Goal: Task Accomplishment & Management: Manage account settings

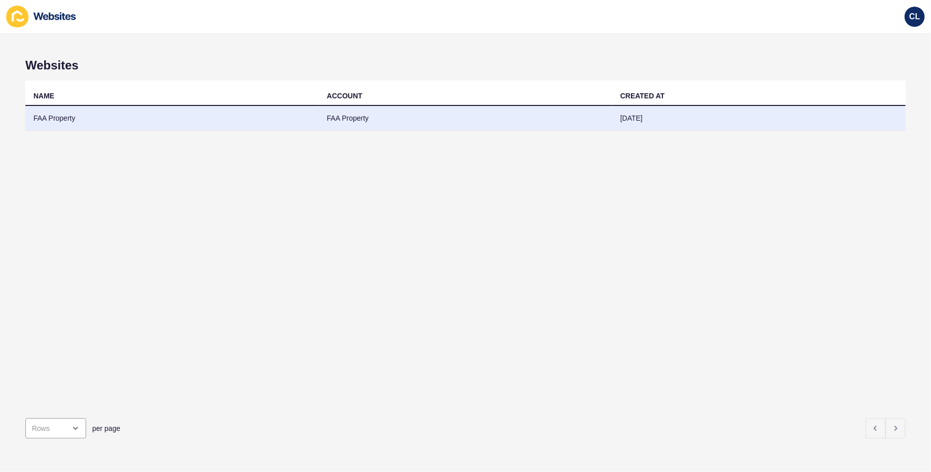
click at [340, 111] on td "FAA Property" at bounding box center [466, 118] width 294 height 25
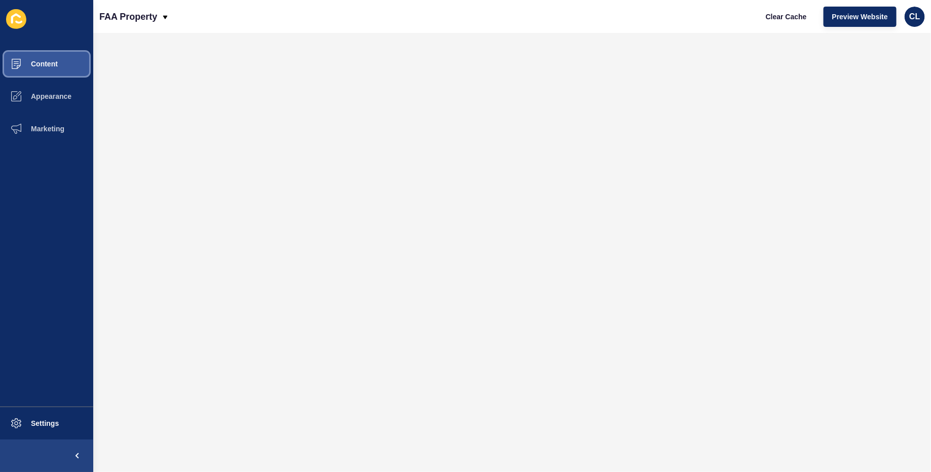
click at [81, 64] on button "Content" at bounding box center [46, 64] width 93 height 32
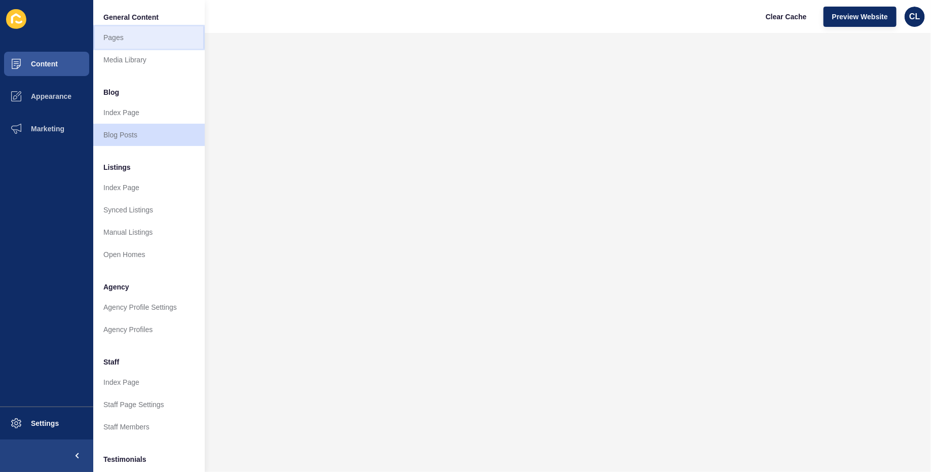
click at [122, 35] on link "Pages" at bounding box center [149, 37] width 112 height 22
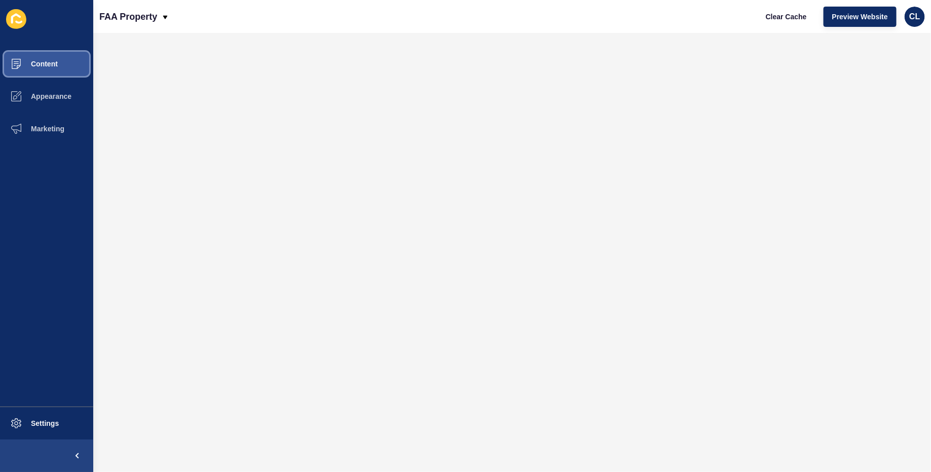
click at [51, 63] on span "Content" at bounding box center [27, 64] width 59 height 8
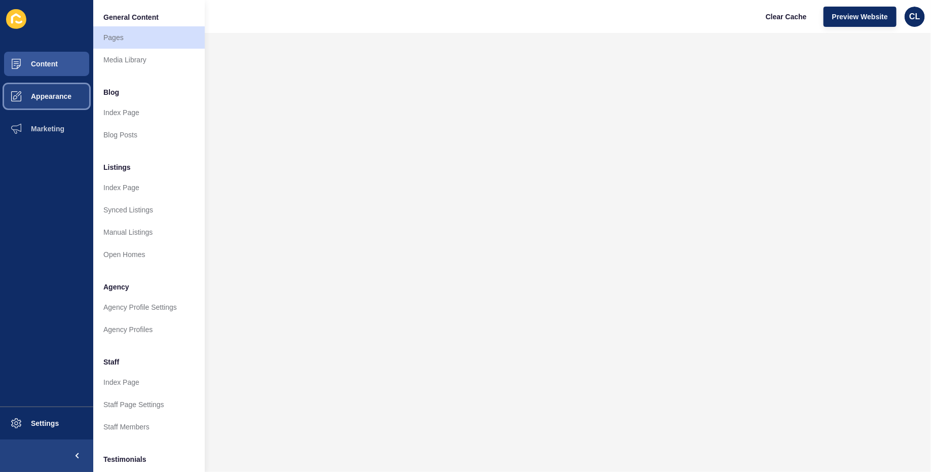
click at [62, 109] on button "Appearance" at bounding box center [46, 96] width 93 height 32
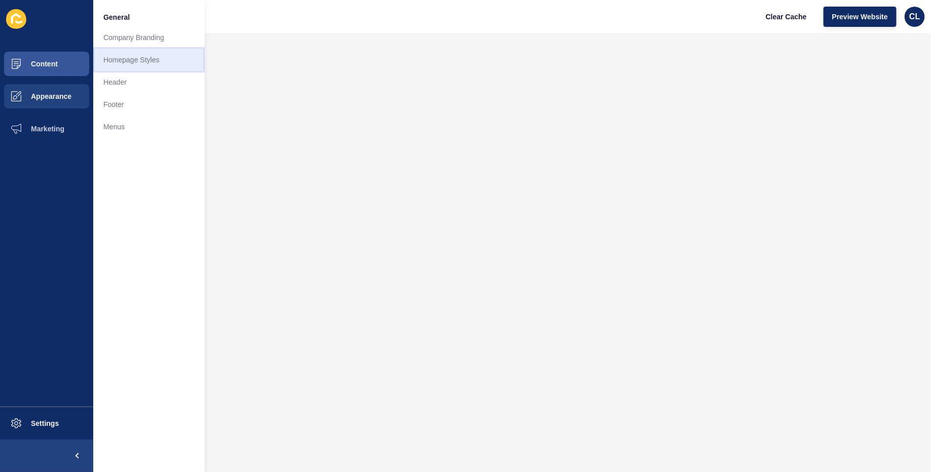
click at [141, 53] on link "Homepage Styles" at bounding box center [149, 60] width 112 height 22
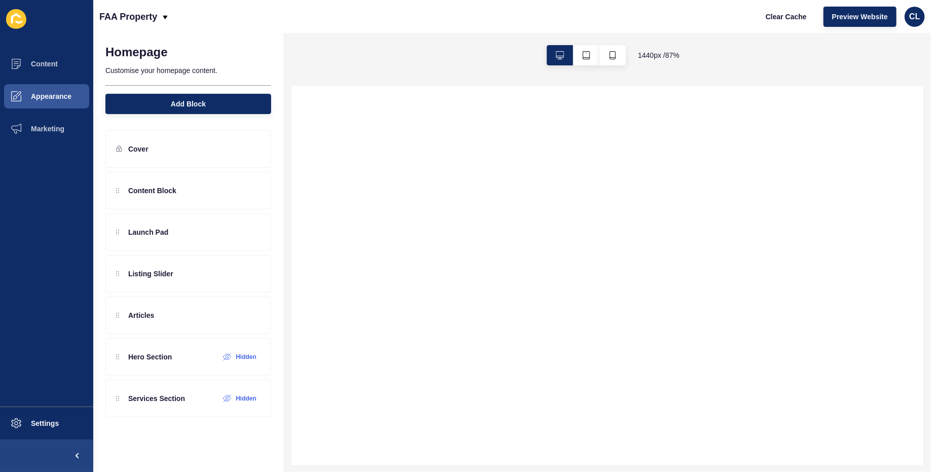
select select
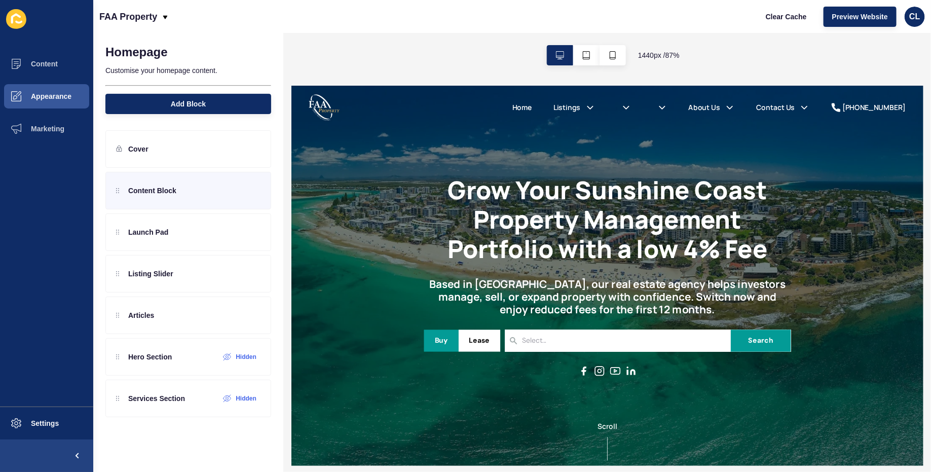
click at [215, 194] on div "Content Block" at bounding box center [188, 191] width 166 height 38
click at [236, 195] on div at bounding box center [235, 190] width 17 height 16
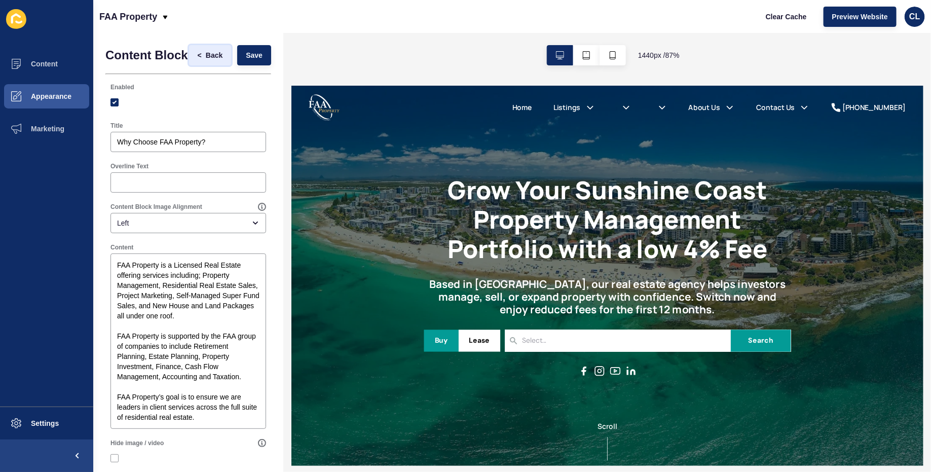
click at [202, 55] on span "<" at bounding box center [202, 55] width 8 height 10
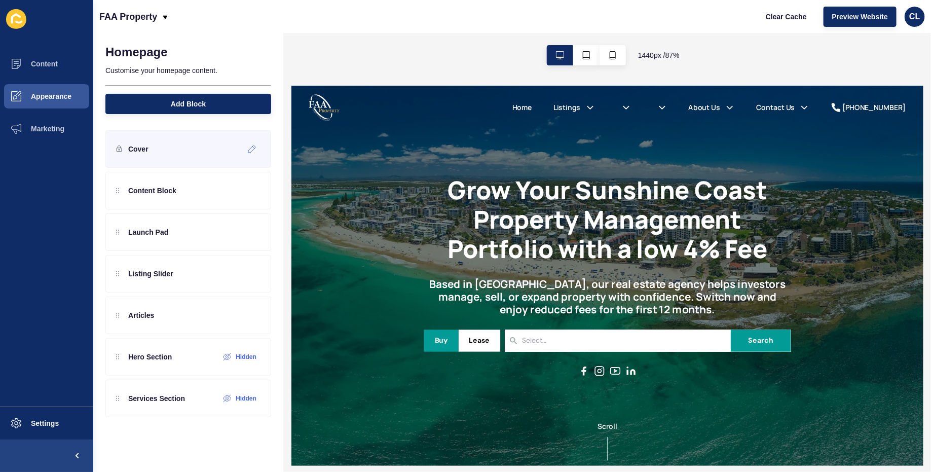
click at [218, 145] on div "Cover" at bounding box center [188, 149] width 166 height 38
click at [253, 150] on icon at bounding box center [252, 149] width 9 height 8
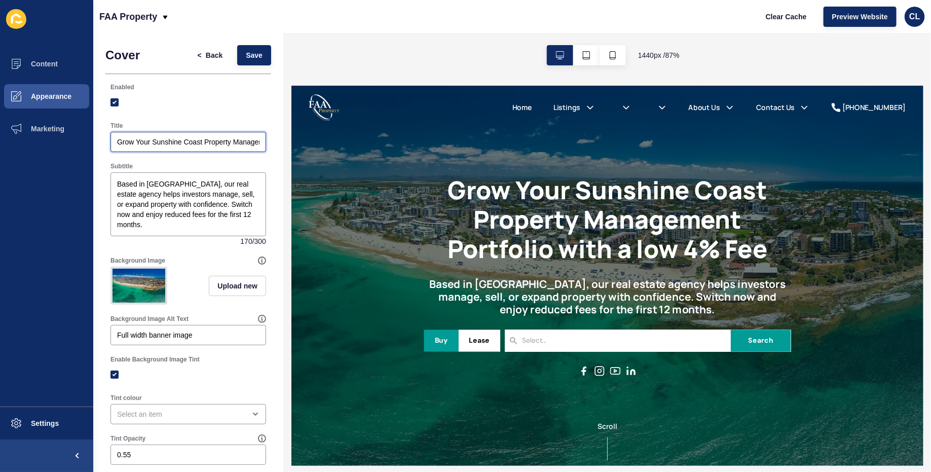
drag, startPoint x: 152, startPoint y: 142, endPoint x: 202, endPoint y: 140, distance: 50.2
click at [202, 140] on input "Grow Your Sunshine Coast Property Management Portfolio with a low 4% Fee" at bounding box center [188, 142] width 142 height 10
drag, startPoint x: 202, startPoint y: 140, endPoint x: 247, endPoint y: 147, distance: 45.5
click at [250, 147] on input "Grow Your Maroochydore Property Management Portfolio with a low 4% Fee" at bounding box center [188, 142] width 142 height 10
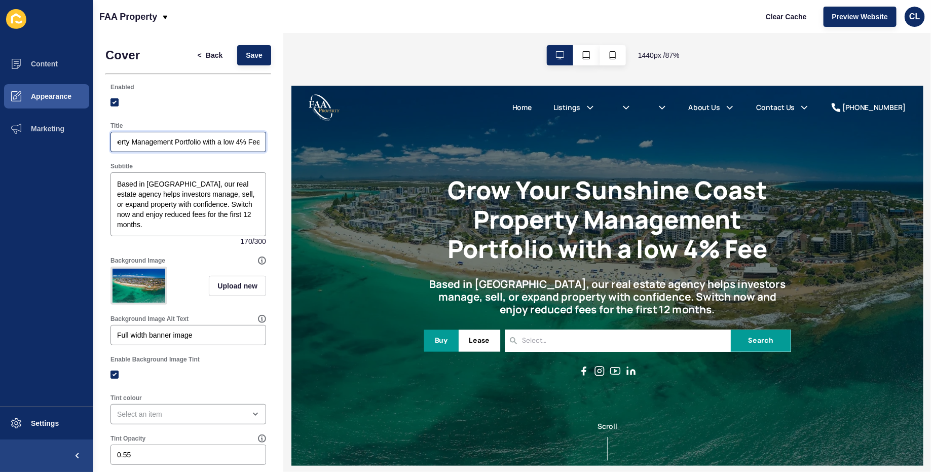
click at [199, 139] on input "Grow Your Maroochydore Property Management Portfolio with a low 4% Fee" at bounding box center [188, 142] width 142 height 10
drag, startPoint x: 199, startPoint y: 139, endPoint x: 77, endPoint y: 135, distance: 122.8
click at [77, 135] on div "Content Appearance Marketing Settings FAA Property Clear Cache Preview Website …" at bounding box center [465, 236] width 931 height 472
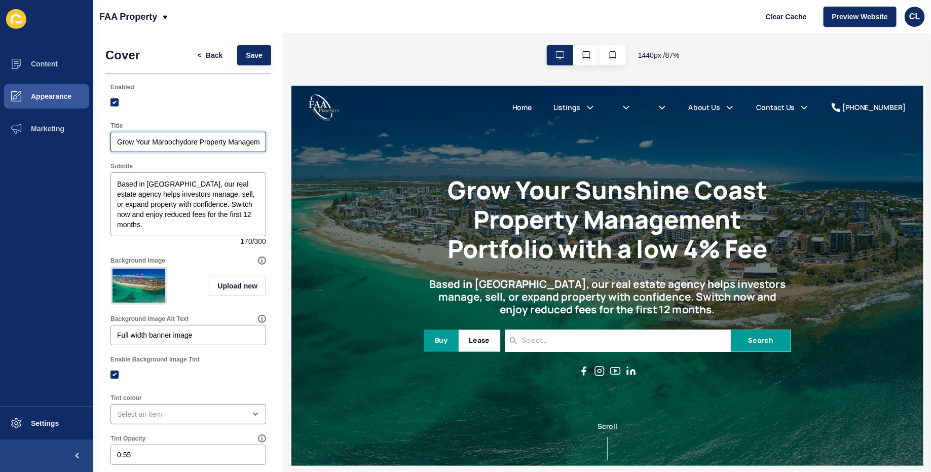
type input "Grow Your Maroochydore Property Management Portfolio with a low 4% Fee"
drag, startPoint x: 472, startPoint y: 200, endPoint x: 838, endPoint y: 265, distance: 371.3
click at [838, 265] on h1 "Grow Your Sunshine Coast Property Management Portfolio with a low 4% Fee" at bounding box center [655, 240] width 423 height 102
copy h1 "Grow Your Sunshine Coast Property Management Portfolio with a low 4% Fee"
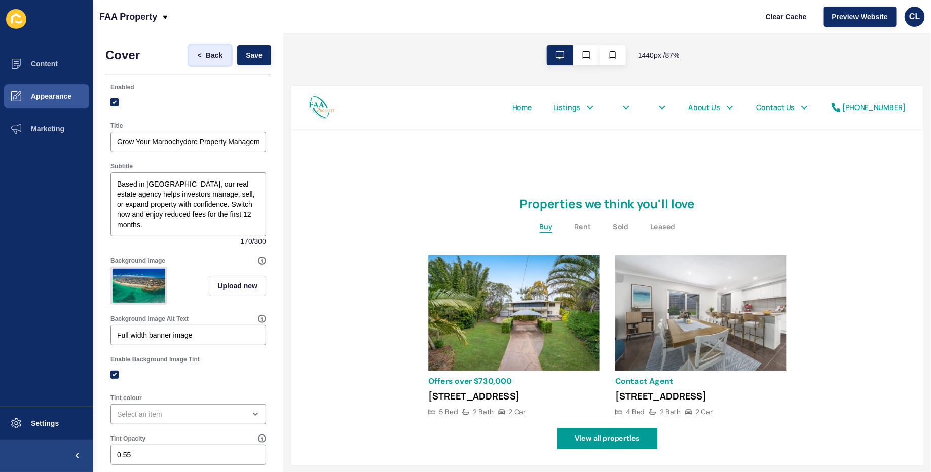
click at [208, 60] on button "< Back" at bounding box center [210, 55] width 43 height 20
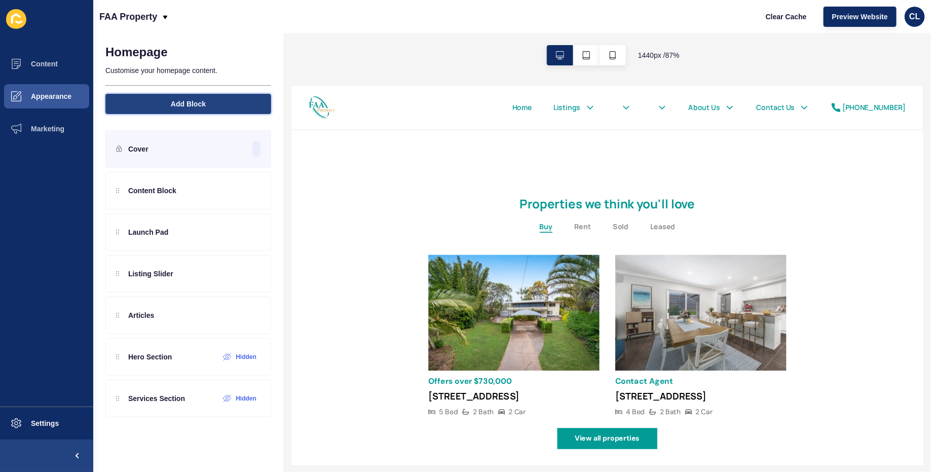
click at [231, 99] on button "Add Block" at bounding box center [188, 104] width 166 height 20
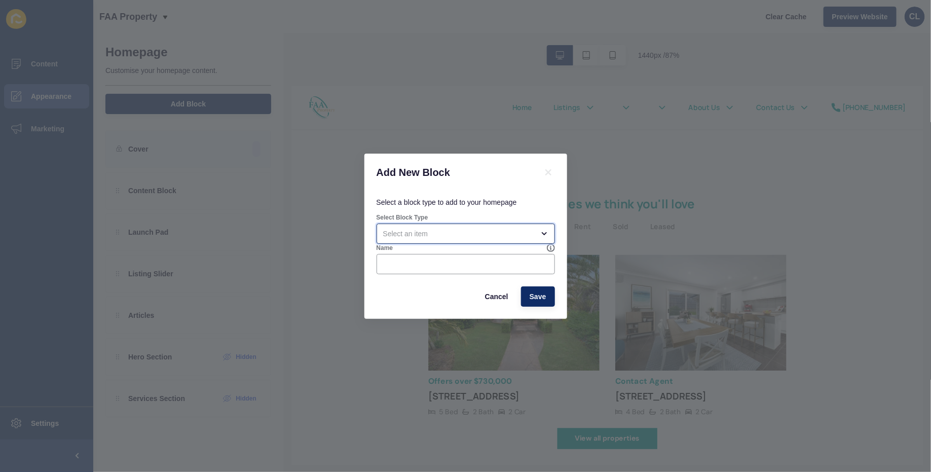
click at [456, 225] on div "open menu" at bounding box center [466, 234] width 178 height 20
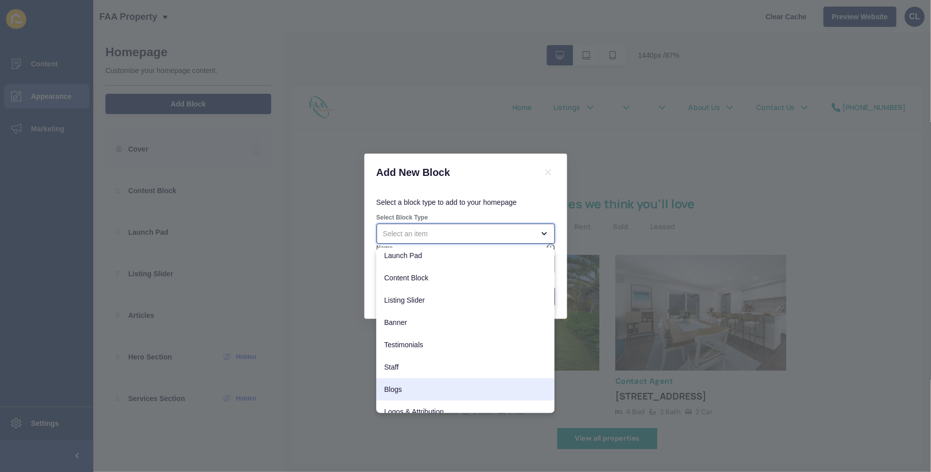
scroll to position [80, 0]
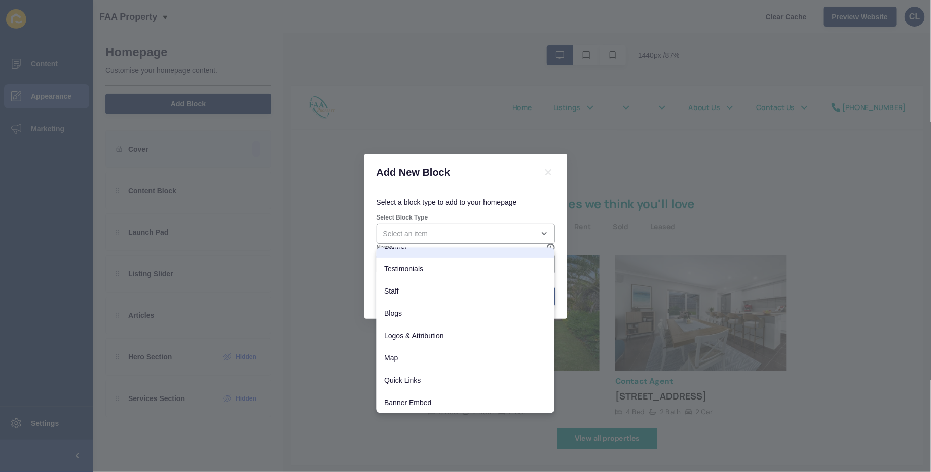
click at [489, 197] on p "Select a block type to add to your homepage" at bounding box center [466, 202] width 178 height 22
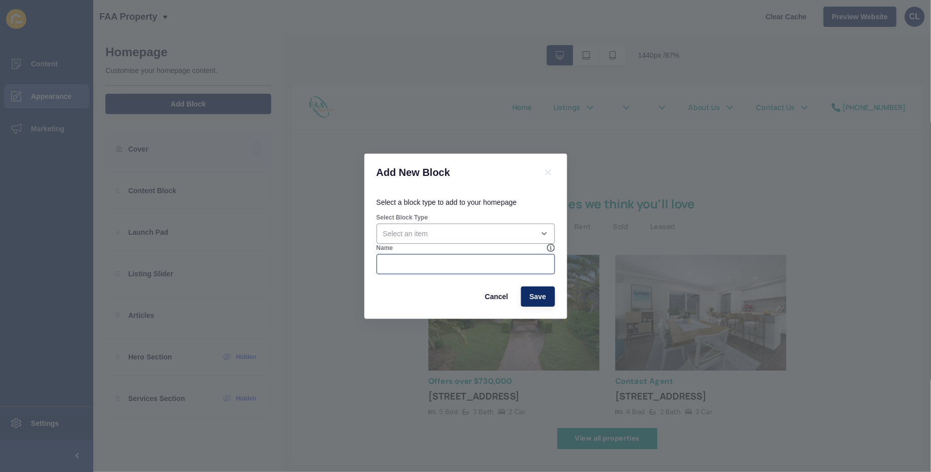
click at [456, 255] on div at bounding box center [466, 264] width 178 height 20
click at [466, 224] on div "open menu" at bounding box center [466, 234] width 178 height 20
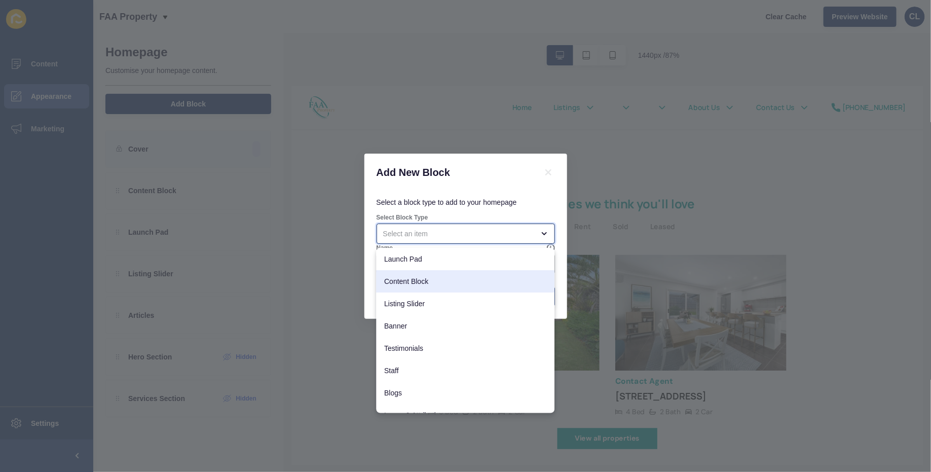
scroll to position [1, 0]
click at [442, 278] on span "Content Block" at bounding box center [466, 281] width 162 height 10
type input "Content Block"
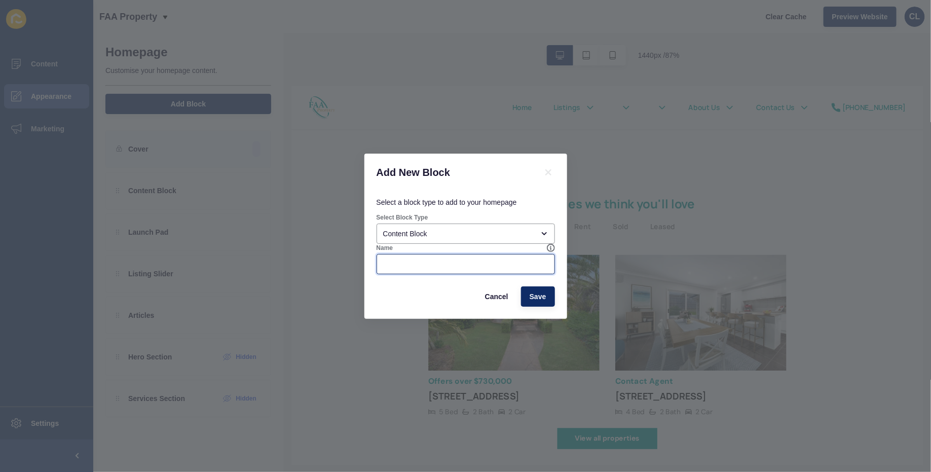
drag, startPoint x: 444, startPoint y: 268, endPoint x: 444, endPoint y: 249, distance: 18.8
click at [444, 268] on input "Name" at bounding box center [465, 264] width 165 height 10
type input "FAQ"
click at [534, 296] on span "Save" at bounding box center [538, 296] width 17 height 10
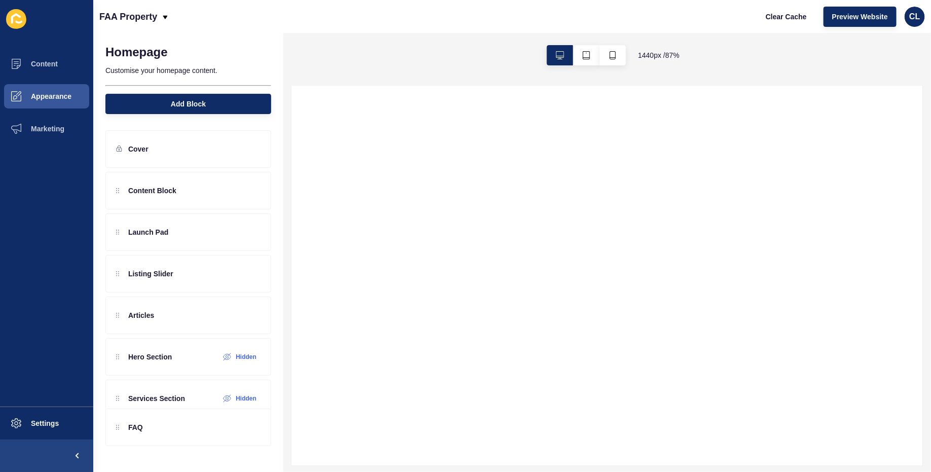
drag, startPoint x: 121, startPoint y: 190, endPoint x: 126, endPoint y: 425, distance: 235.3
click at [126, 425] on div "Cover FAQ Content Block Launch Pad Listing Slider Articles Hero Section Hidden …" at bounding box center [188, 276] width 190 height 313
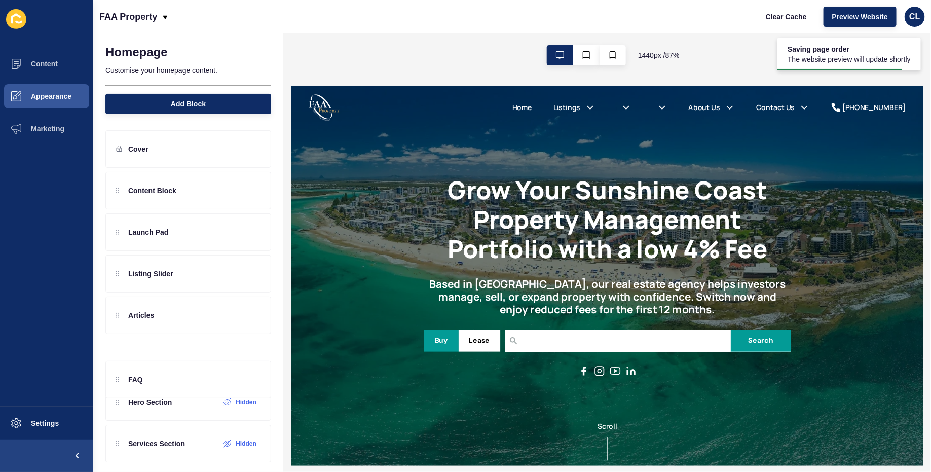
scroll to position [0, 0]
drag, startPoint x: 117, startPoint y: 393, endPoint x: 130, endPoint y: 338, distance: 56.9
click at [130, 338] on div "Content Block Launch Pad Listing Slider Articles Hero Section Hidden Services S…" at bounding box center [188, 294] width 166 height 245
drag, startPoint x: 120, startPoint y: 396, endPoint x: 128, endPoint y: 335, distance: 61.4
click at [128, 335] on div "Content Block Launch Pad Listing Slider Articles Hero Section Hidden FAQ Servic…" at bounding box center [188, 294] width 166 height 245
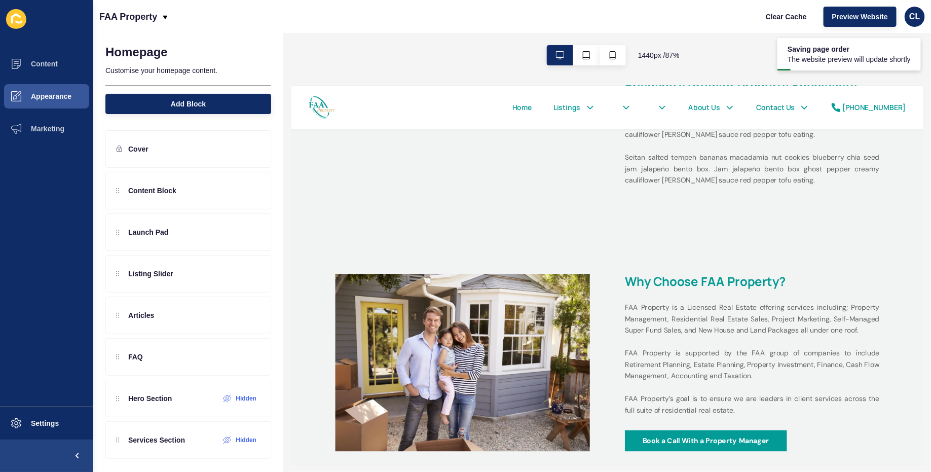
scroll to position [491, 0]
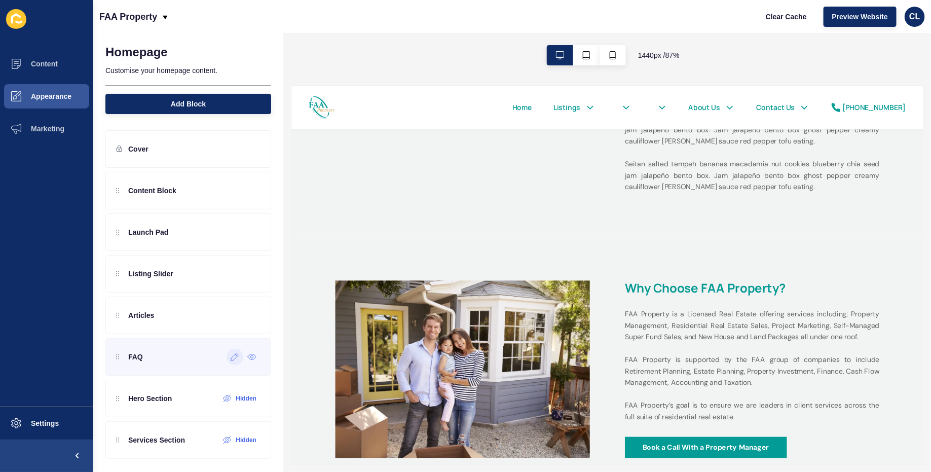
click at [236, 358] on icon at bounding box center [235, 357] width 9 height 8
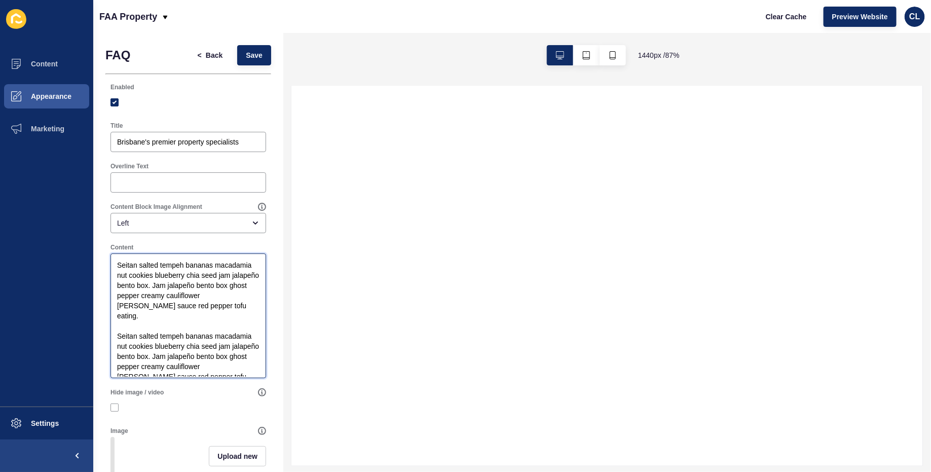
click at [186, 290] on textarea "Seitan salted tempeh bananas macadamia nut cookies blueberry chia seed jam jala…" at bounding box center [188, 316] width 153 height 122
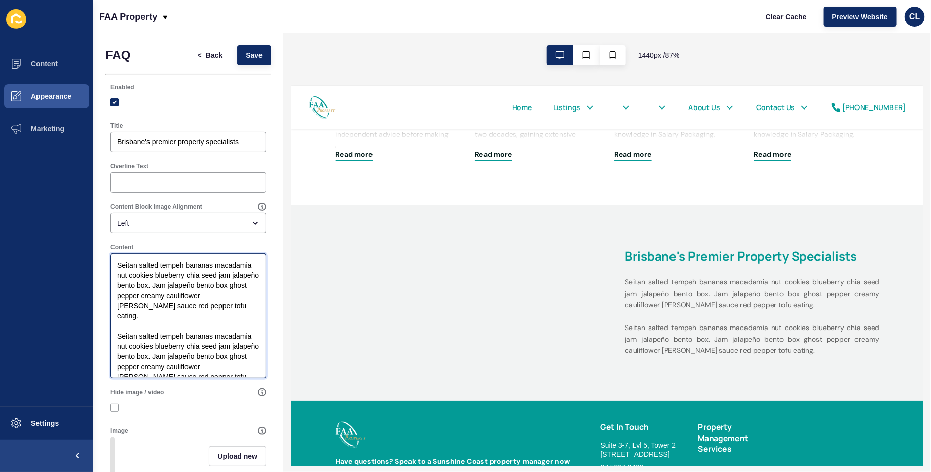
scroll to position [1697, 0]
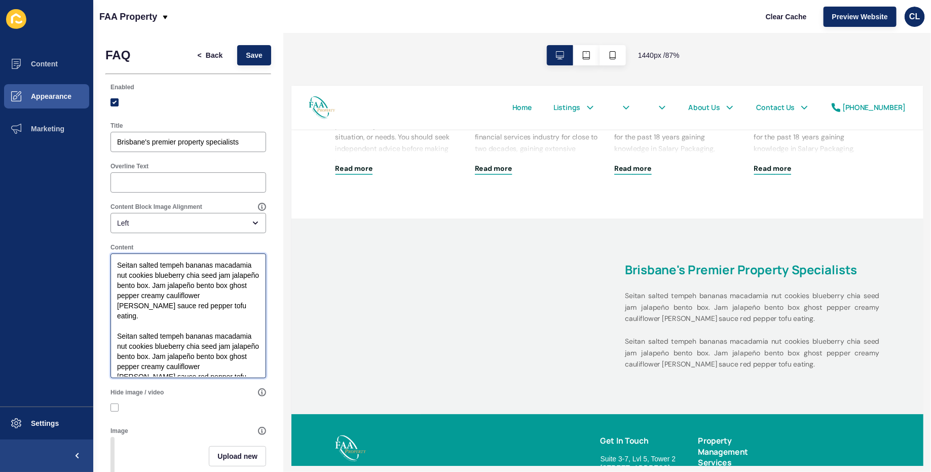
click at [209, 302] on textarea "Seitan salted tempeh bananas macadamia nut cookies blueberry chia seed jam jala…" at bounding box center [188, 316] width 153 height 122
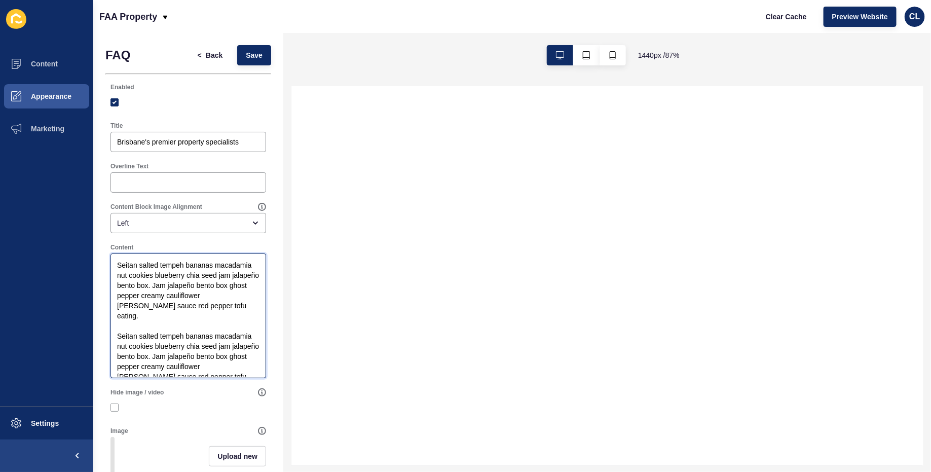
select select
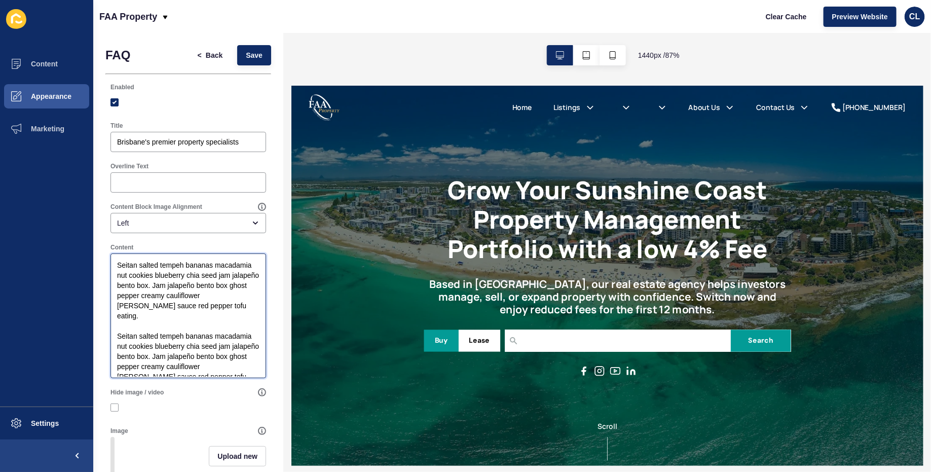
scroll to position [0, 0]
click at [167, 271] on textarea "Seitan salted tempeh bananas macadamia nut cookies blueberry chia seed jam jala…" at bounding box center [188, 316] width 153 height 122
paste textarea "<!-- LOR Ipsumdol – SIT Ametcon (adipi ELIT, seddoe tempor inci) --> <utl etdol…"
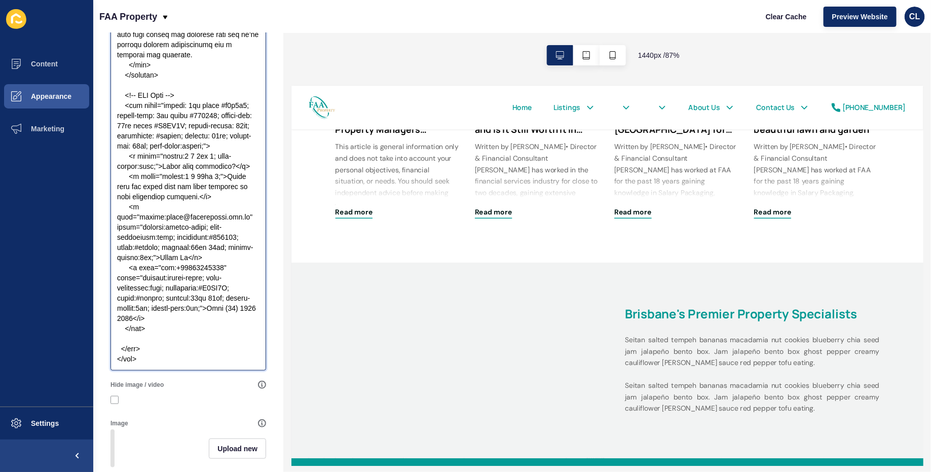
scroll to position [339, 0]
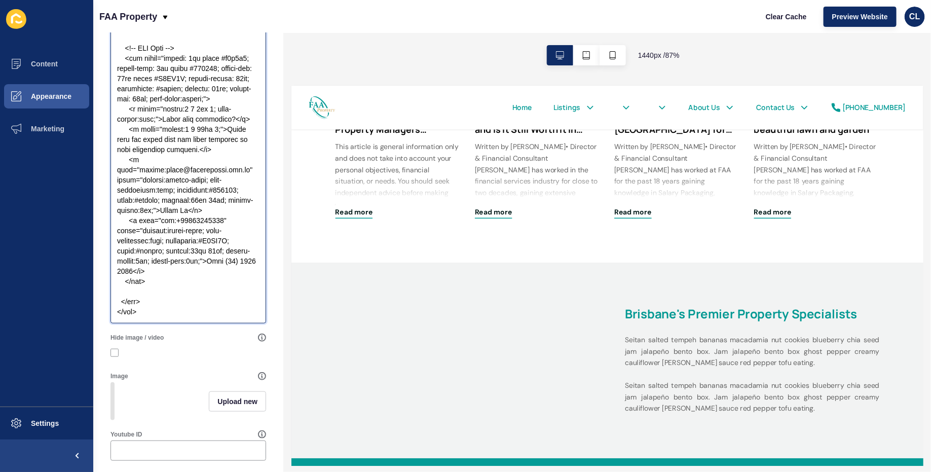
type textarea "<!-- LOR Ipsumdol – SIT Ametcon (adipi ELIT, seddoe tempor inci) --> <utl etdol…"
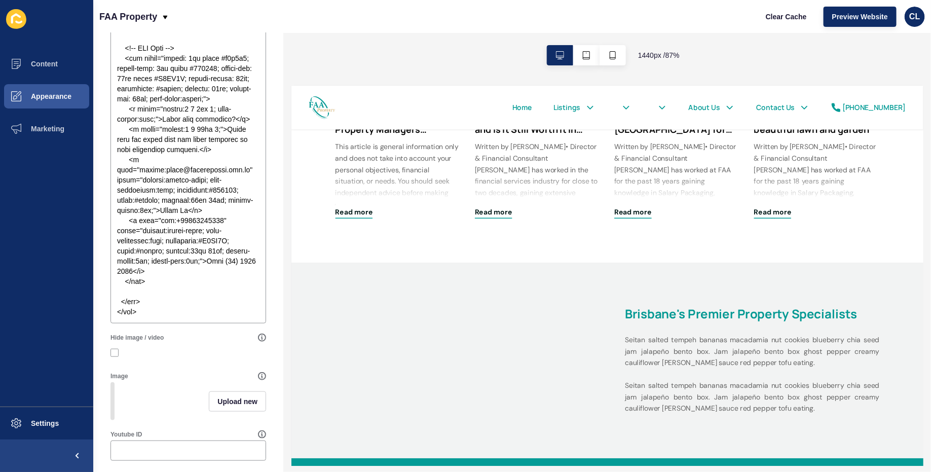
click at [134, 401] on div "Upload new" at bounding box center [189, 401] width 156 height 38
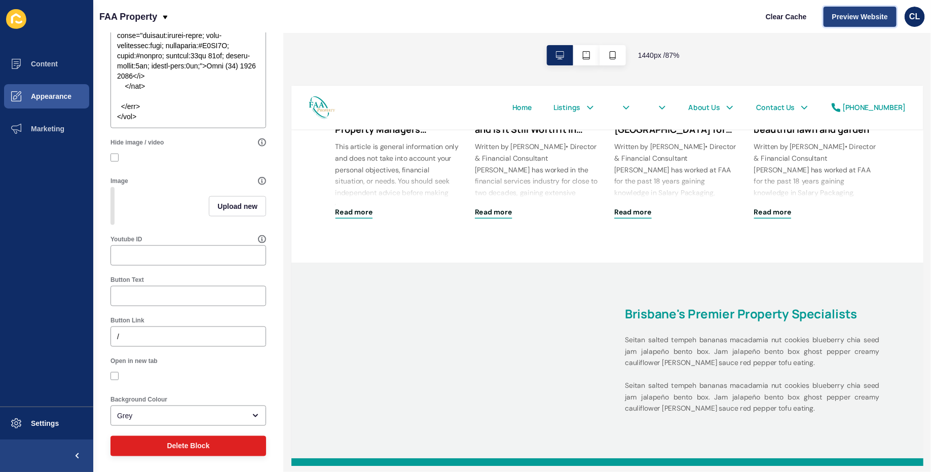
click at [832, 17] on button "Preview Website" at bounding box center [860, 17] width 73 height 20
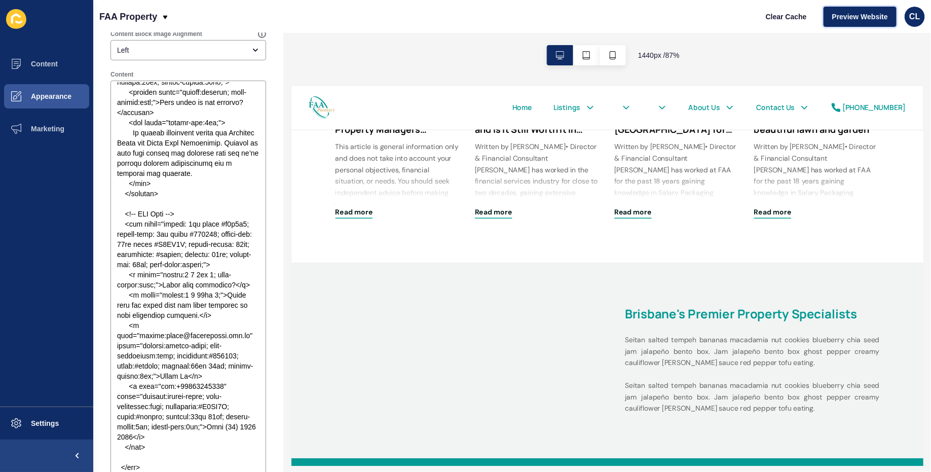
scroll to position [0, 0]
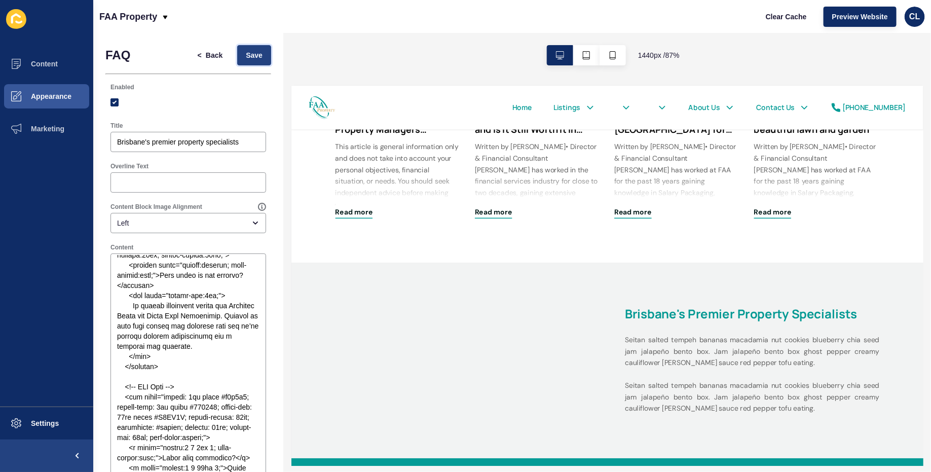
click at [254, 56] on span "Save" at bounding box center [254, 55] width 17 height 10
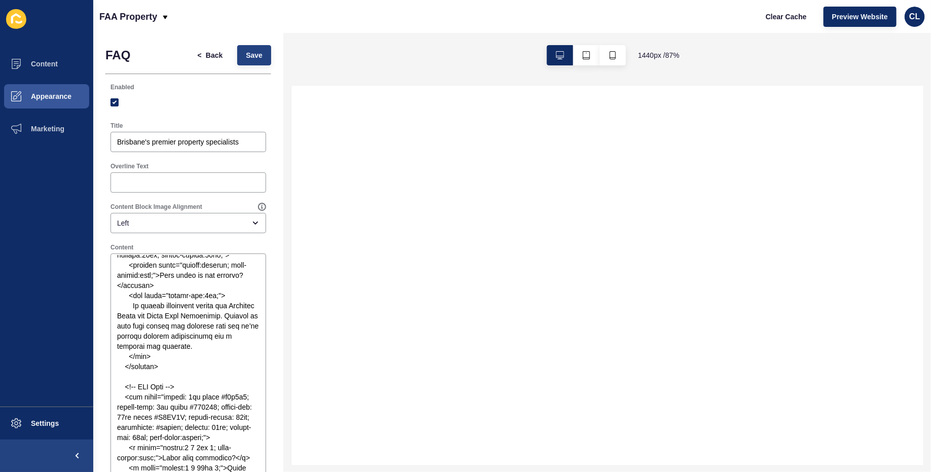
select select
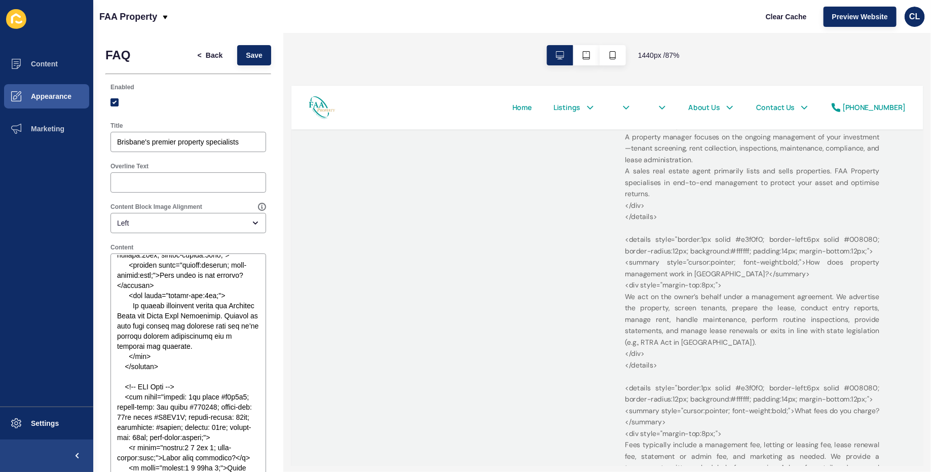
scroll to position [2358, 0]
click at [159, 364] on textarea "Content" at bounding box center [188, 458] width 153 height 406
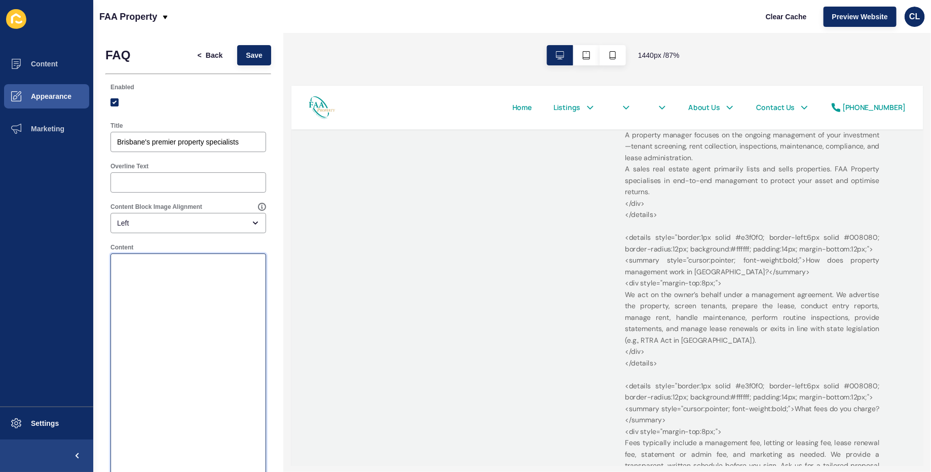
scroll to position [0, 0]
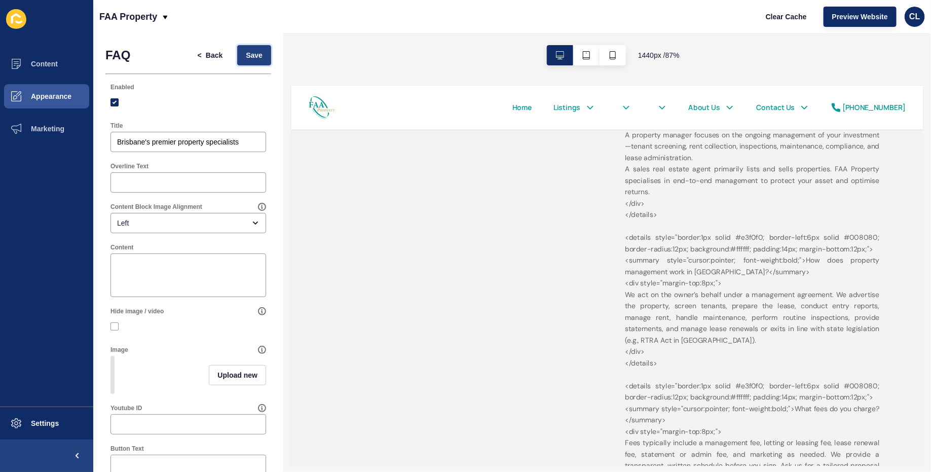
click at [253, 56] on span "Save" at bounding box center [254, 55] width 17 height 10
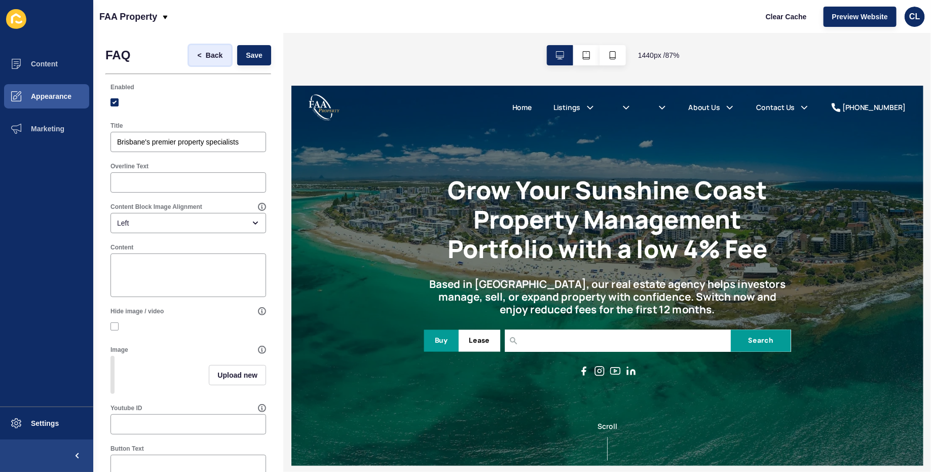
click at [205, 52] on span "<" at bounding box center [202, 55] width 8 height 10
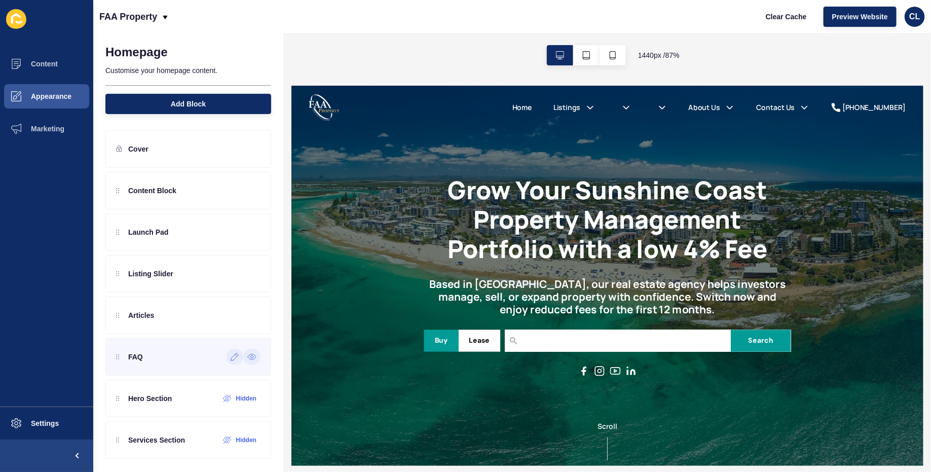
click at [255, 354] on icon at bounding box center [251, 357] width 9 height 8
click at [254, 145] on icon at bounding box center [252, 149] width 9 height 8
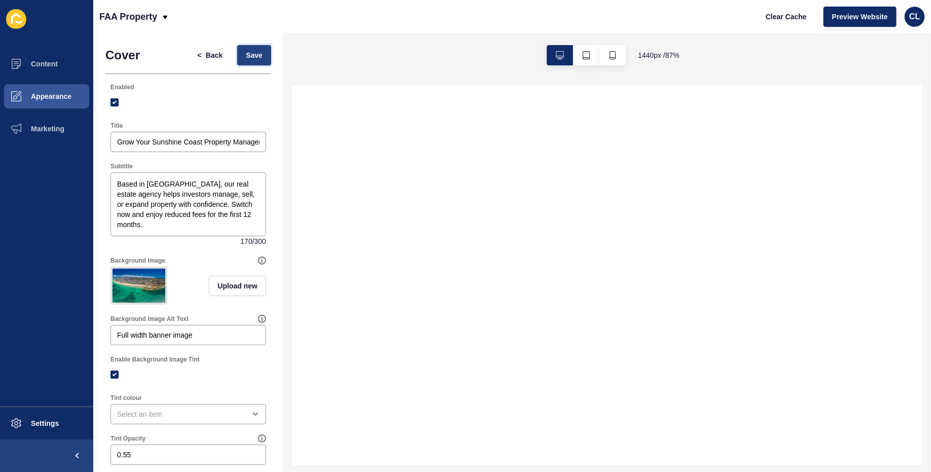
click at [251, 58] on span "Save" at bounding box center [254, 55] width 17 height 10
select select
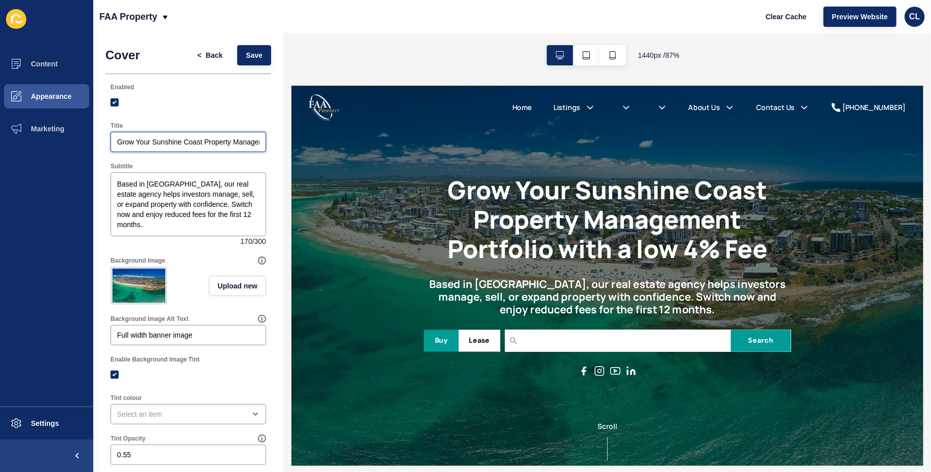
drag, startPoint x: 152, startPoint y: 141, endPoint x: 202, endPoint y: 140, distance: 50.2
click at [202, 140] on input "Grow Your Sunshine Coast Property Management Portfolio with a low 4% Fee" at bounding box center [188, 142] width 142 height 10
type input "Grow Your Maroochydore Property Management Portfolio with a low 4% Fee"
click at [256, 52] on span "Save" at bounding box center [254, 55] width 17 height 10
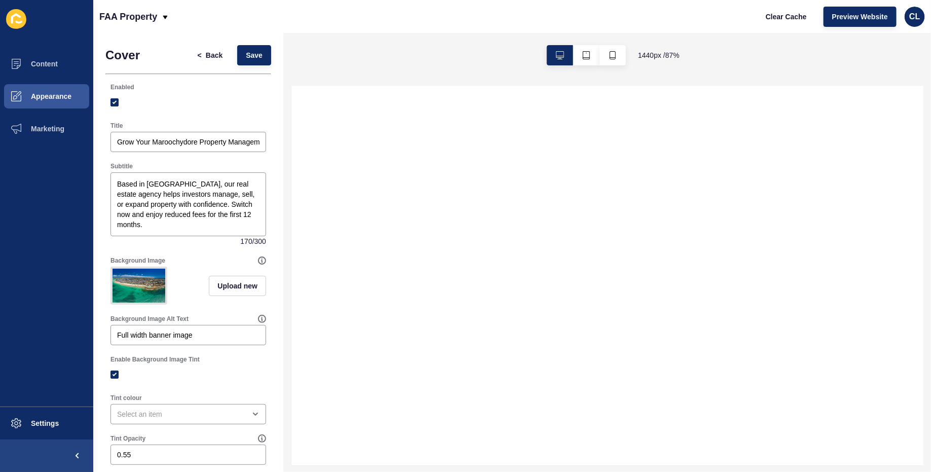
select select
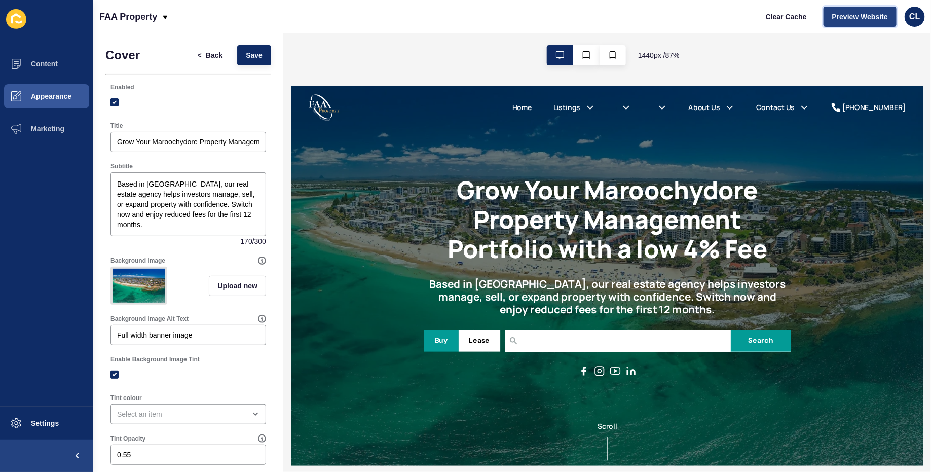
click at [870, 15] on span "Preview Website" at bounding box center [860, 17] width 56 height 10
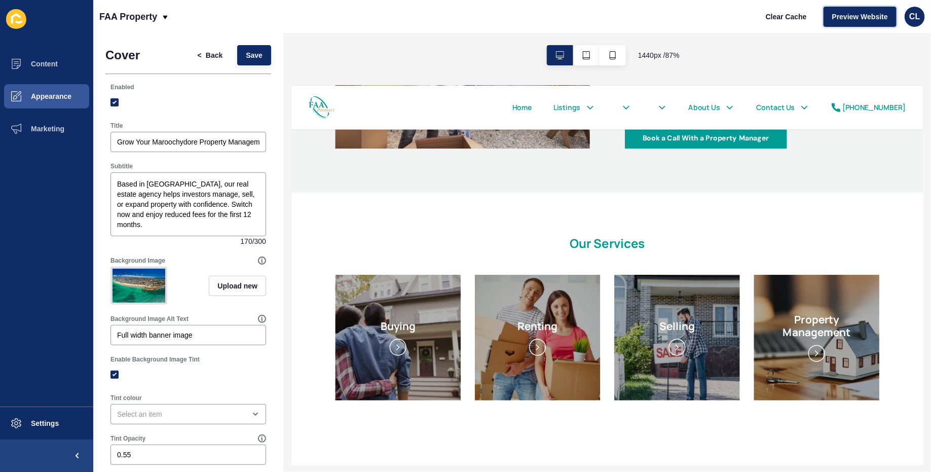
scroll to position [623, 0]
click at [628, 267] on h2 "Our Services" at bounding box center [656, 267] width 419 height 16
drag, startPoint x: 599, startPoint y: 267, endPoint x: 746, endPoint y: 267, distance: 147.0
click at [746, 267] on h2 "Our Services" at bounding box center [656, 267] width 419 height 16
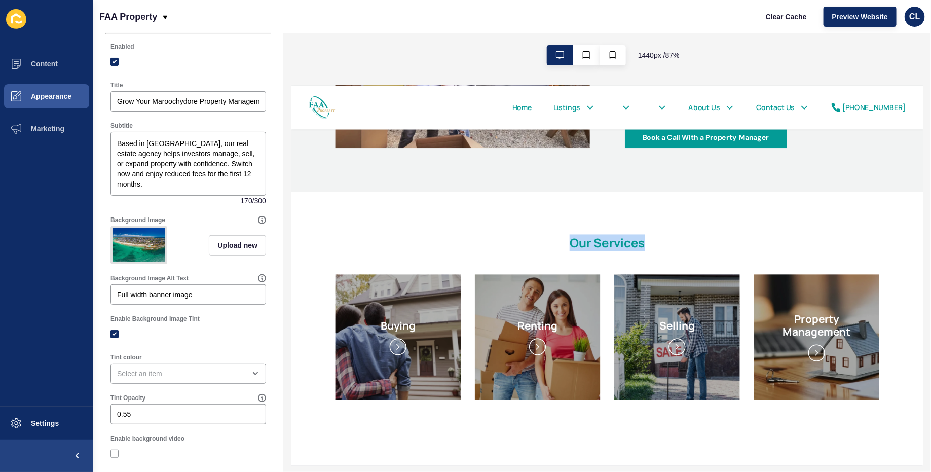
scroll to position [0, 0]
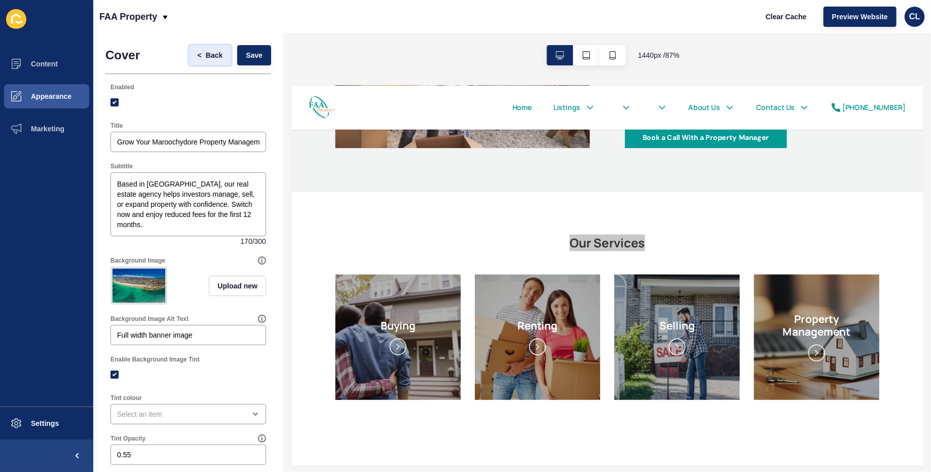
click at [206, 54] on span "Back" at bounding box center [214, 55] width 17 height 10
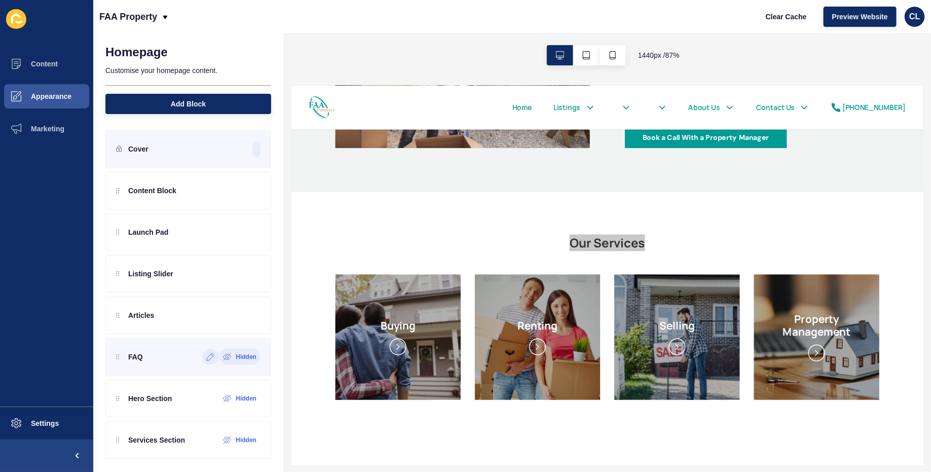
click at [140, 354] on p "FAQ" at bounding box center [135, 357] width 15 height 10
click at [200, 103] on span "Add Block" at bounding box center [188, 104] width 35 height 10
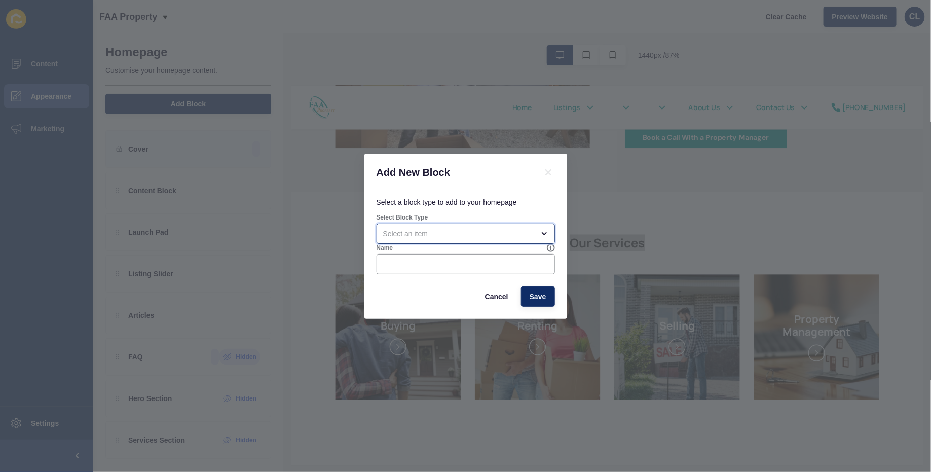
click at [415, 232] on div "open menu" at bounding box center [458, 234] width 151 height 10
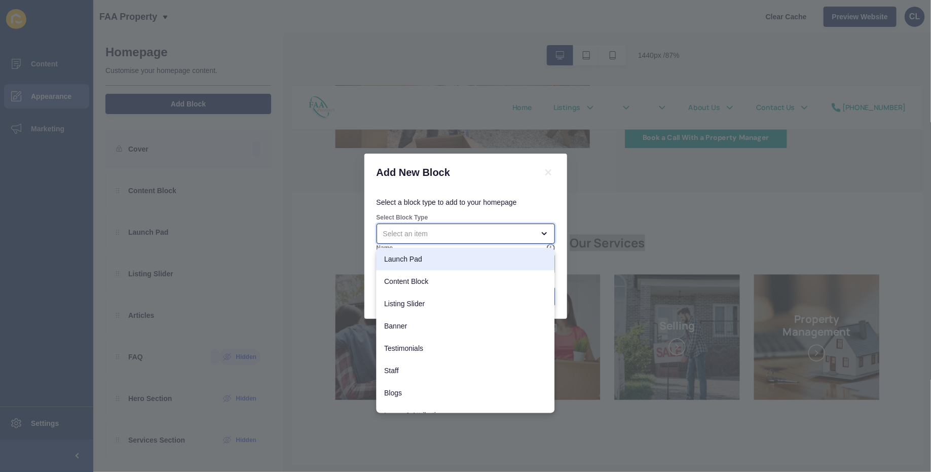
click at [417, 257] on span "Launch Pad" at bounding box center [466, 259] width 162 height 10
type input "Launch Pad"
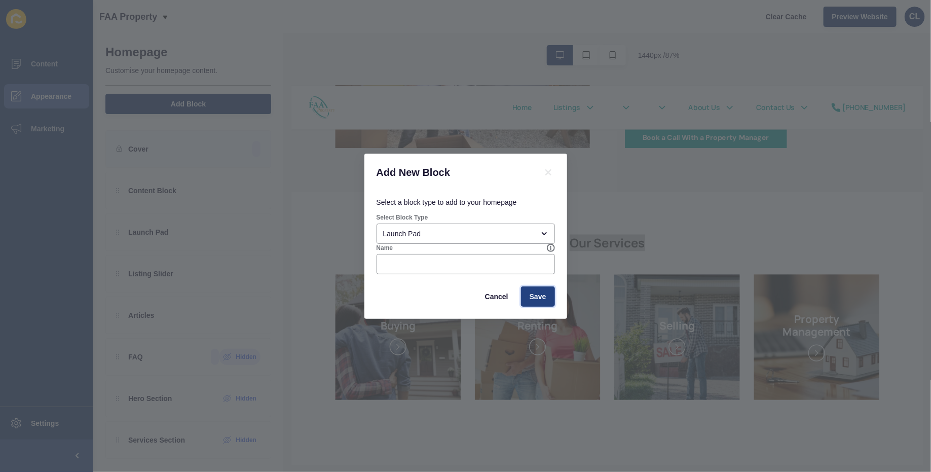
click at [544, 294] on span "Save" at bounding box center [538, 296] width 17 height 10
click at [543, 296] on span "Save" at bounding box center [538, 296] width 17 height 10
click at [539, 296] on span "Save" at bounding box center [538, 296] width 17 height 10
click at [568, 115] on div "Add New Block Select a block type to add to your homepage Select Block Type Lau…" at bounding box center [465, 236] width 931 height 472
click at [499, 294] on span "Cancel" at bounding box center [496, 296] width 23 height 10
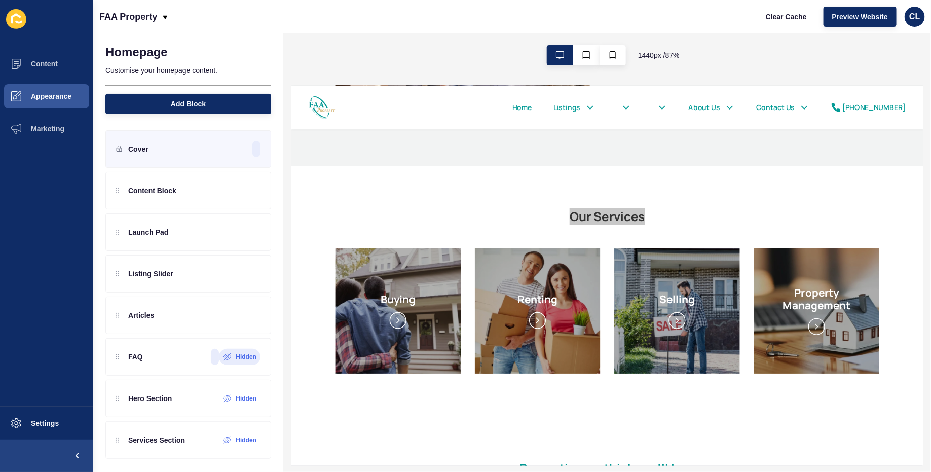
scroll to position [654, 0]
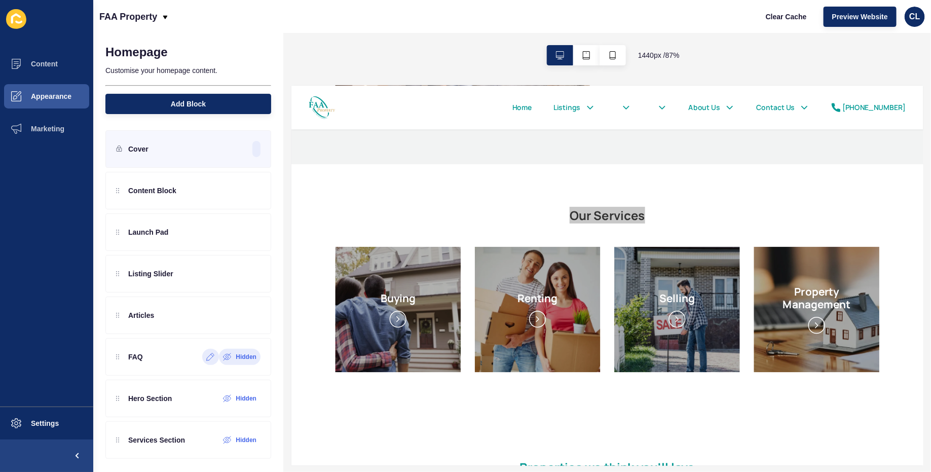
click at [208, 353] on icon at bounding box center [210, 357] width 9 height 8
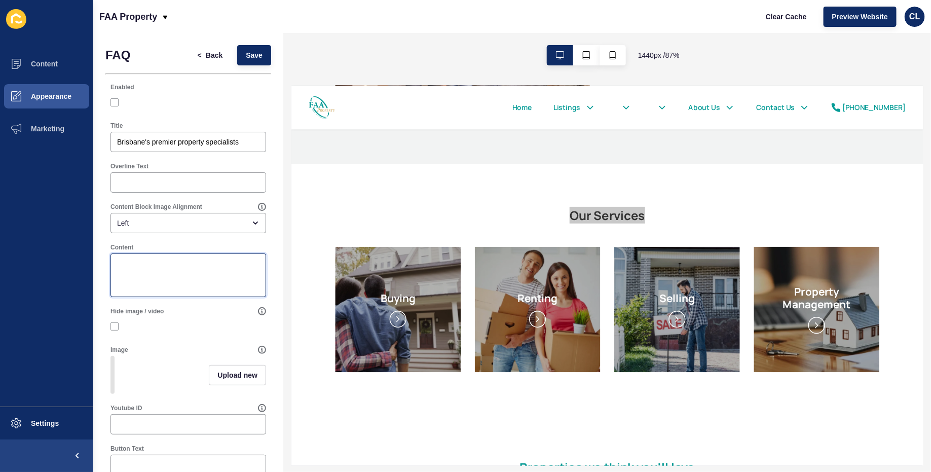
click at [144, 266] on textarea "Content" at bounding box center [188, 275] width 153 height 41
paste textarea "Loremipsum Dolor Sitametco Adi elit sedd eiusmodt incididunt utla et dol Magnaa…"
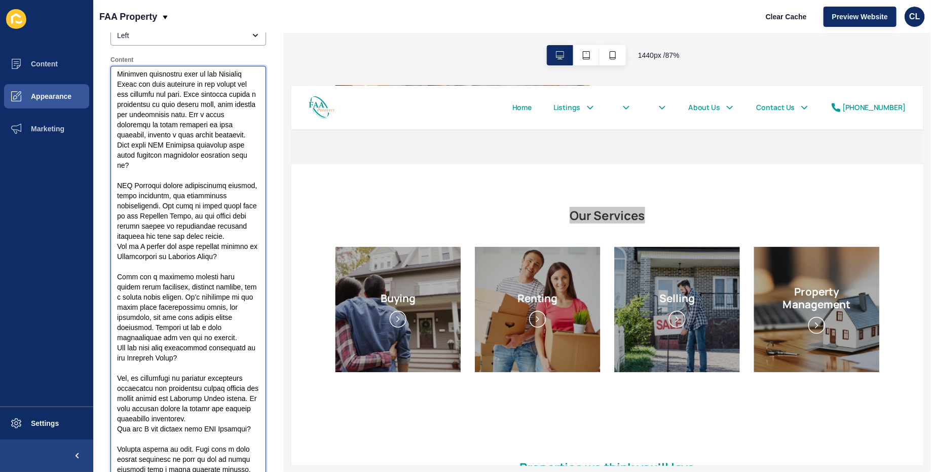
scroll to position [0, 0]
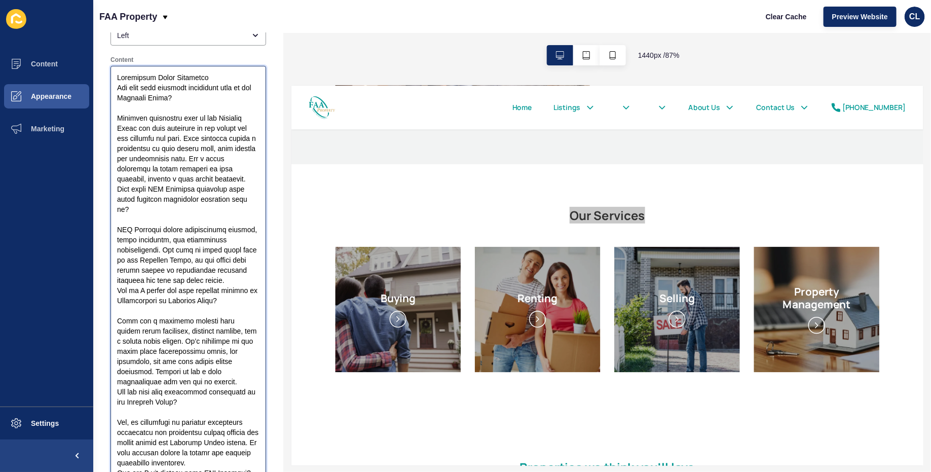
drag, startPoint x: 204, startPoint y: 77, endPoint x: 96, endPoint y: 71, distance: 108.6
click at [96, 71] on div "FAQ < Back Save Enabled Title Brisbane's premier property specialists Overline …" at bounding box center [188, 332] width 190 height 974
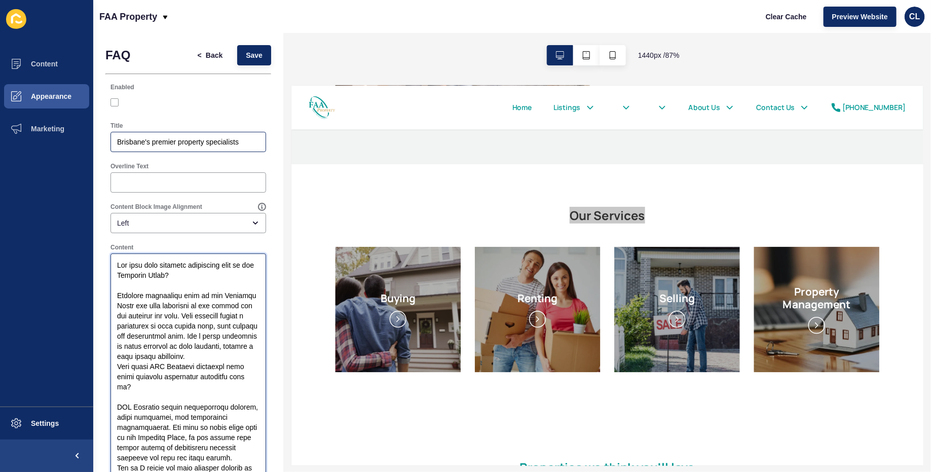
type textarea "Lor ipsu dolo sitametc adipiscing elit se doe Temporin Utlab? Etdolore magnaali…"
click at [155, 149] on div "Brisbane's premier property specialists" at bounding box center [189, 142] width 156 height 20
paste input "Frequently Asked Question"
type input "Frequently Asked Questions"
click at [119, 277] on textarea "Content" at bounding box center [188, 458] width 153 height 406
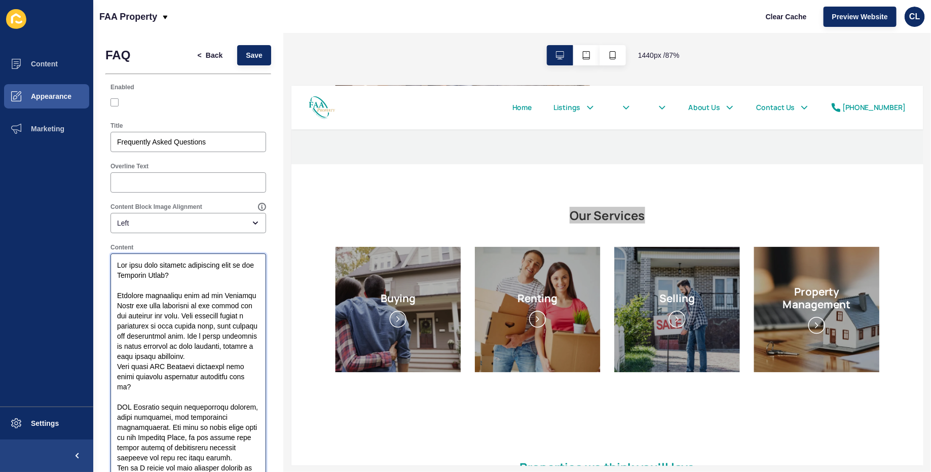
drag, startPoint x: 115, startPoint y: 277, endPoint x: 251, endPoint y: 289, distance: 136.4
click at [251, 289] on textarea "Content" at bounding box center [188, 458] width 153 height 406
click at [117, 299] on textarea "Content" at bounding box center [188, 458] width 153 height 406
click at [251, 57] on span "Save" at bounding box center [254, 55] width 17 height 10
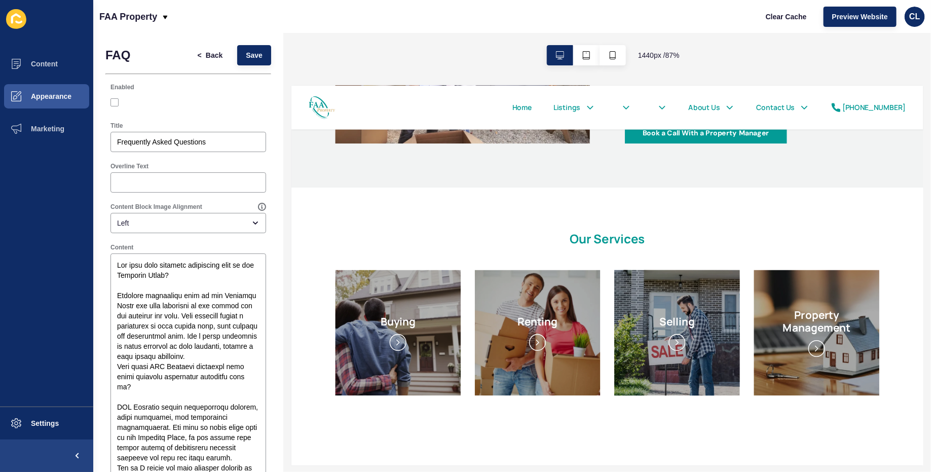
scroll to position [1550, 0]
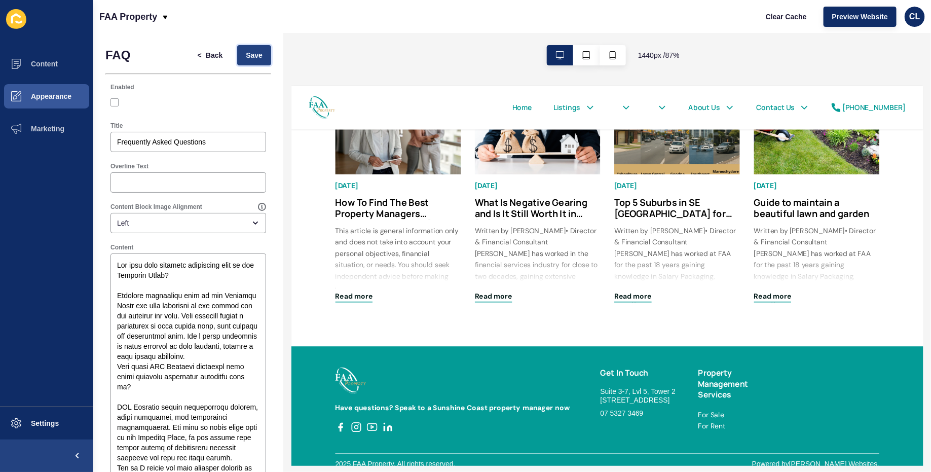
click at [252, 56] on span "Save" at bounding box center [254, 55] width 17 height 10
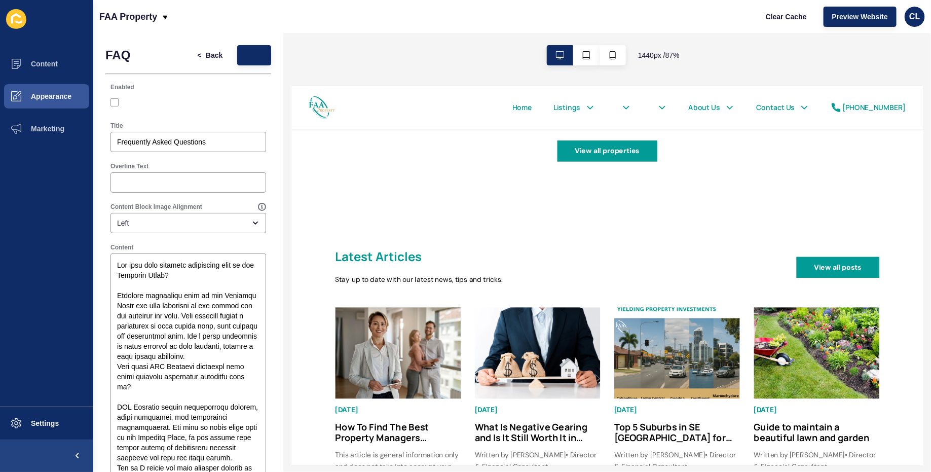
scroll to position [1289, 0]
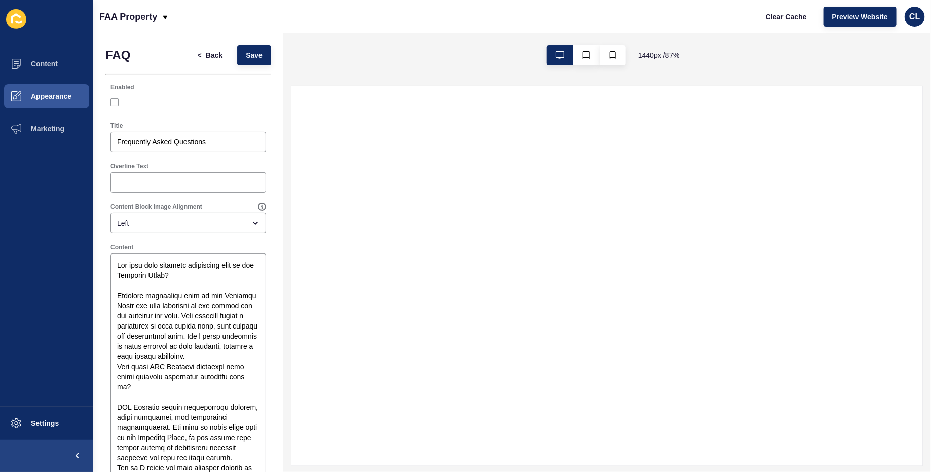
click at [189, 211] on div "Content Block Image Alignment Left" at bounding box center [188, 218] width 158 height 32
click at [179, 220] on div "Left" at bounding box center [181, 223] width 128 height 10
select select
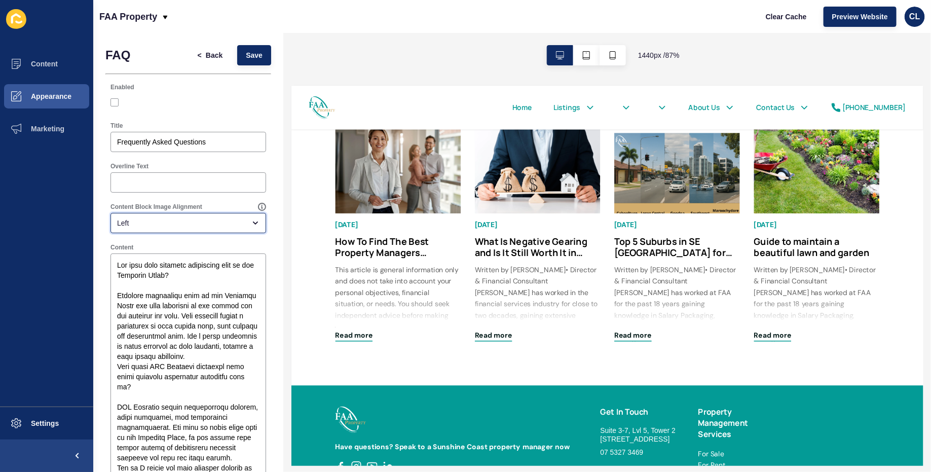
scroll to position [1550, 0]
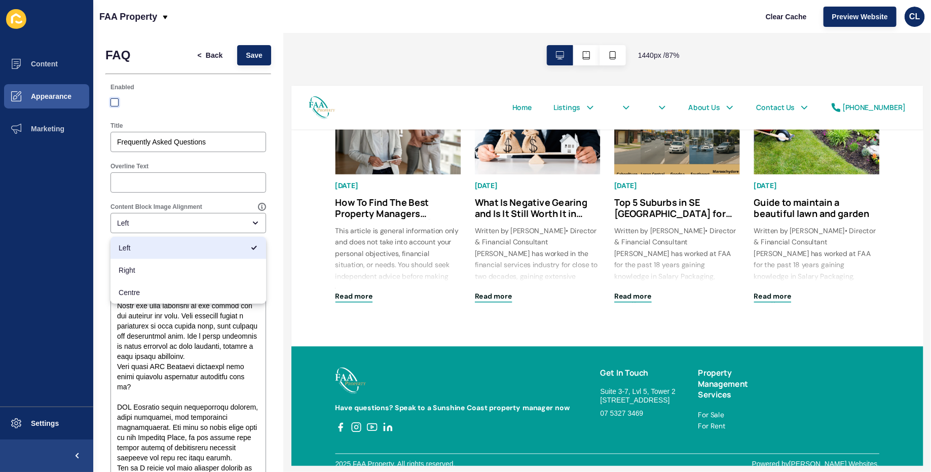
click at [113, 104] on label at bounding box center [115, 102] width 8 height 8
click at [113, 104] on input "Enabled" at bounding box center [116, 102] width 7 height 7
checkbox input "true"
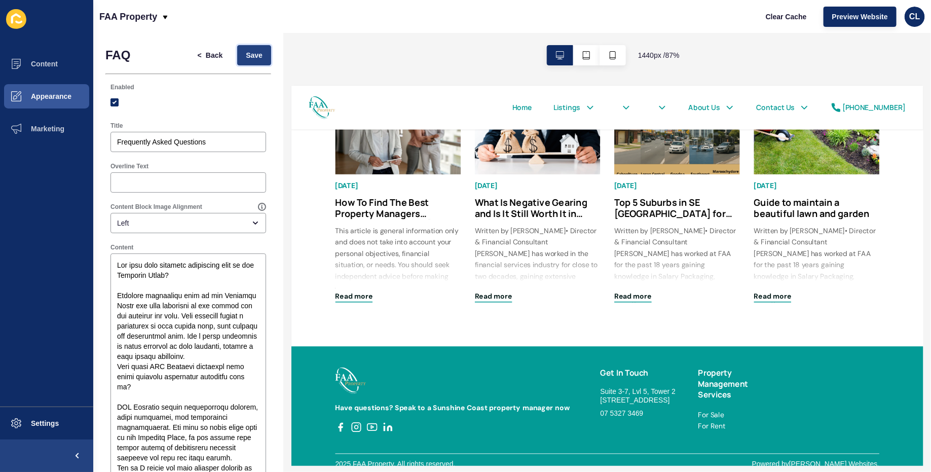
click at [254, 57] on span "Save" at bounding box center [254, 55] width 17 height 10
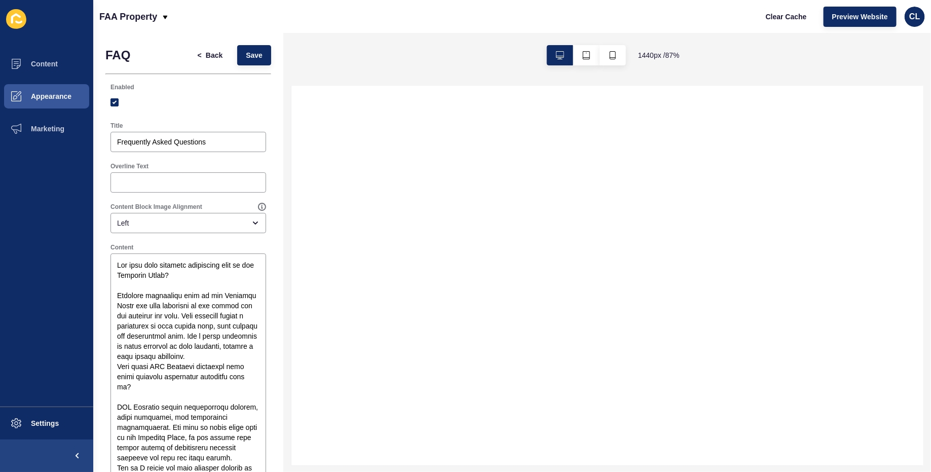
select select
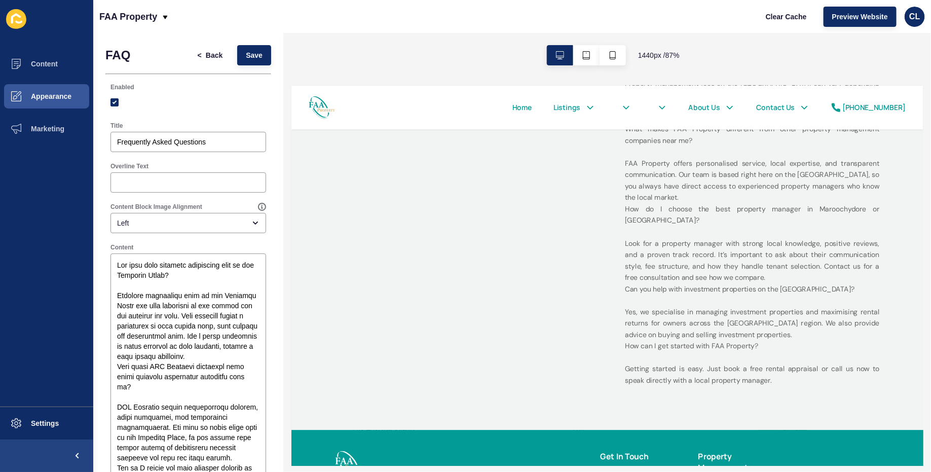
scroll to position [2066, 0]
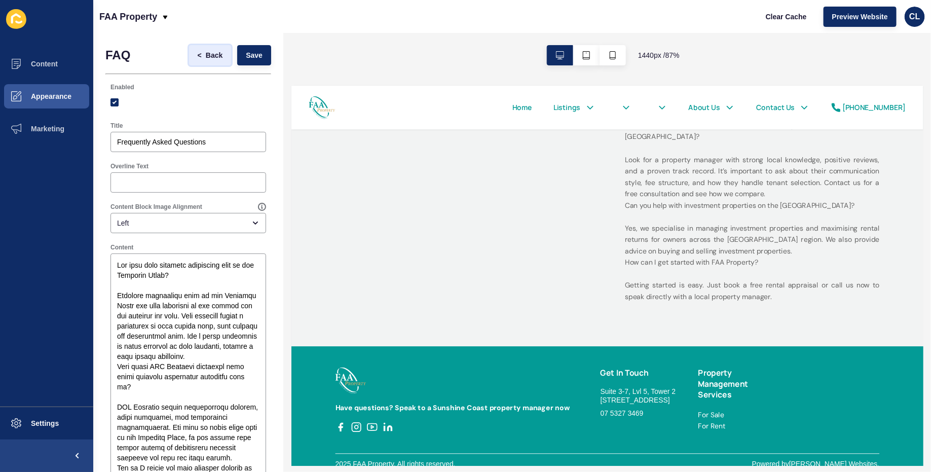
click at [213, 54] on span "Back" at bounding box center [214, 55] width 17 height 10
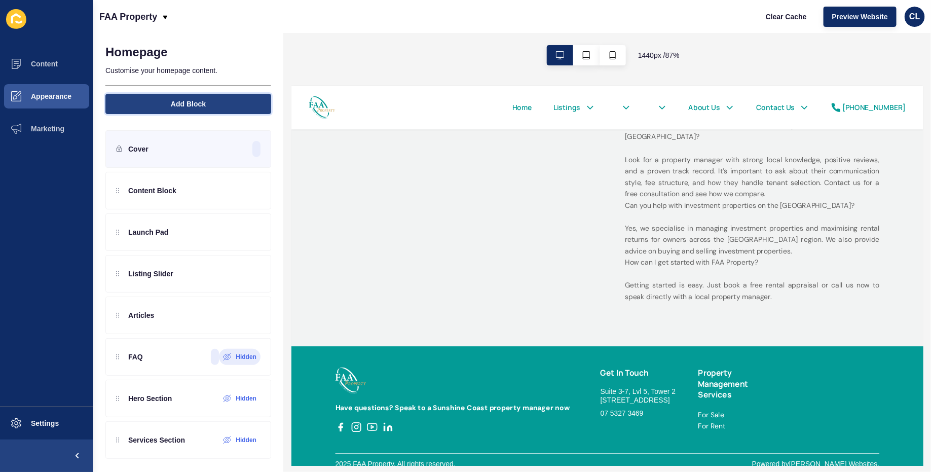
click at [197, 103] on span "Add Block" at bounding box center [188, 104] width 35 height 10
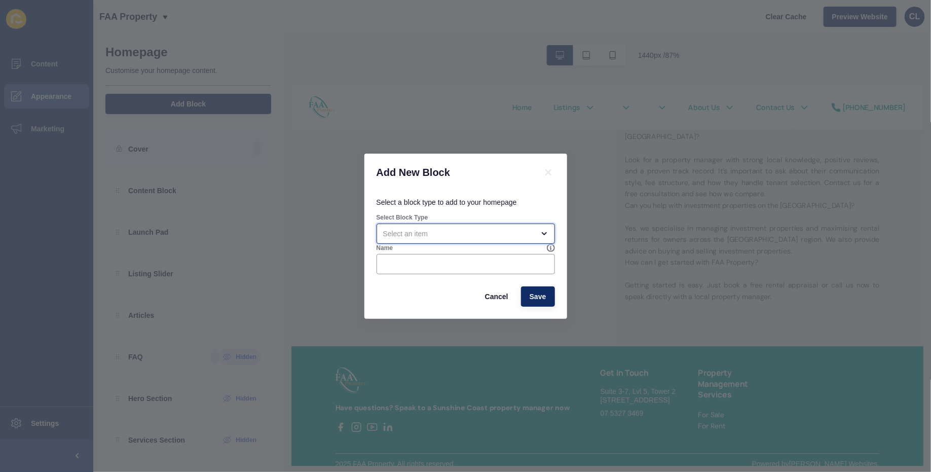
click at [458, 229] on div "open menu" at bounding box center [458, 234] width 151 height 10
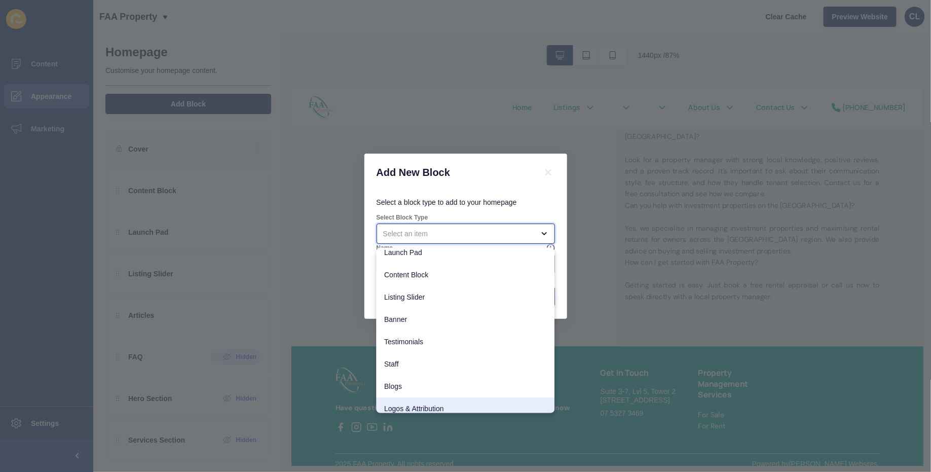
scroll to position [0, 0]
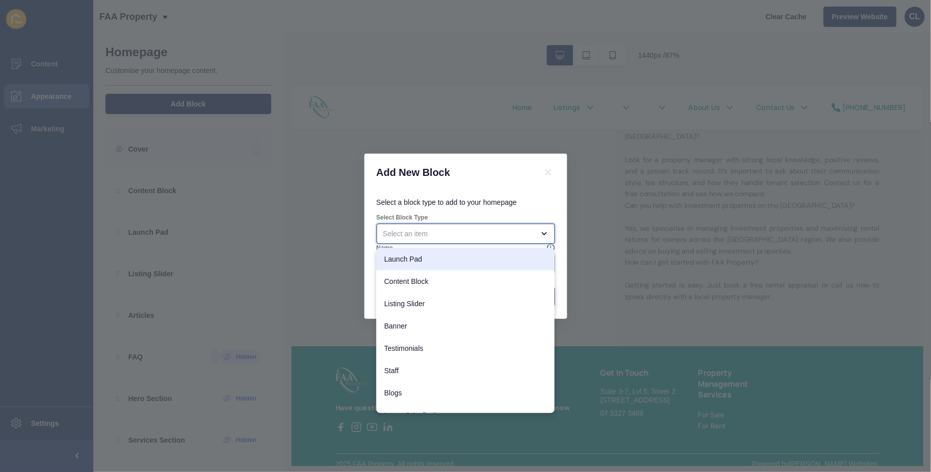
click at [438, 255] on span "Launch Pad" at bounding box center [466, 259] width 162 height 10
type input "Launch Pad"
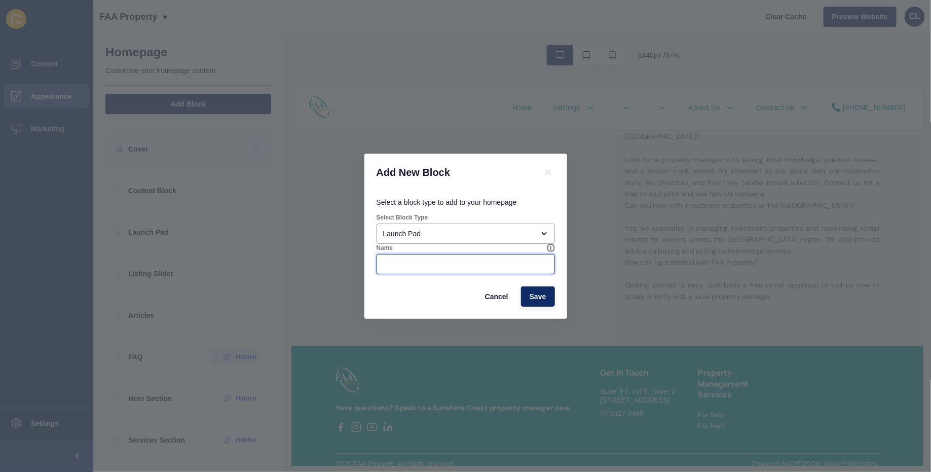
click at [440, 260] on input "Name" at bounding box center [465, 264] width 165 height 10
click at [532, 287] on button "Save" at bounding box center [538, 296] width 34 height 20
click at [511, 261] on input "Name" at bounding box center [465, 264] width 165 height 10
type input "faq"
click at [542, 292] on span "Save" at bounding box center [538, 296] width 17 height 10
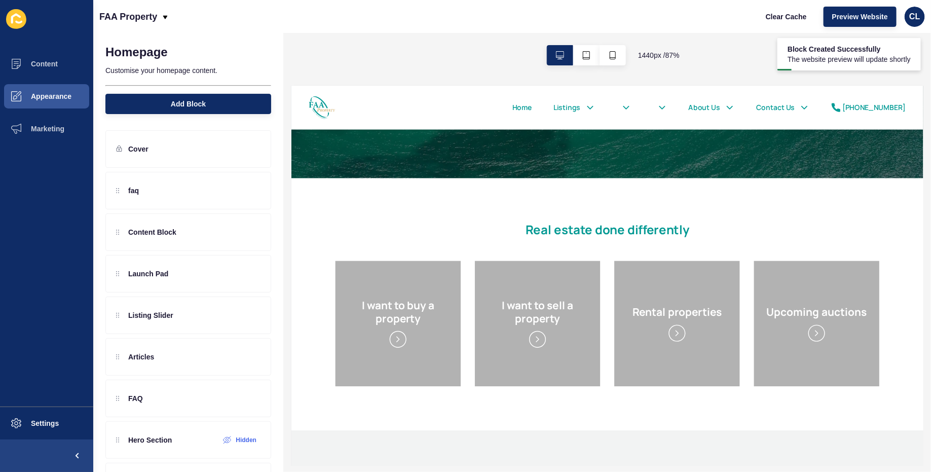
scroll to position [333, 0]
click at [574, 377] on div "I want to sell a property" at bounding box center [575, 359] width 145 height 145
click at [132, 182] on div "faq" at bounding box center [127, 190] width 23 height 16
click at [234, 190] on icon at bounding box center [235, 191] width 9 height 8
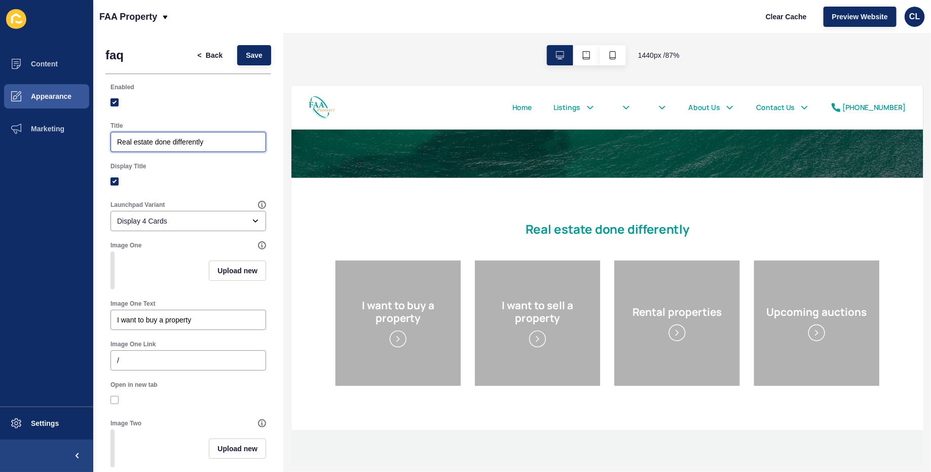
click at [218, 140] on input "Real estate done differently" at bounding box center [188, 142] width 142 height 10
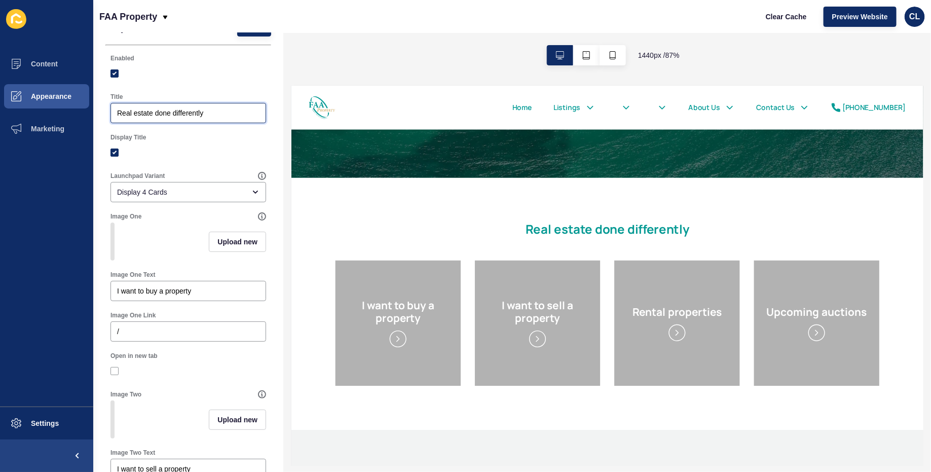
scroll to position [0, 0]
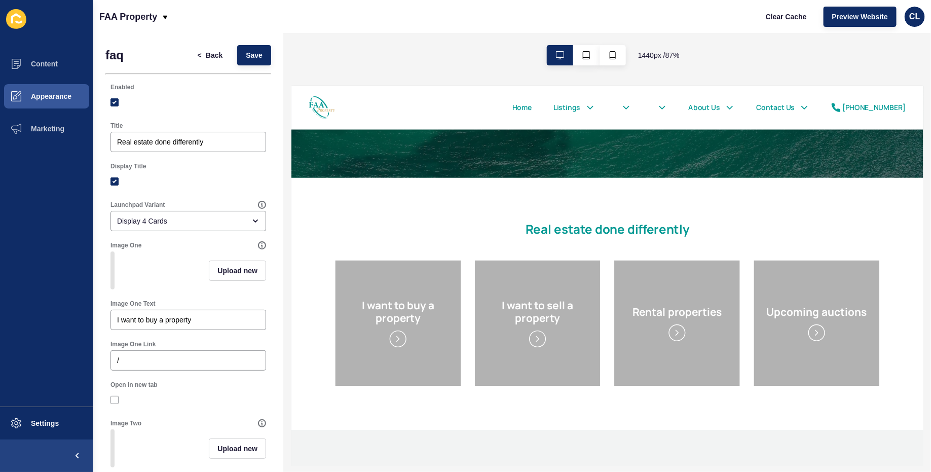
click at [418, 381] on div "I want to buy a property" at bounding box center [414, 359] width 145 height 145
click at [409, 373] on div "I want to buy a property" at bounding box center [414, 359] width 145 height 145
click at [177, 365] on div "/" at bounding box center [189, 360] width 156 height 20
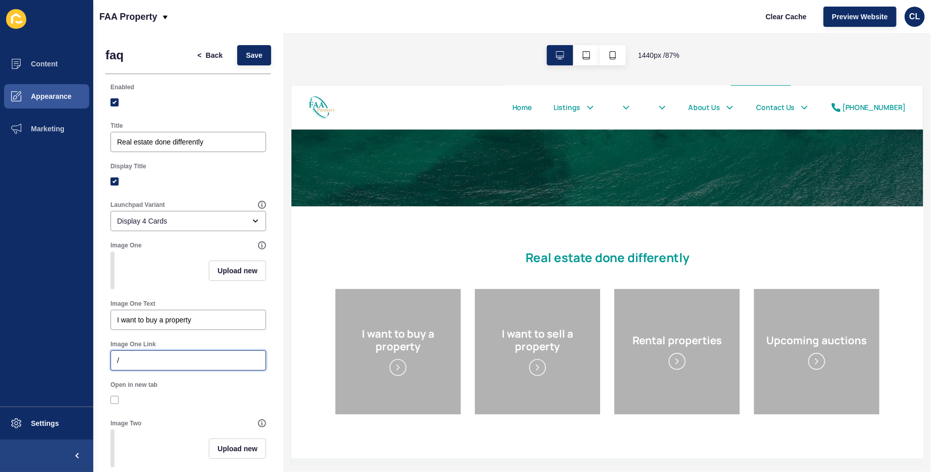
scroll to position [299, 0]
drag, startPoint x: 121, startPoint y: 363, endPoint x: 111, endPoint y: 363, distance: 10.2
click at [111, 363] on div "/" at bounding box center [189, 360] width 156 height 20
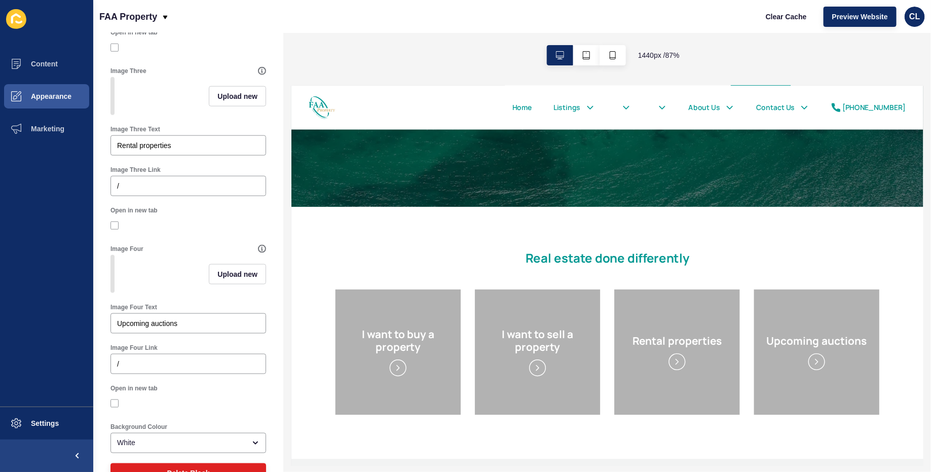
scroll to position [558, 0]
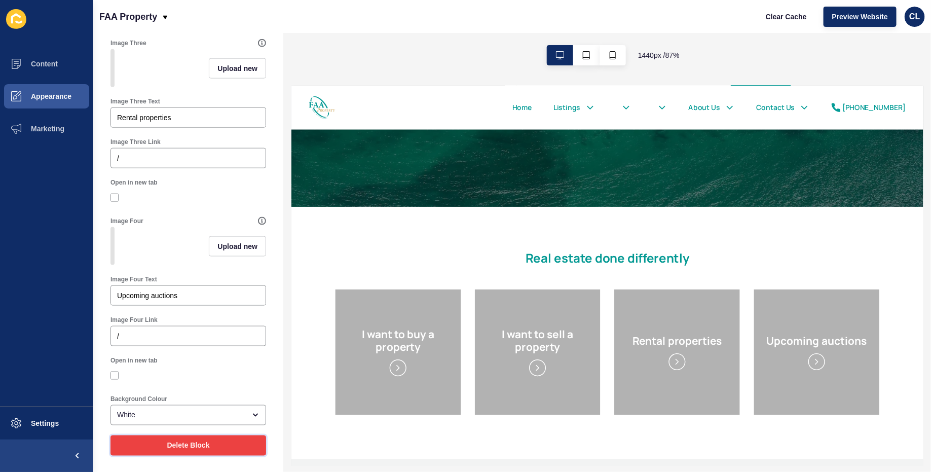
click at [146, 446] on button "Delete Block" at bounding box center [189, 445] width 156 height 20
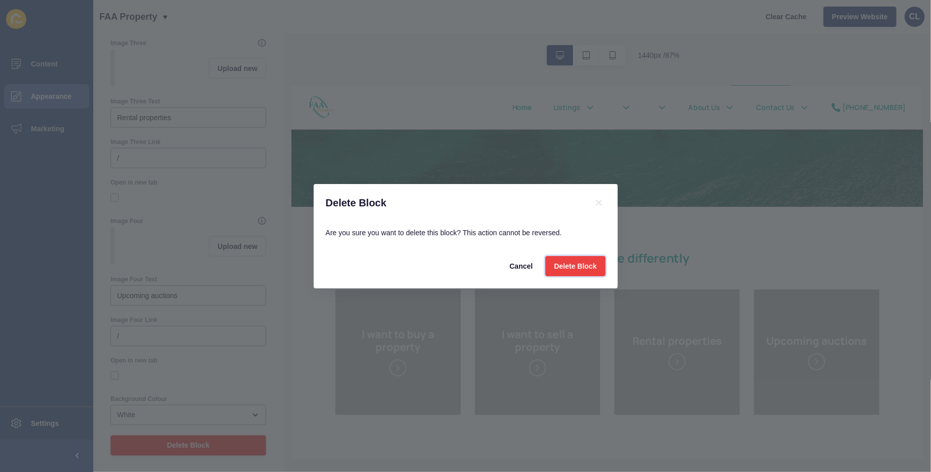
click at [577, 268] on span "Delete Block" at bounding box center [575, 266] width 43 height 10
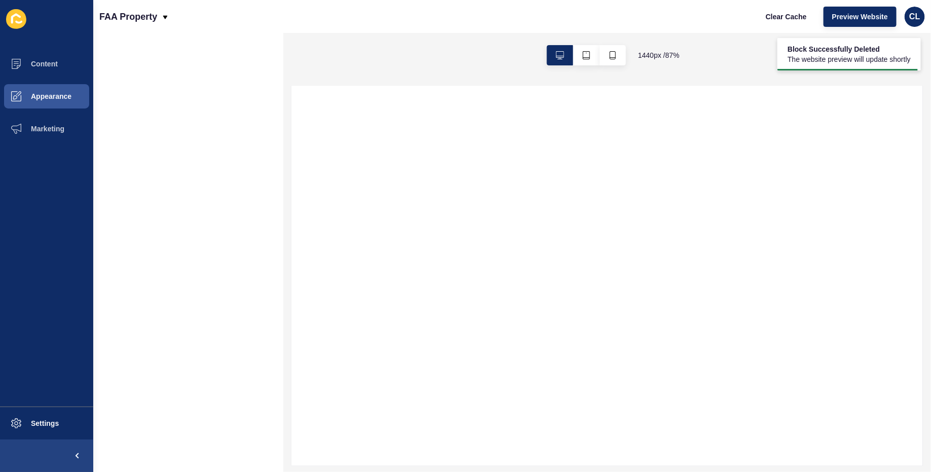
scroll to position [0, 0]
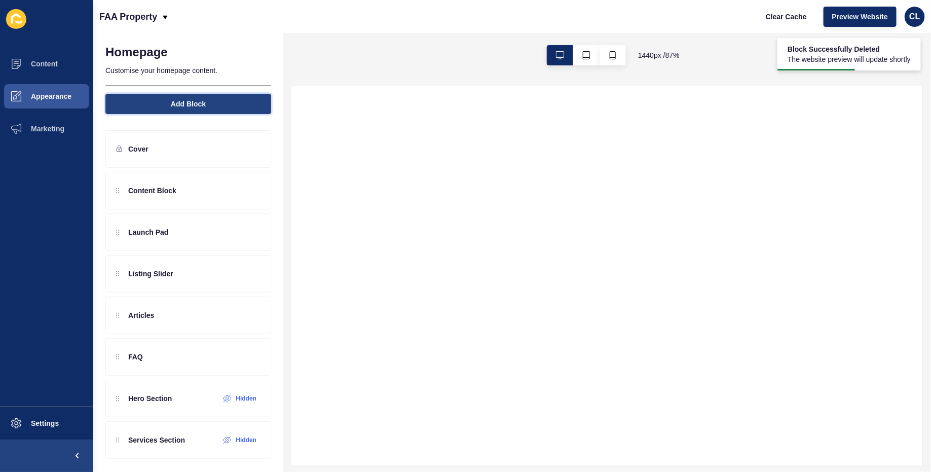
click at [180, 107] on span "Add Block" at bounding box center [188, 104] width 35 height 10
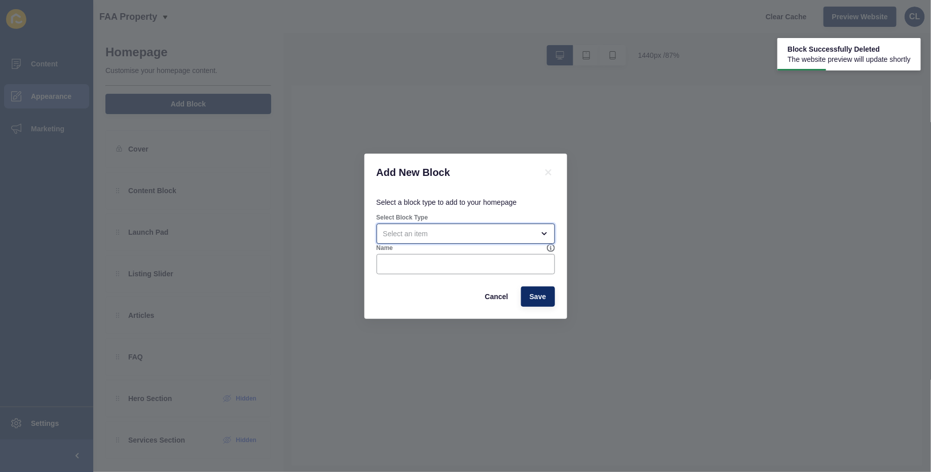
click at [499, 234] on div "open menu" at bounding box center [458, 234] width 151 height 10
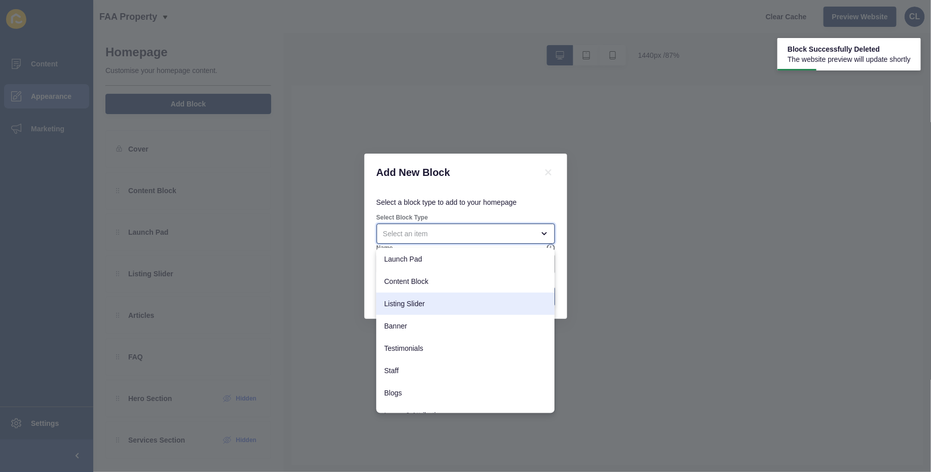
select select
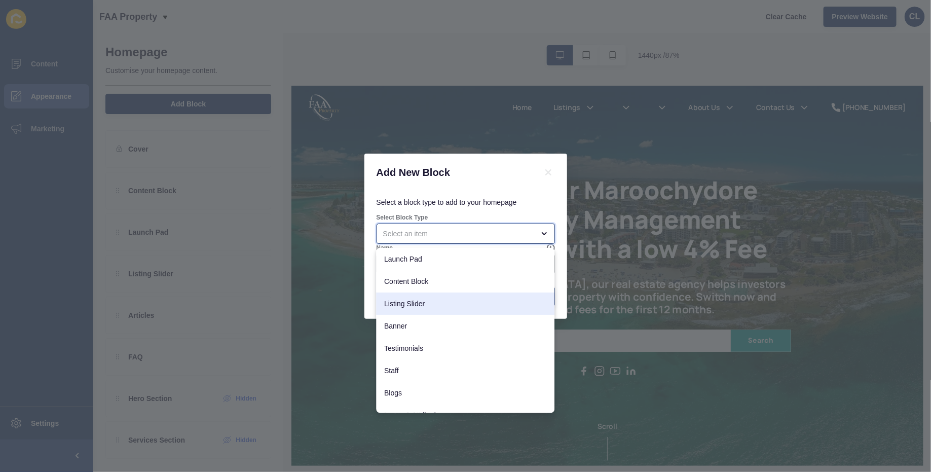
click at [422, 304] on span "Listing Slider" at bounding box center [466, 304] width 162 height 10
type input "Listing Slider"
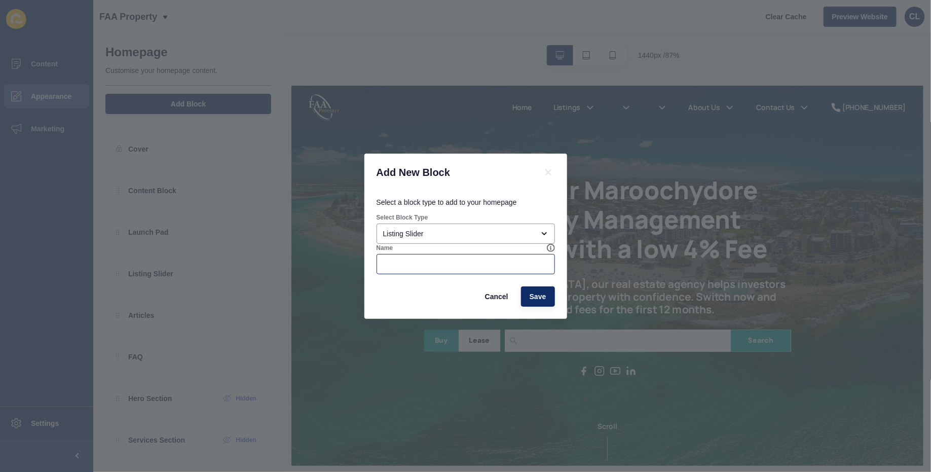
click at [446, 258] on div at bounding box center [466, 264] width 178 height 20
type input "FAQ"
click at [517, 295] on div "Cancel Save" at bounding box center [466, 296] width 178 height 20
click at [531, 295] on span "Save" at bounding box center [538, 296] width 17 height 10
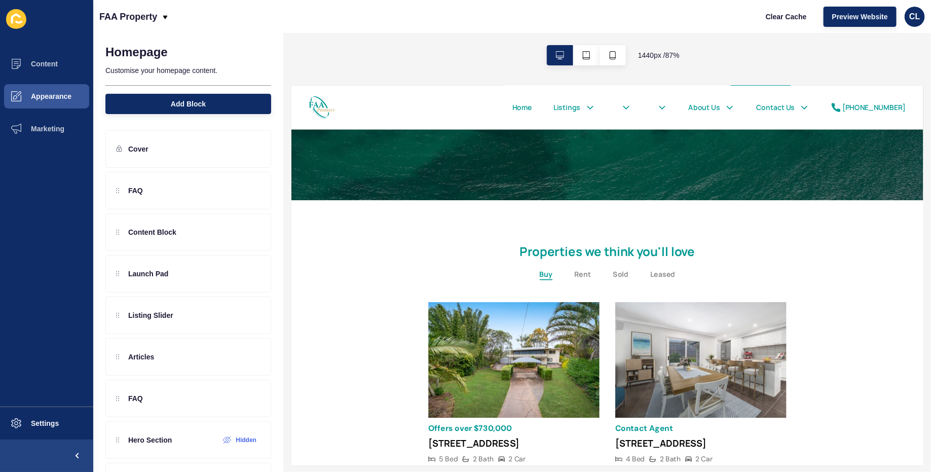
scroll to position [306, 0]
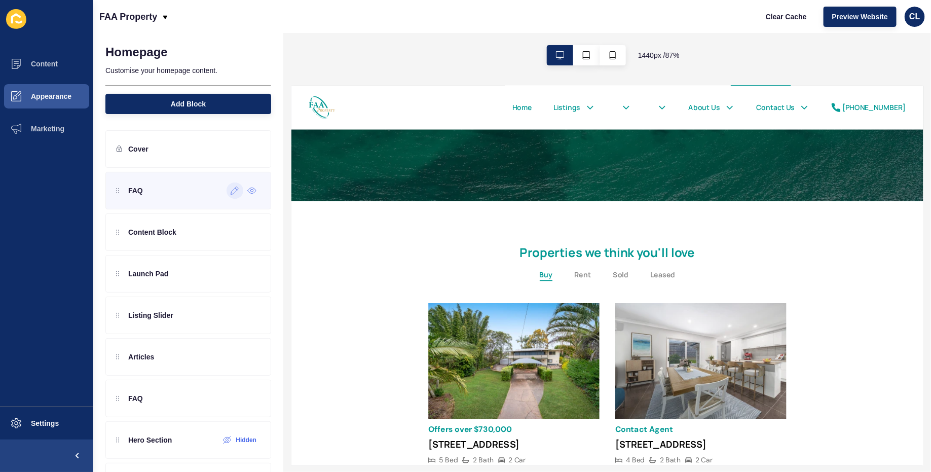
click at [233, 193] on icon at bounding box center [235, 191] width 8 height 8
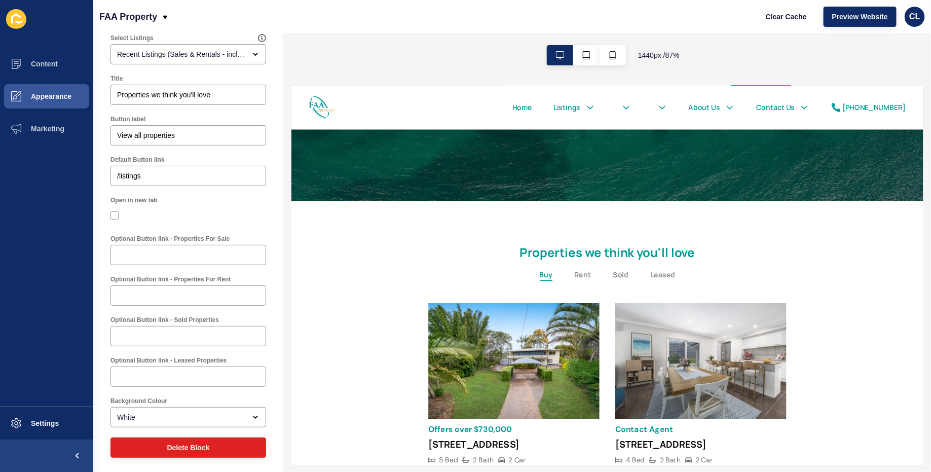
scroll to position [89, 0]
click at [215, 261] on div at bounding box center [189, 253] width 156 height 20
click at [625, 300] on button "Rent" at bounding box center [627, 304] width 19 height 13
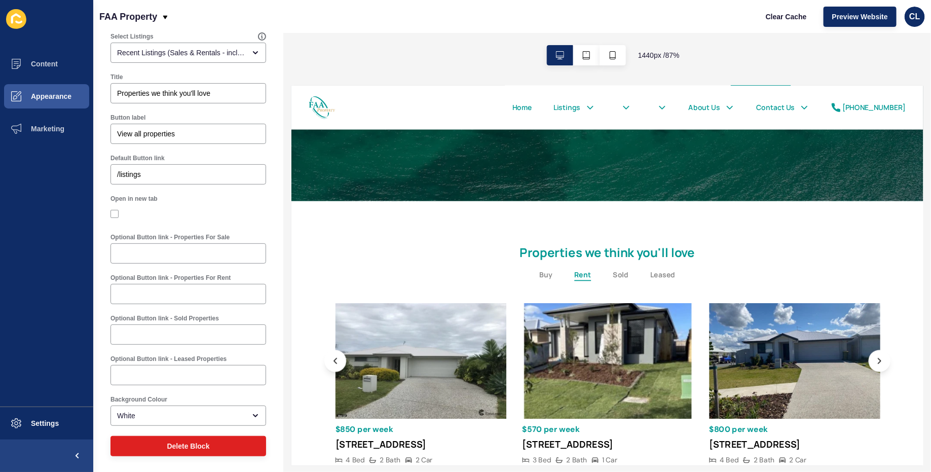
click at [657, 305] on div "Buy Rent Sold Leased" at bounding box center [656, 304] width 157 height 13
click at [676, 305] on button "Sold" at bounding box center [672, 304] width 18 height 13
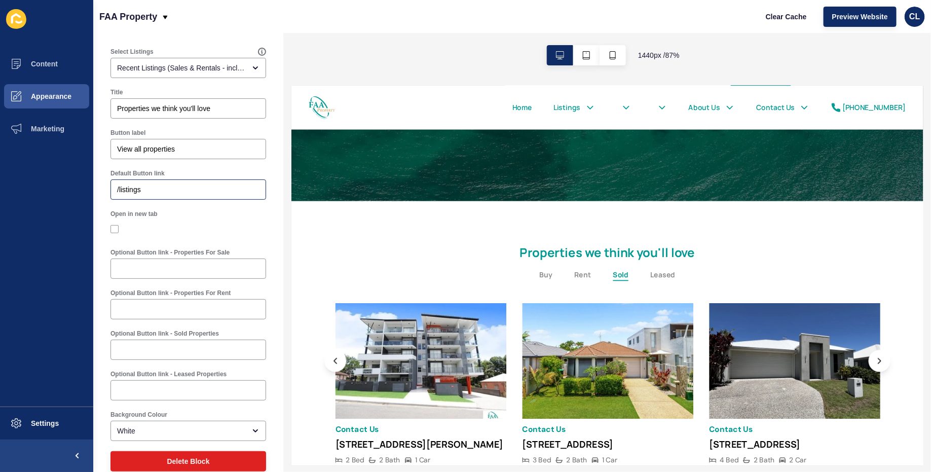
scroll to position [0, 0]
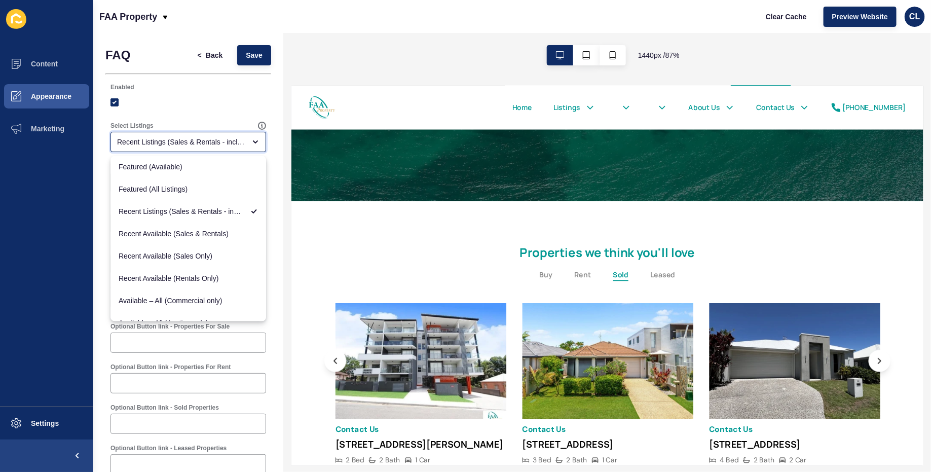
click at [218, 142] on div "Recent Listings (Sales & Rentals - including sold & leased)" at bounding box center [181, 142] width 128 height 10
click at [234, 107] on div at bounding box center [189, 102] width 156 height 18
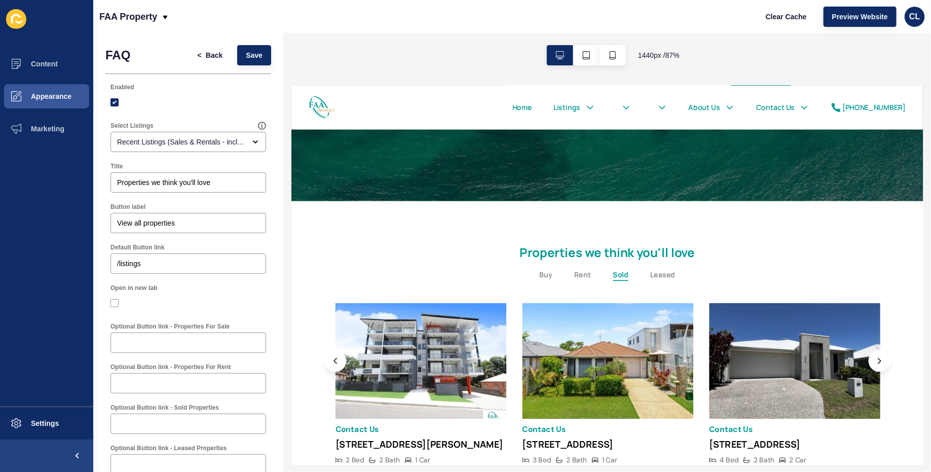
scroll to position [90, 0]
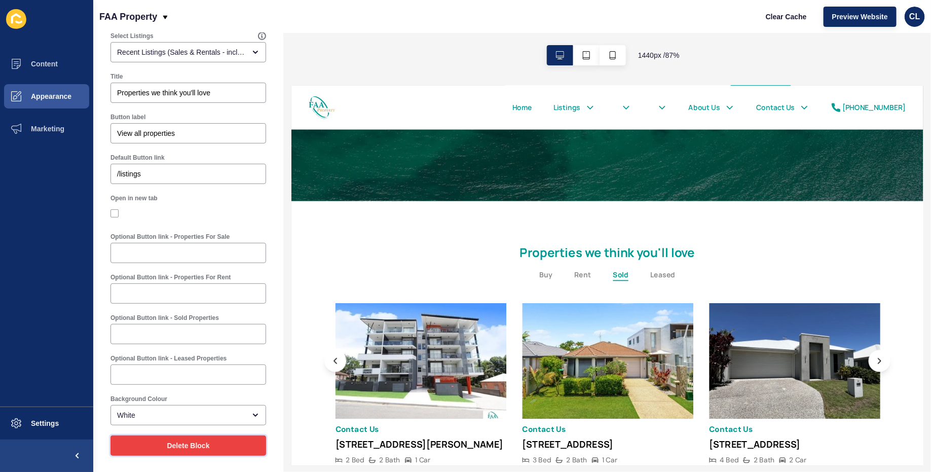
click at [179, 444] on span "Delete Block" at bounding box center [188, 446] width 43 height 10
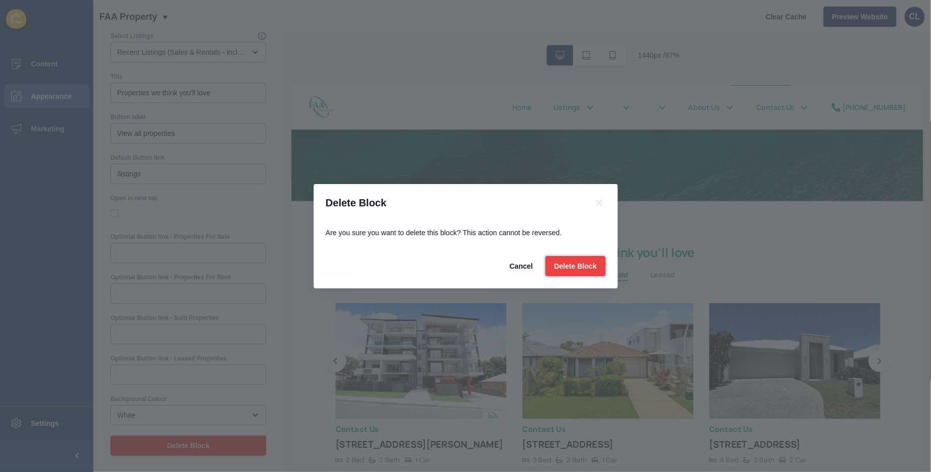
click at [564, 265] on span "Delete Block" at bounding box center [575, 266] width 43 height 10
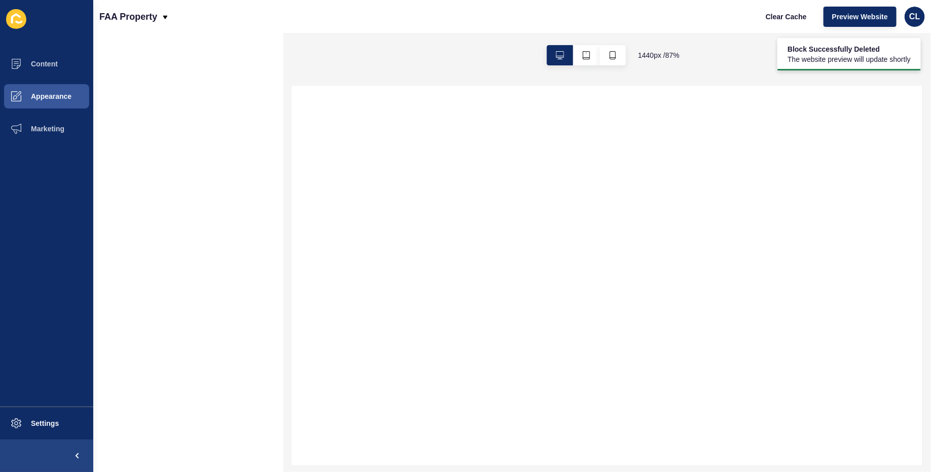
scroll to position [0, 0]
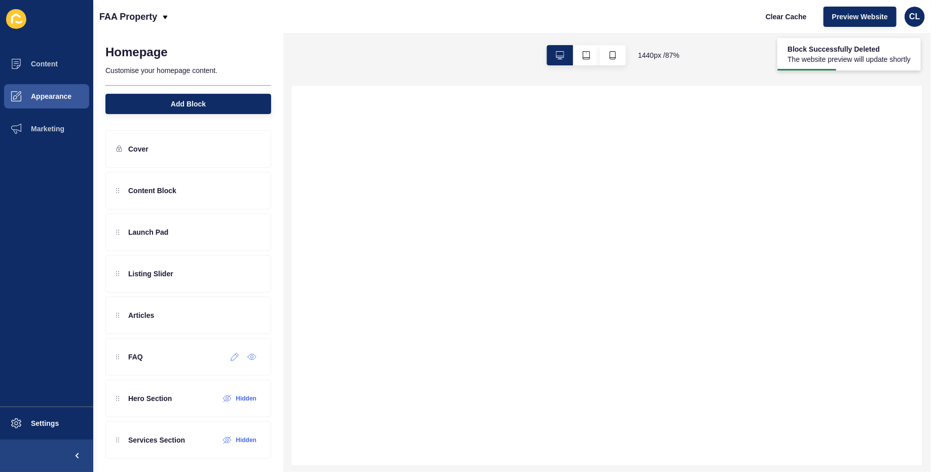
click at [236, 362] on div at bounding box center [235, 357] width 17 height 16
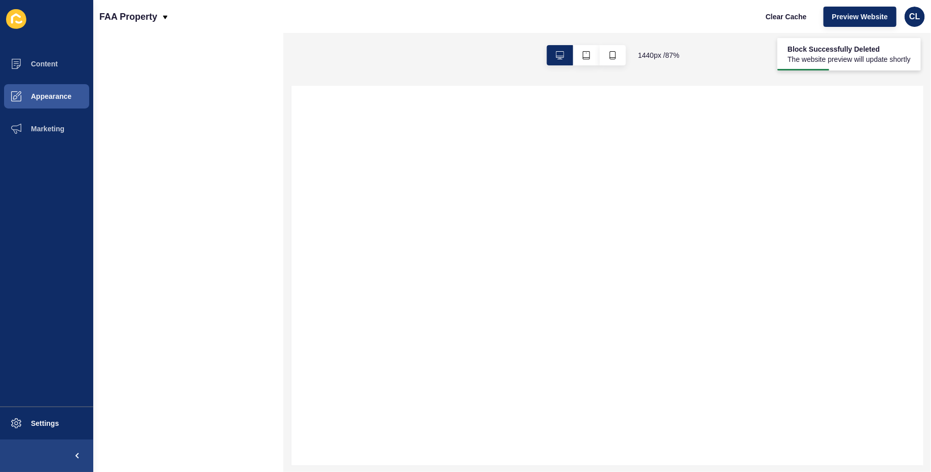
select select
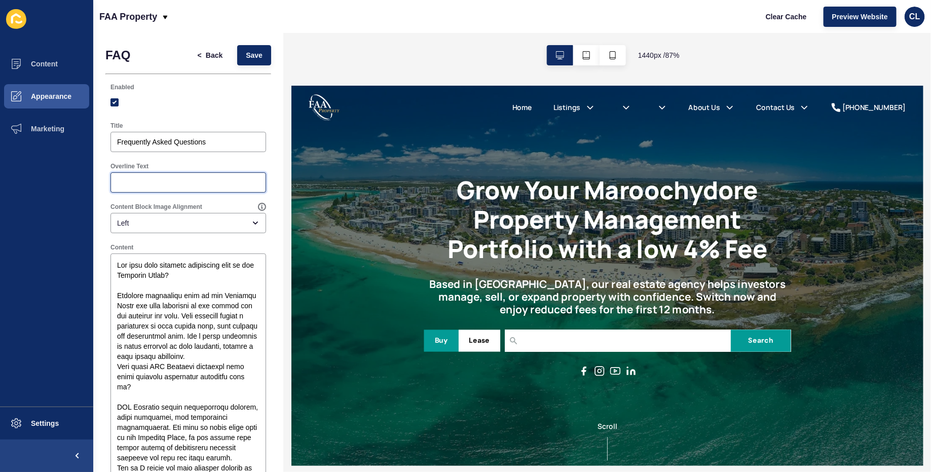
click at [173, 181] on input "Overline Text" at bounding box center [188, 182] width 142 height 10
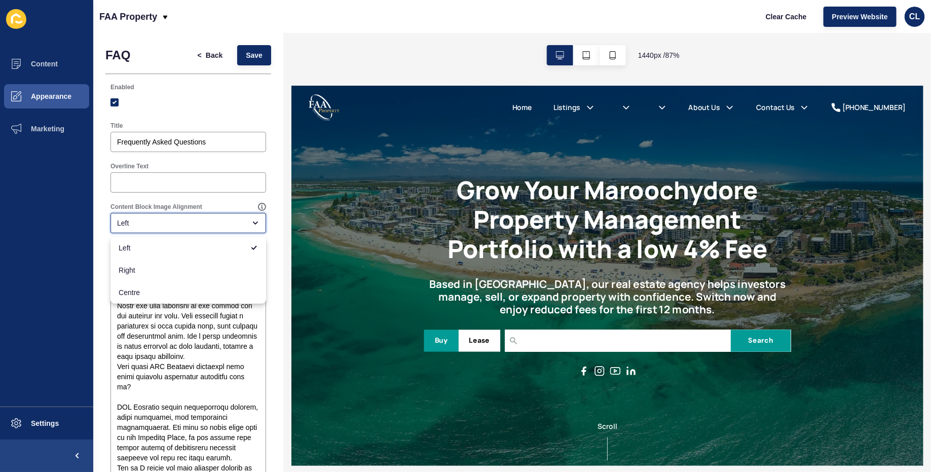
click at [182, 225] on div "Left" at bounding box center [181, 223] width 128 height 10
click at [175, 288] on span "Centre" at bounding box center [188, 292] width 139 height 10
type input "Centre"
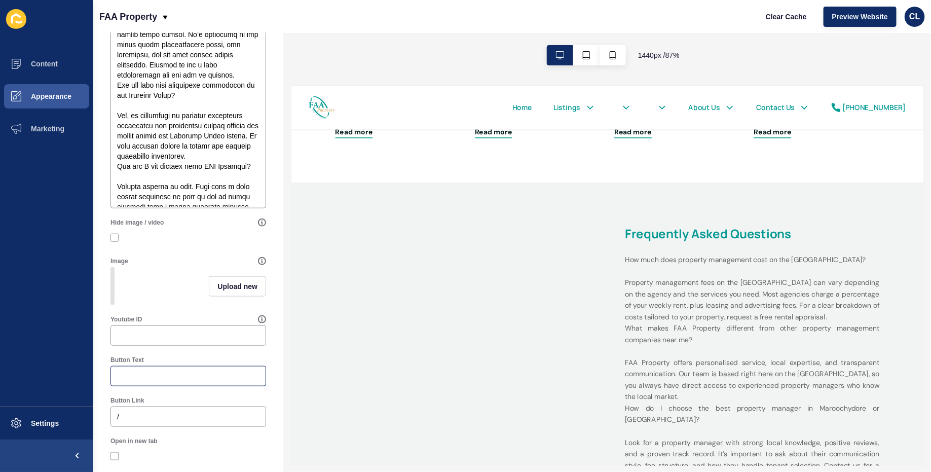
scroll to position [534, 0]
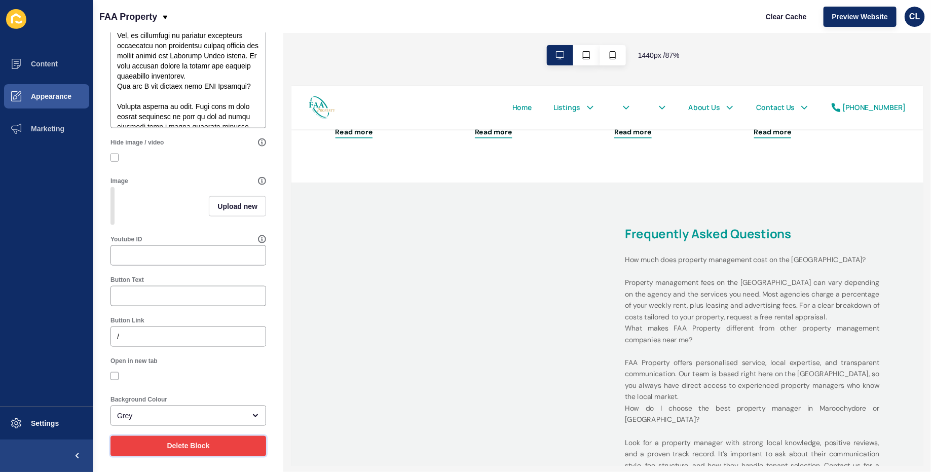
click at [177, 436] on button "Delete Block" at bounding box center [189, 446] width 156 height 20
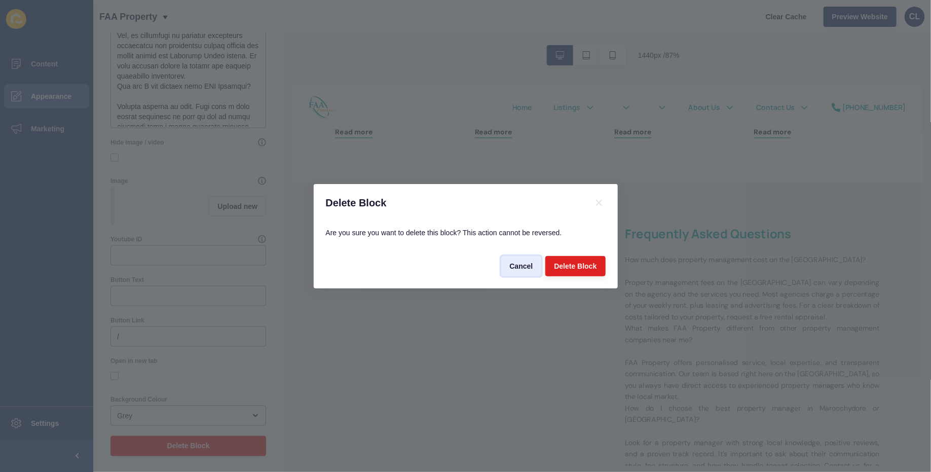
click at [517, 261] on span "Cancel" at bounding box center [521, 266] width 23 height 10
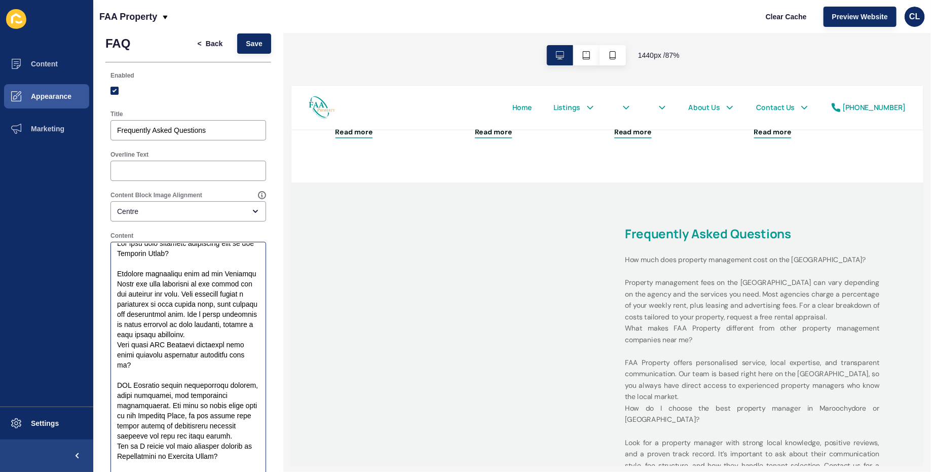
scroll to position [0, 0]
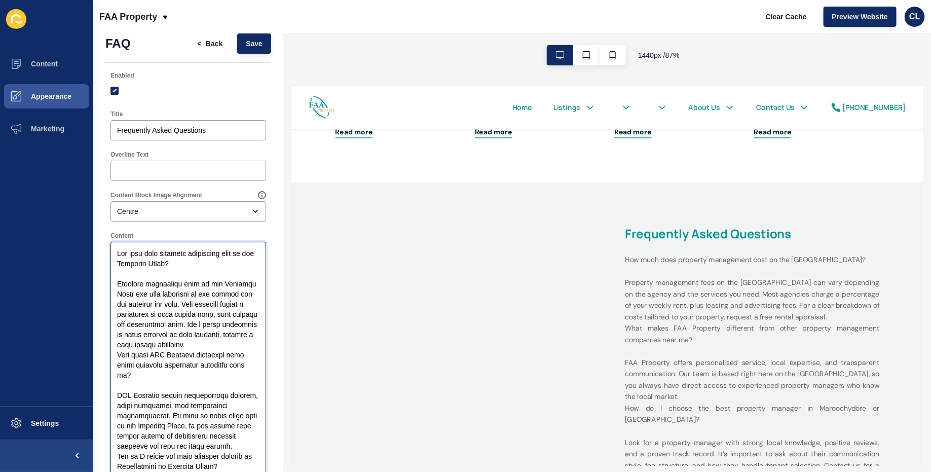
click at [117, 253] on textarea "Content" at bounding box center [188, 446] width 153 height 406
click at [240, 266] on textarea "Content" at bounding box center [188, 446] width 153 height 406
type textarea "<l>Ips dolo sita consecte adipiscing elit se doe Temporin Utlab?</e> Dolorema a…"
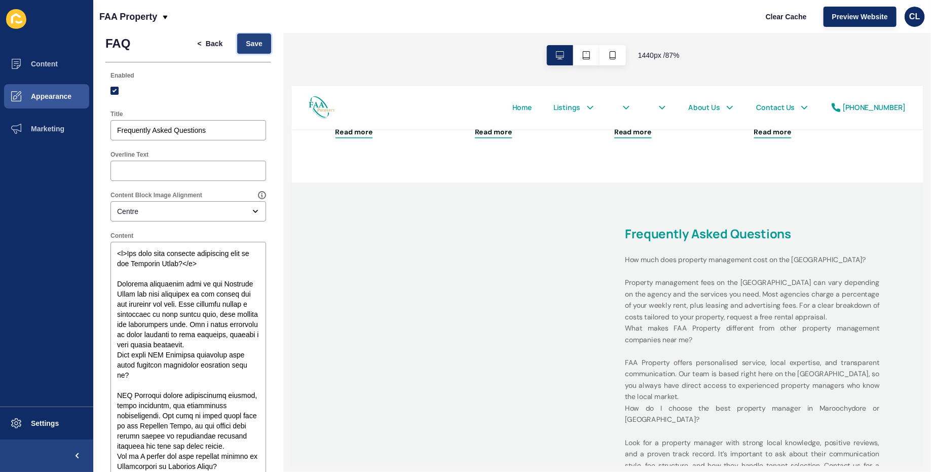
click at [251, 47] on span "Save" at bounding box center [254, 44] width 17 height 10
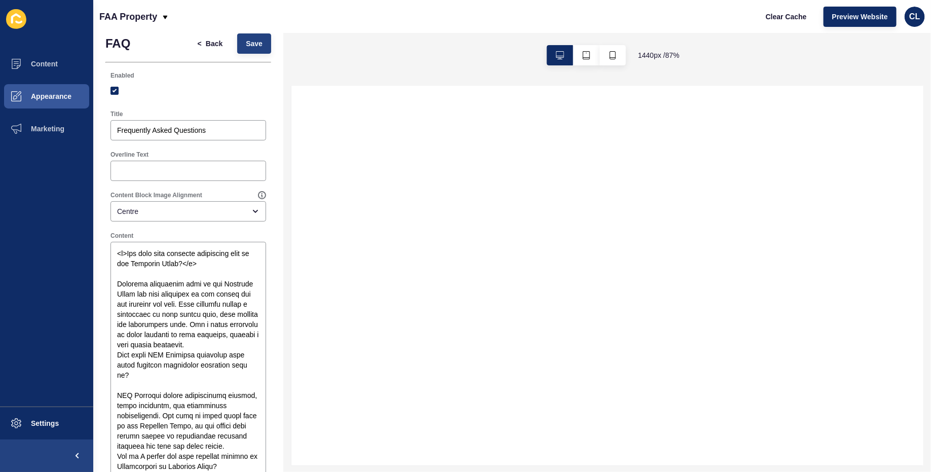
select select
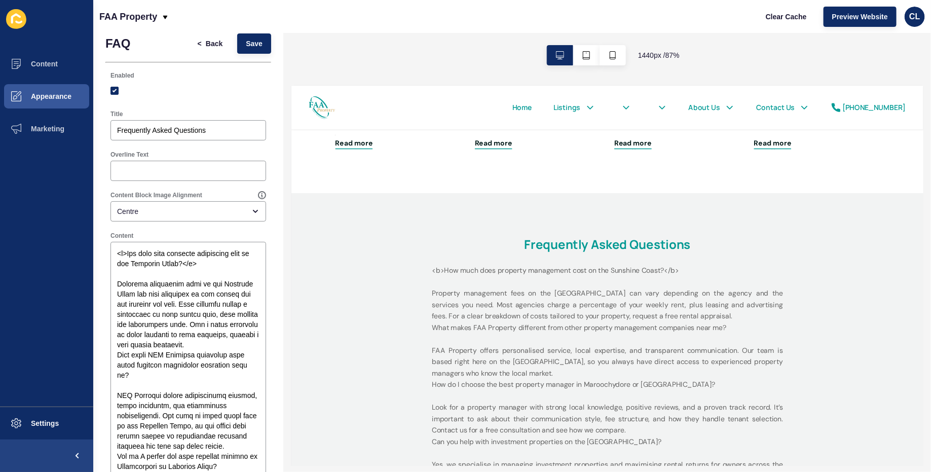
scroll to position [1735, 0]
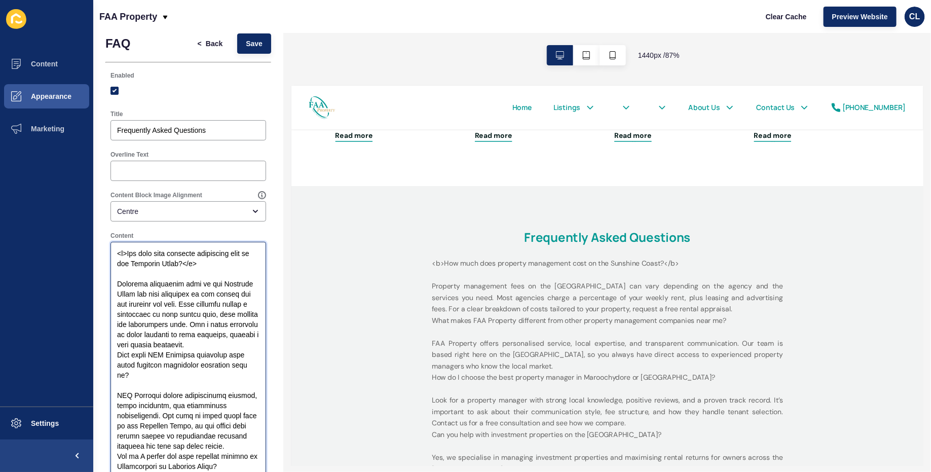
click at [177, 265] on textarea "Content" at bounding box center [188, 446] width 153 height 406
click at [210, 264] on textarea "Content" at bounding box center [188, 446] width 153 height 406
drag, startPoint x: 208, startPoint y: 265, endPoint x: 288, endPoint y: 265, distance: 80.6
click at [288, 265] on div "FAQ < Back Save Enabled Title Frequently Asked Questions Overline Text Content …" at bounding box center [512, 252] width 838 height 439
drag, startPoint x: 129, startPoint y: 255, endPoint x: 97, endPoint y: 255, distance: 31.9
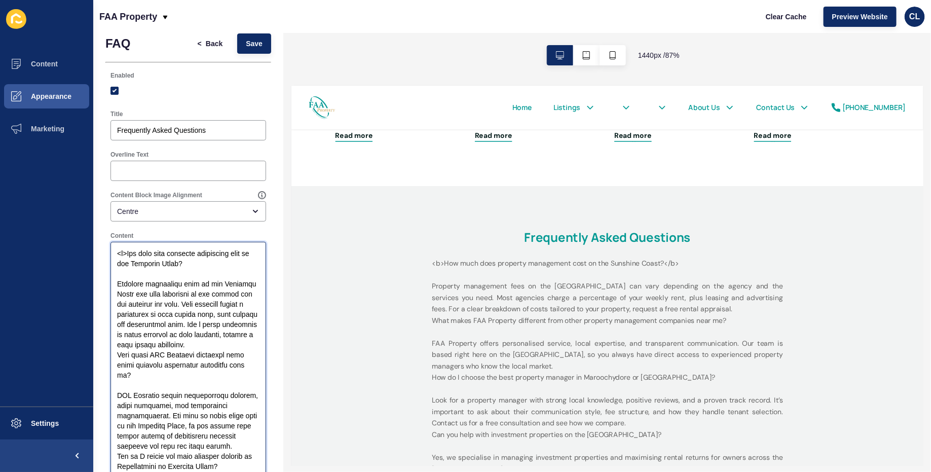
click at [118, 284] on textarea "Content" at bounding box center [188, 446] width 153 height 406
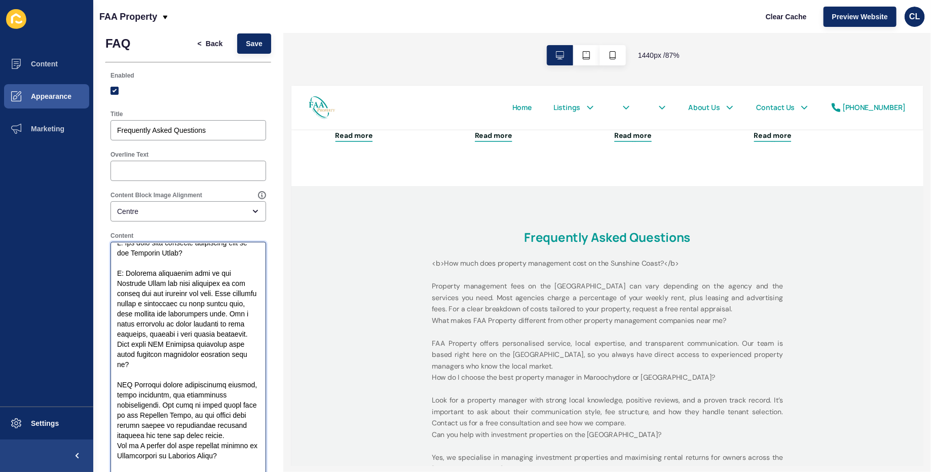
scroll to position [12, 0]
click at [117, 342] on textarea "Content" at bounding box center [188, 446] width 153 height 406
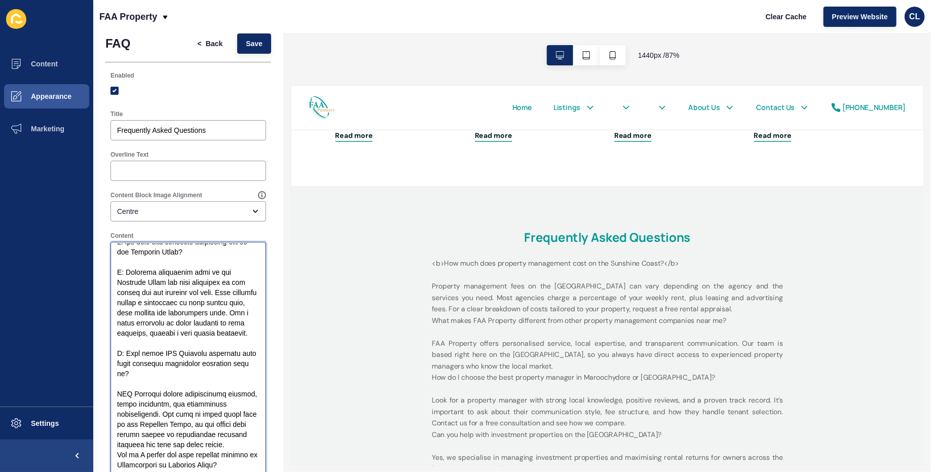
click at [116, 389] on textarea "Content" at bounding box center [188, 446] width 153 height 406
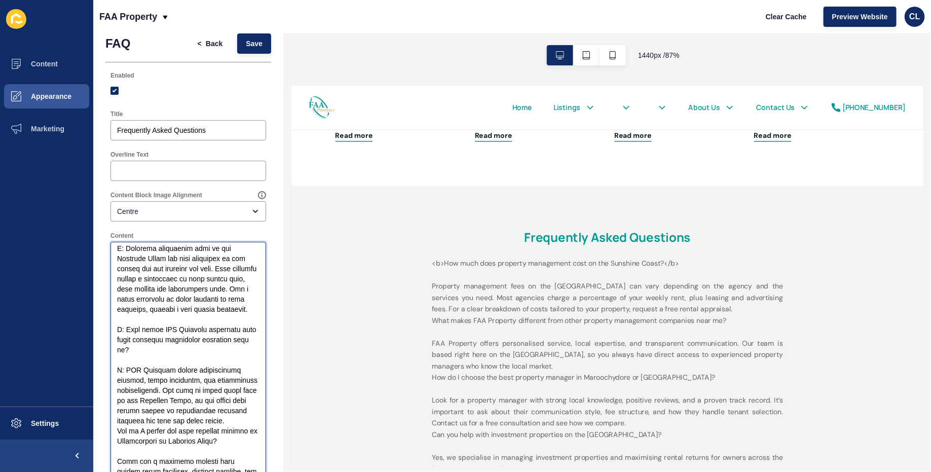
scroll to position [41, 0]
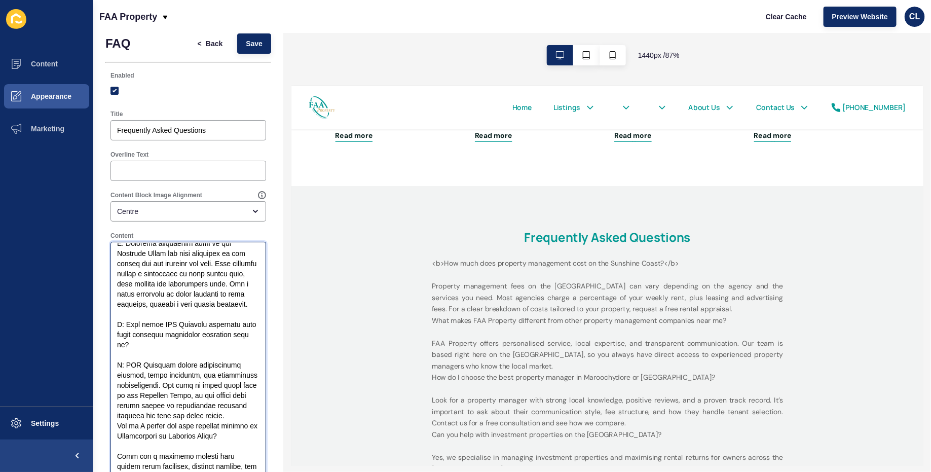
click at [114, 427] on textarea "Content" at bounding box center [188, 446] width 153 height 406
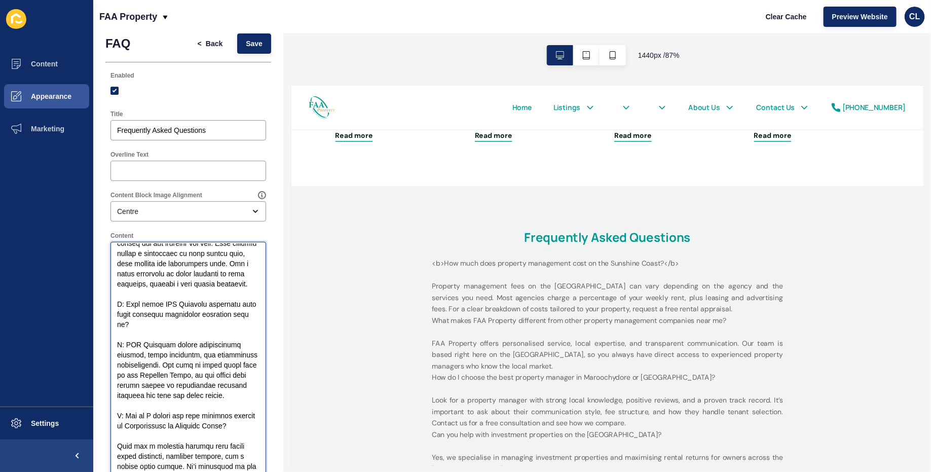
click at [117, 457] on textarea "Content" at bounding box center [188, 446] width 153 height 406
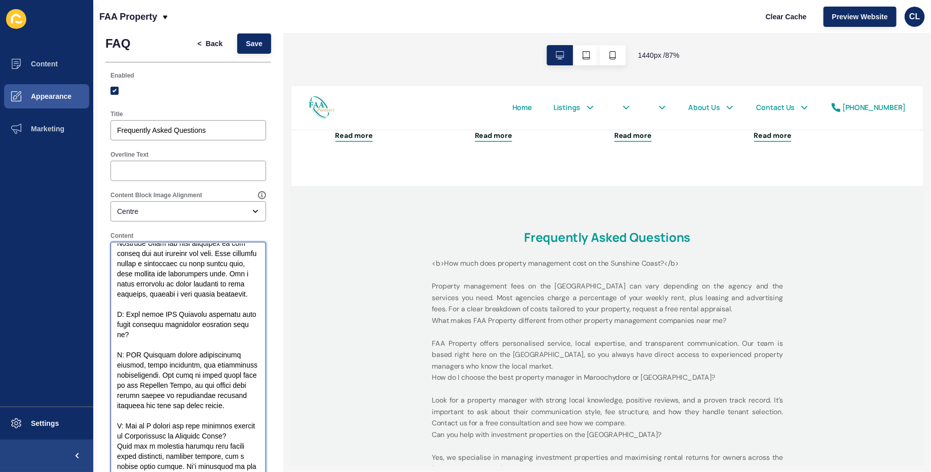
scroll to position [51, 0]
click at [120, 453] on textarea "Content" at bounding box center [188, 446] width 153 height 406
click at [139, 346] on textarea "Content" at bounding box center [188, 446] width 153 height 406
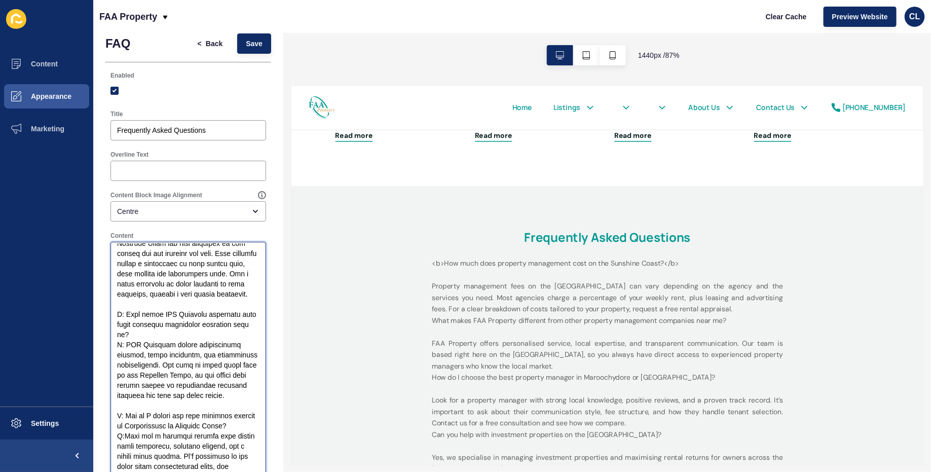
scroll to position [0, 0]
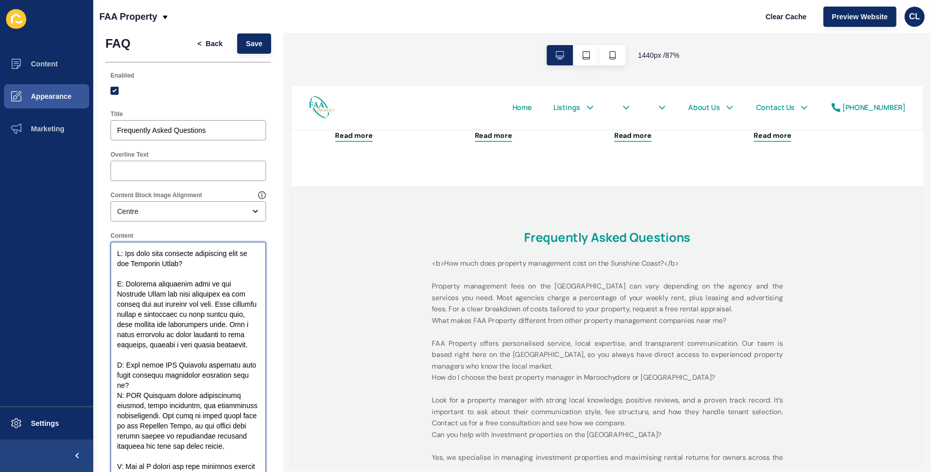
click at [135, 272] on textarea "Content" at bounding box center [188, 446] width 153 height 406
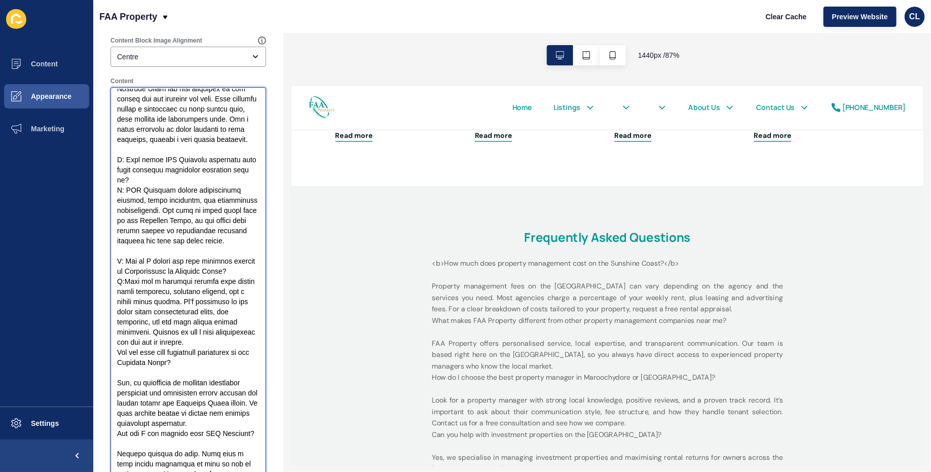
scroll to position [203, 0]
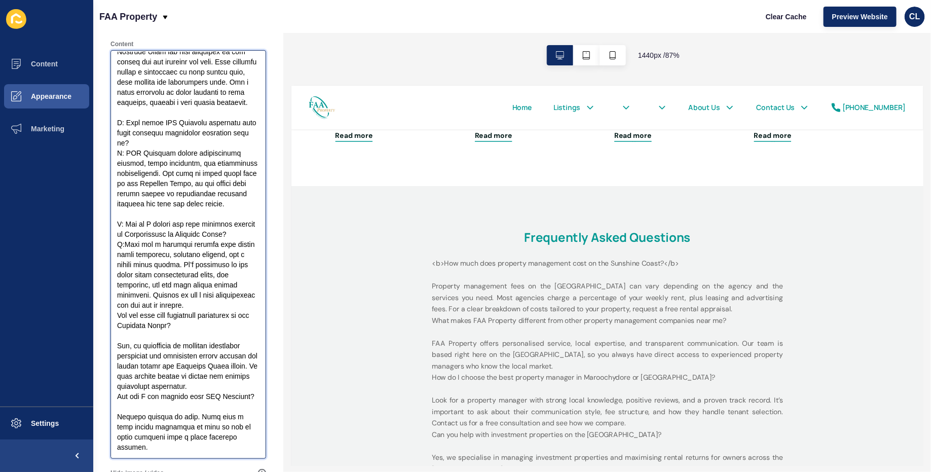
click at [118, 326] on textarea "Content" at bounding box center [188, 255] width 153 height 406
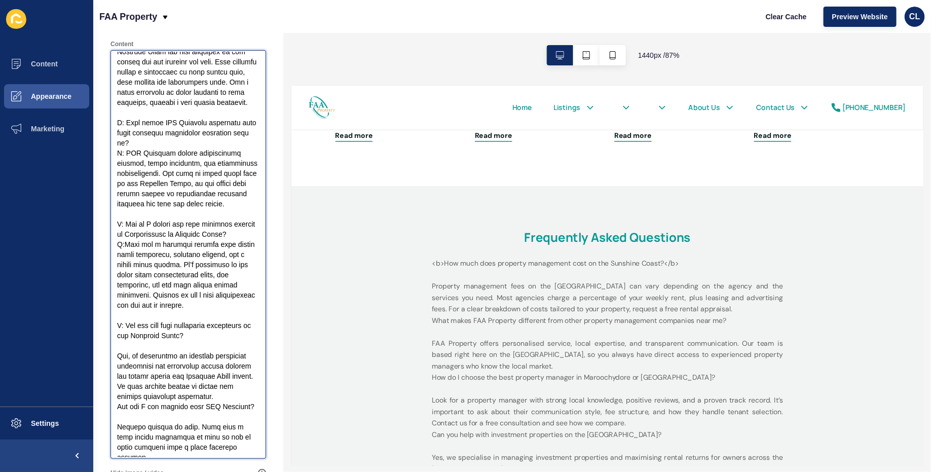
click at [118, 368] on textarea "Content" at bounding box center [188, 255] width 153 height 406
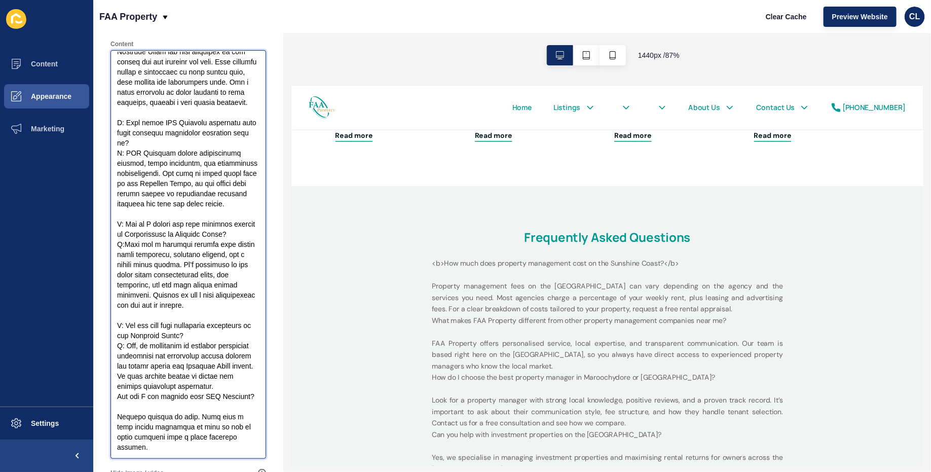
click at [116, 406] on textarea "Content" at bounding box center [188, 255] width 153 height 406
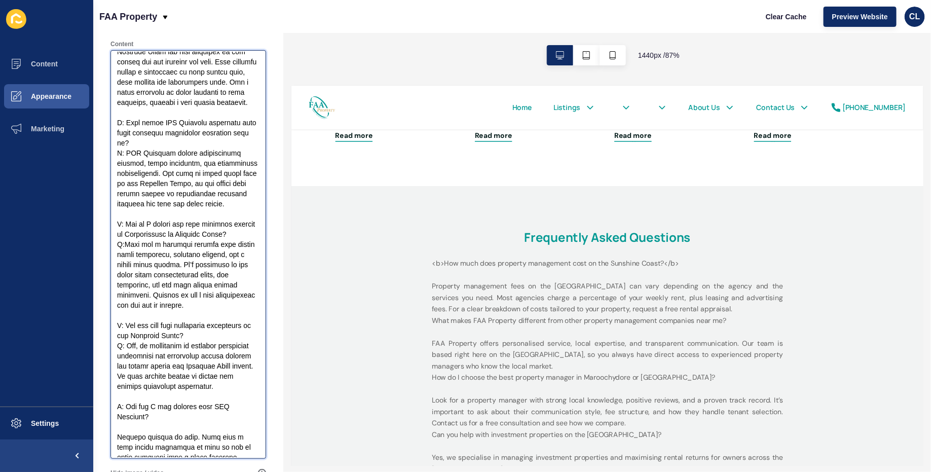
scroll to position [51, 0]
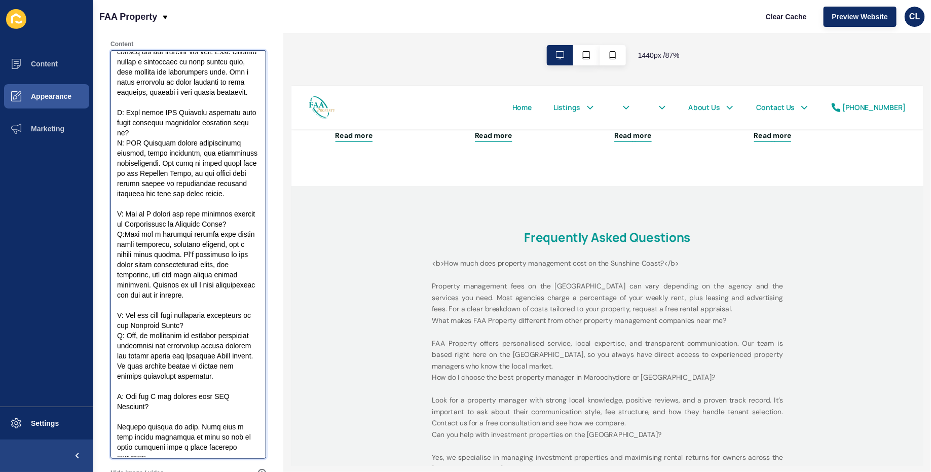
click at [119, 425] on textarea "Content" at bounding box center [188, 255] width 153 height 406
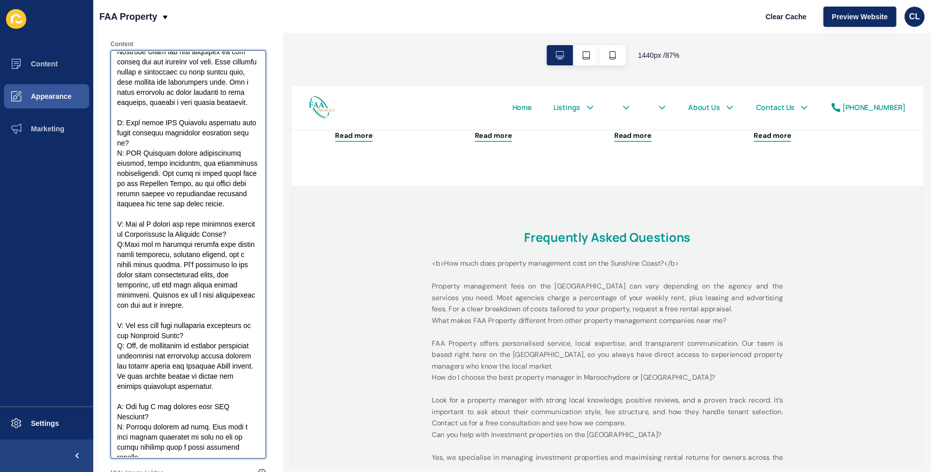
scroll to position [515, 0]
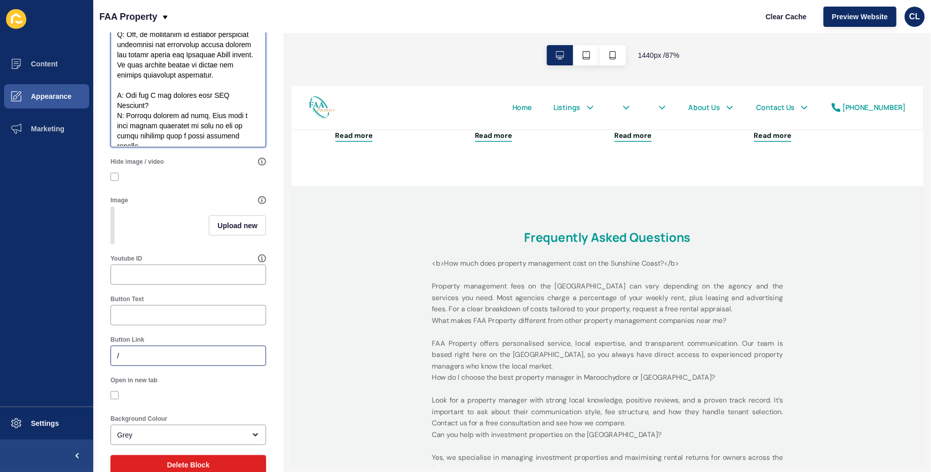
type textarea "L: Ips dolo sita consecte adipiscing elit se doe Temporin Utlab? E: Dolorema al…"
click at [187, 353] on input "/" at bounding box center [188, 356] width 142 height 10
click at [197, 307] on div at bounding box center [189, 315] width 156 height 20
type input "Call us now!"
drag, startPoint x: 164, startPoint y: 349, endPoint x: 155, endPoint y: 349, distance: 9.6
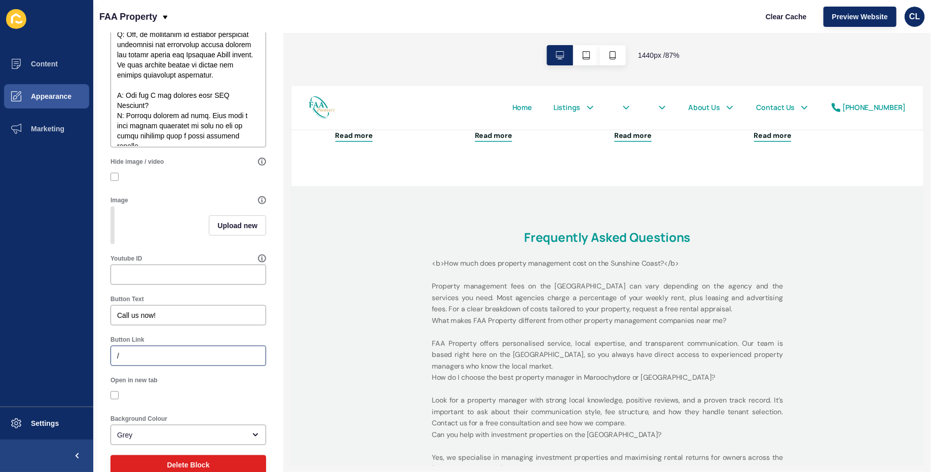
click at [155, 349] on div "/" at bounding box center [189, 356] width 156 height 20
paste input "[PHONE_NUMBER]"
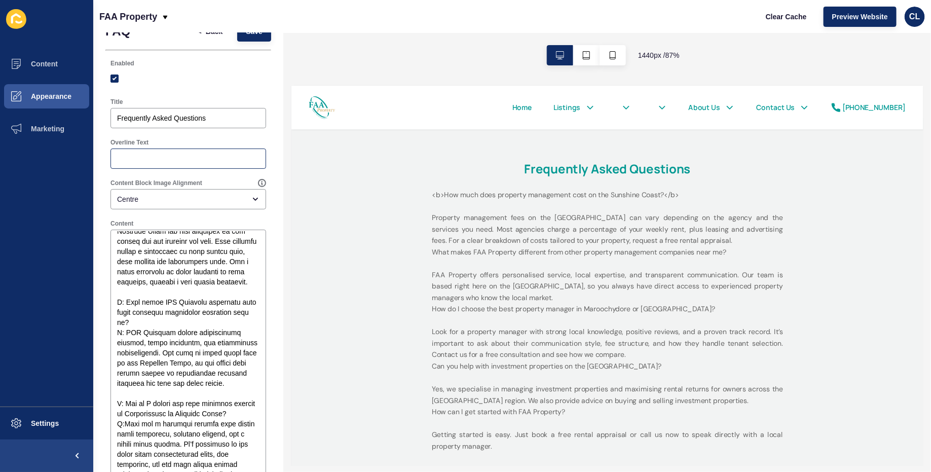
scroll to position [0, 0]
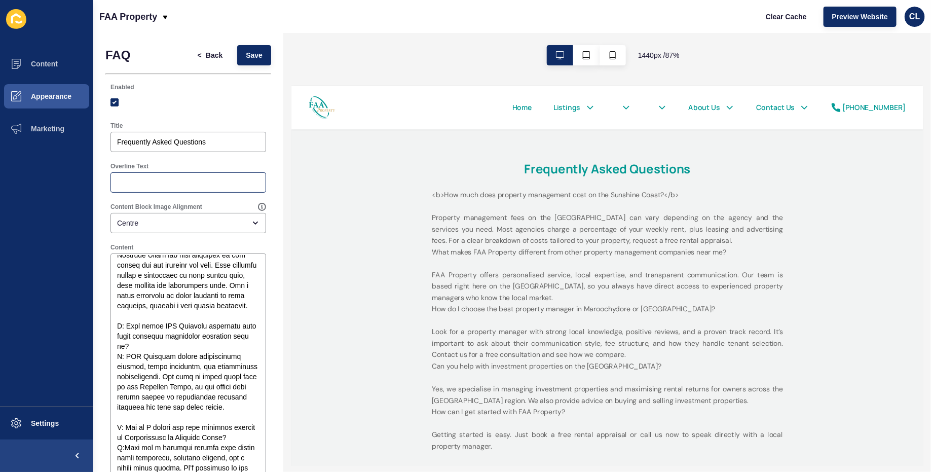
type input "tel:[PHONE_NUMBER]"
click at [254, 47] on button "Save" at bounding box center [254, 55] width 34 height 20
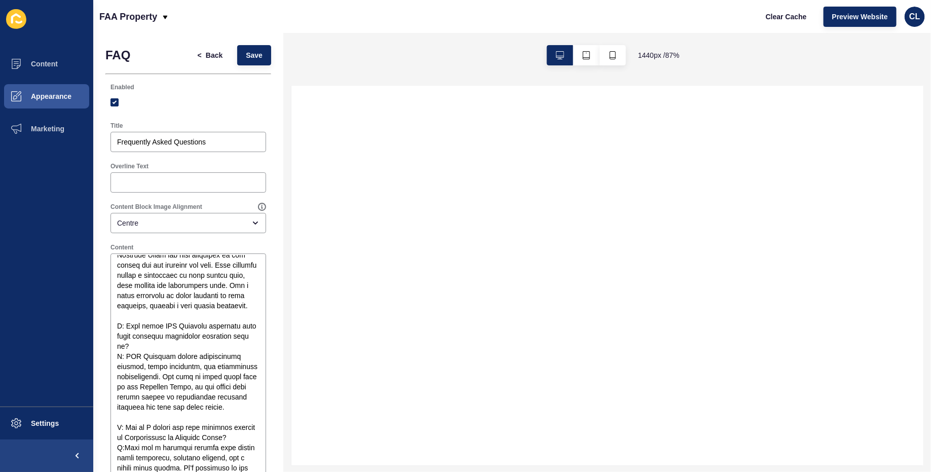
select select
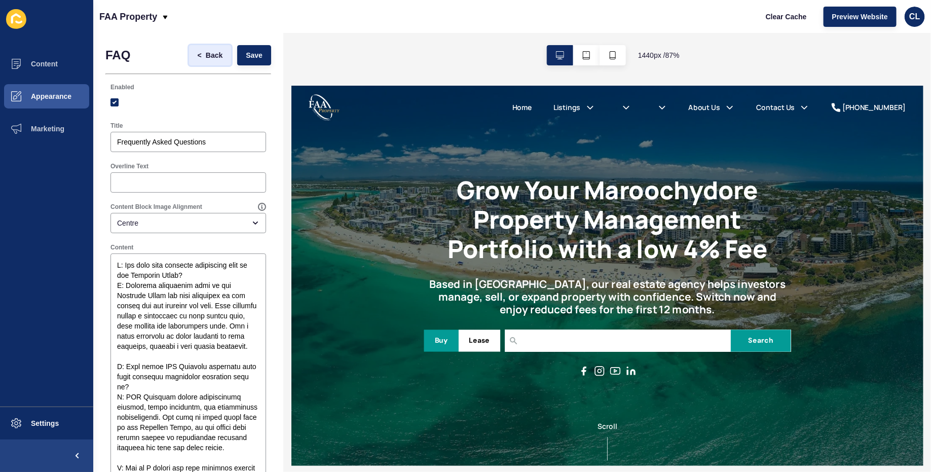
click at [213, 51] on span "Back" at bounding box center [214, 55] width 17 height 10
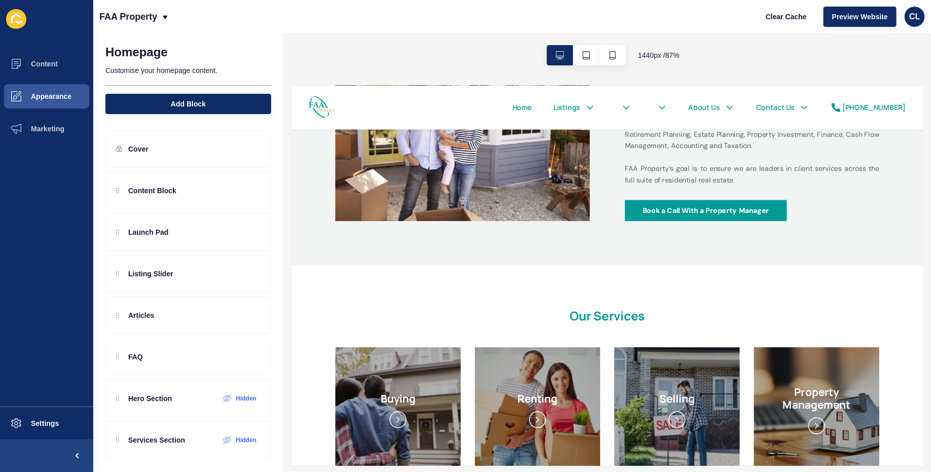
scroll to position [597, 0]
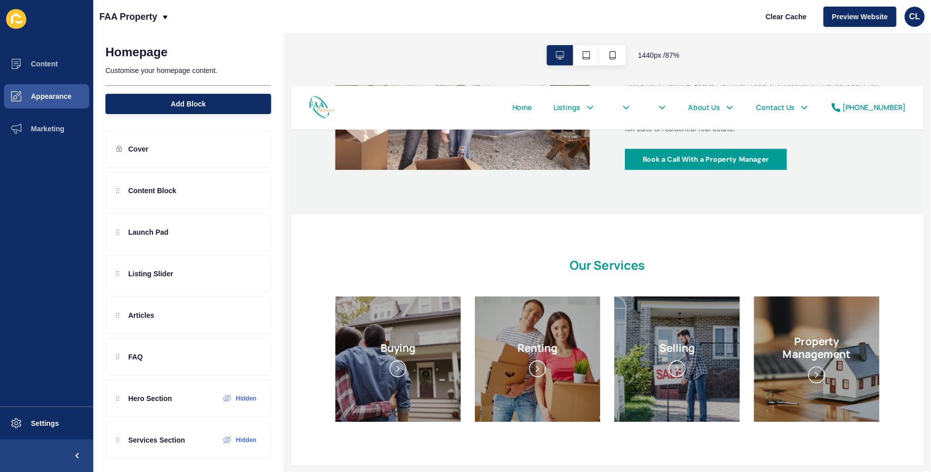
click at [679, 293] on h2 "Our Services" at bounding box center [656, 292] width 419 height 16
click at [625, 303] on div "Our Services" at bounding box center [656, 298] width 419 height 28
click at [161, 279] on div "Listing Slider" at bounding box center [144, 274] width 57 height 16
click at [166, 229] on p "Launch Pad" at bounding box center [148, 232] width 40 height 10
click at [231, 233] on icon at bounding box center [235, 233] width 8 height 8
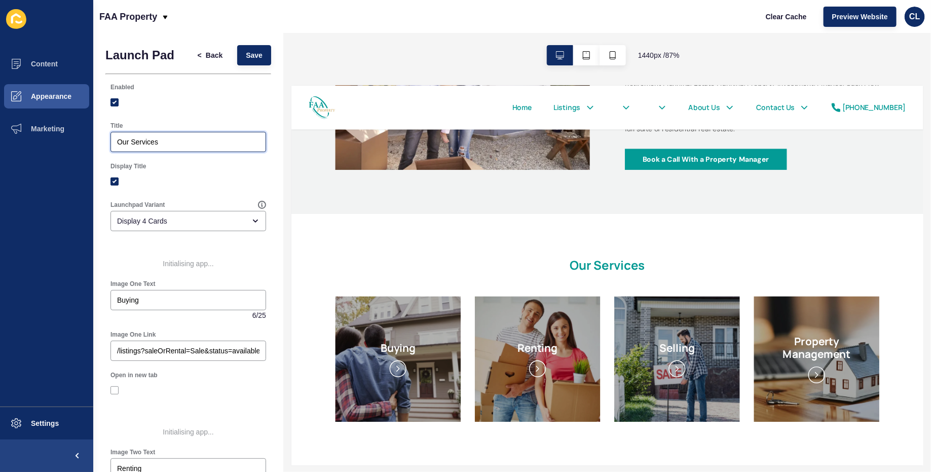
click at [165, 140] on input "Our Services" at bounding box center [188, 142] width 142 height 10
drag, startPoint x: 165, startPoint y: 140, endPoint x: 116, endPoint y: 140, distance: 49.2
click at [116, 140] on div "Our Services" at bounding box center [189, 142] width 156 height 20
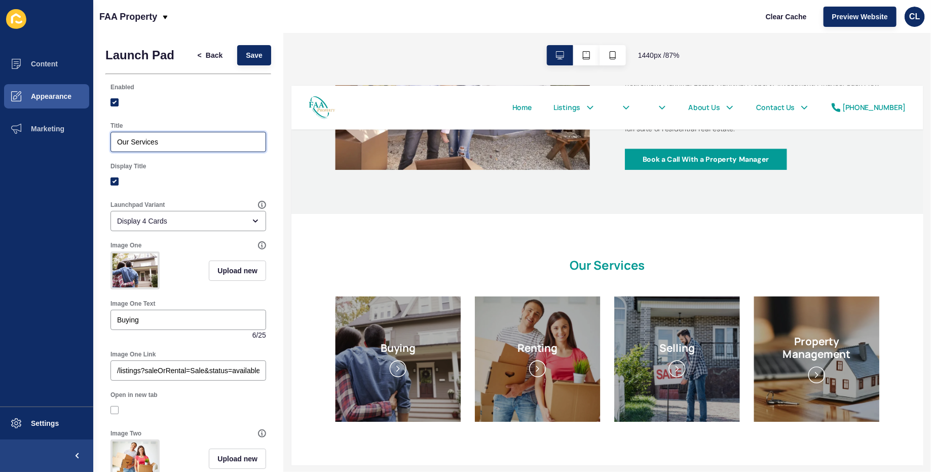
click at [221, 146] on input "Our Services" at bounding box center [188, 142] width 142 height 10
drag, startPoint x: 221, startPoint y: 146, endPoint x: 102, endPoint y: 145, distance: 119.1
paste input "Expert Property Management in [GEOGRAPHIC_DATA] & [GEOGRAPHIC_DATA]"
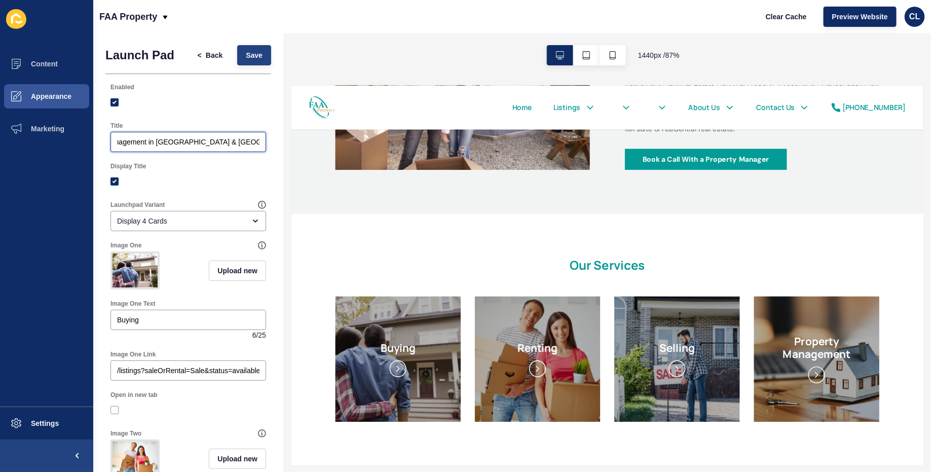
type input "Expert Property Management in [GEOGRAPHIC_DATA] & [GEOGRAPHIC_DATA]"
click at [253, 57] on span "Save" at bounding box center [254, 55] width 17 height 10
click at [220, 144] on input "Expert Property Management in [GEOGRAPHIC_DATA] & [GEOGRAPHIC_DATA]" at bounding box center [188, 142] width 142 height 10
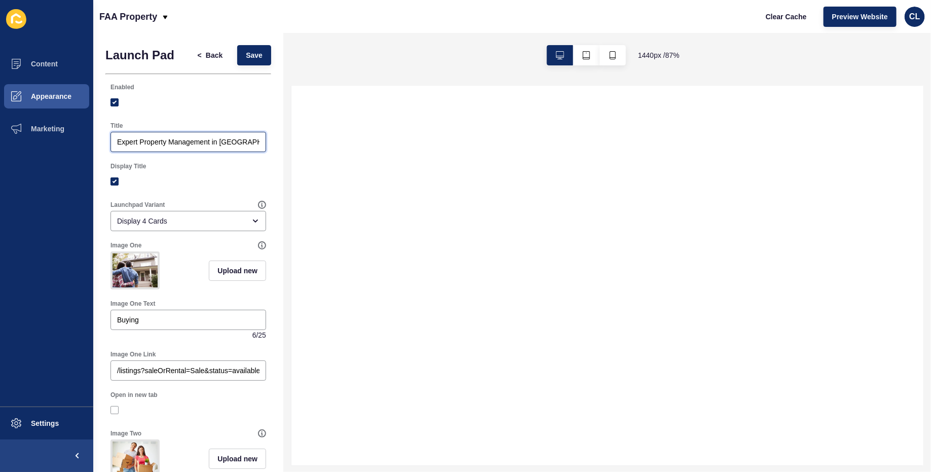
select select
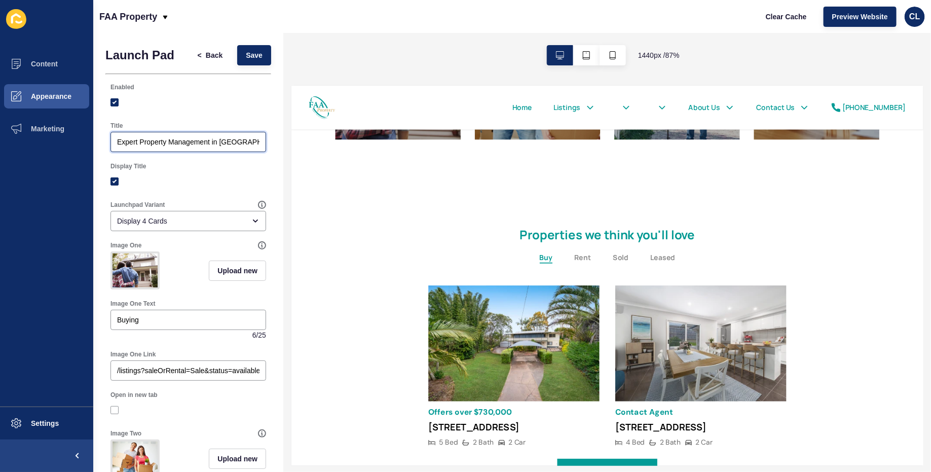
scroll to position [938, 0]
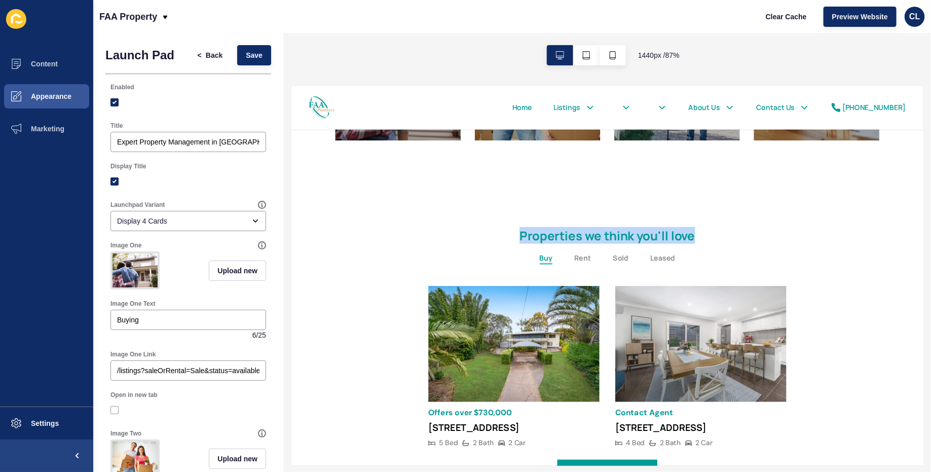
drag, startPoint x: 551, startPoint y: 261, endPoint x: 801, endPoint y: 262, distance: 250.4
click at [801, 262] on h2 "Properties we think you'll love" at bounding box center [656, 258] width 419 height 16
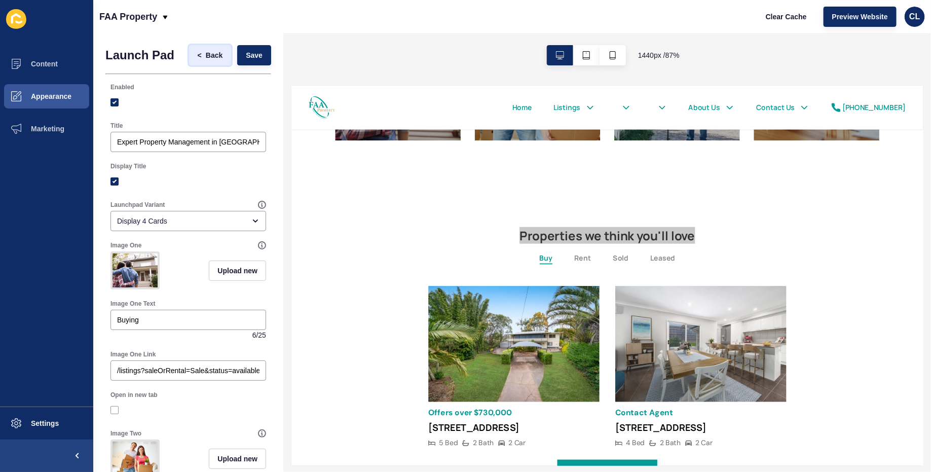
click at [219, 55] on span "Back" at bounding box center [214, 55] width 17 height 10
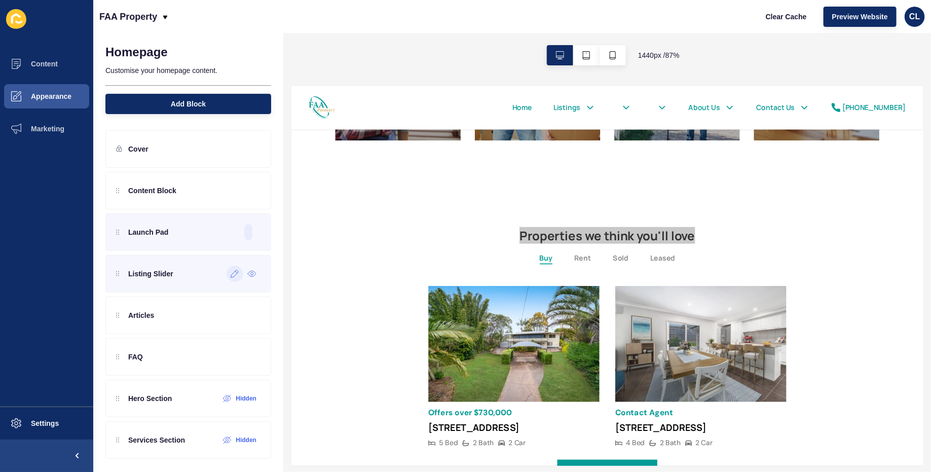
click at [233, 279] on div at bounding box center [235, 274] width 17 height 16
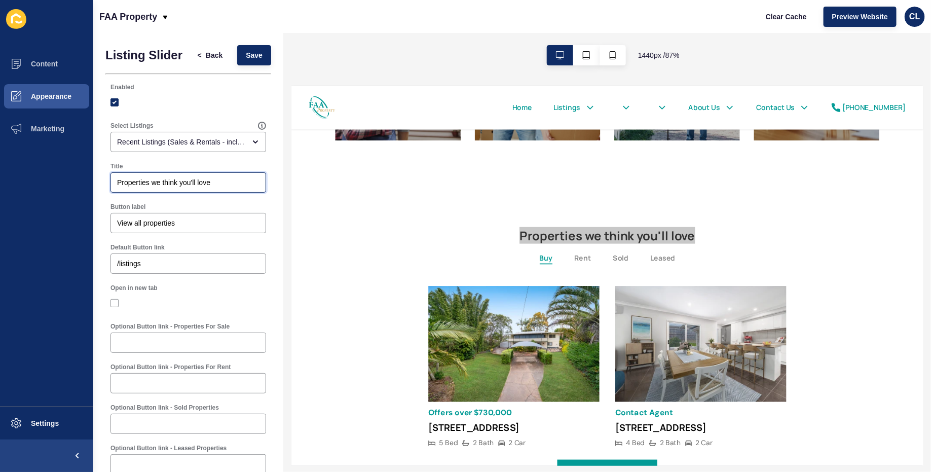
click at [150, 181] on input "Properties we think you'll love" at bounding box center [188, 182] width 142 height 10
type input "Properties in [GEOGRAPHIC_DATA] we think you'll love"
click at [262, 55] on span "Save" at bounding box center [254, 55] width 17 height 10
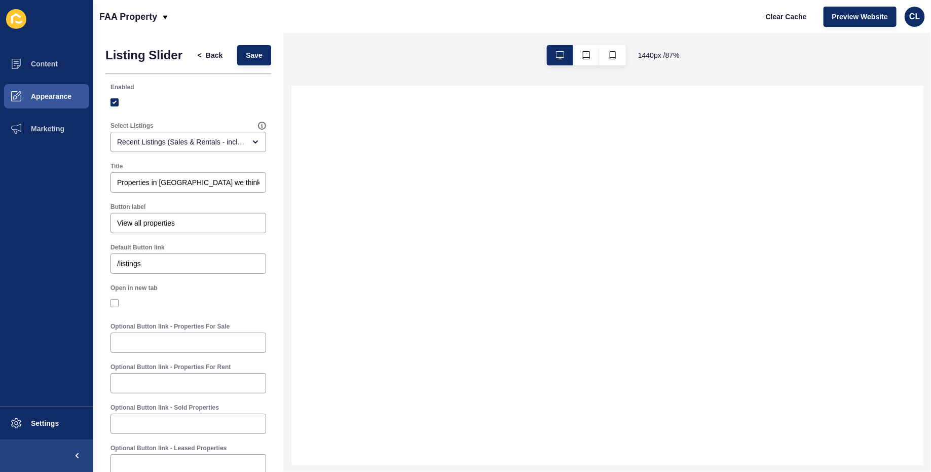
select select
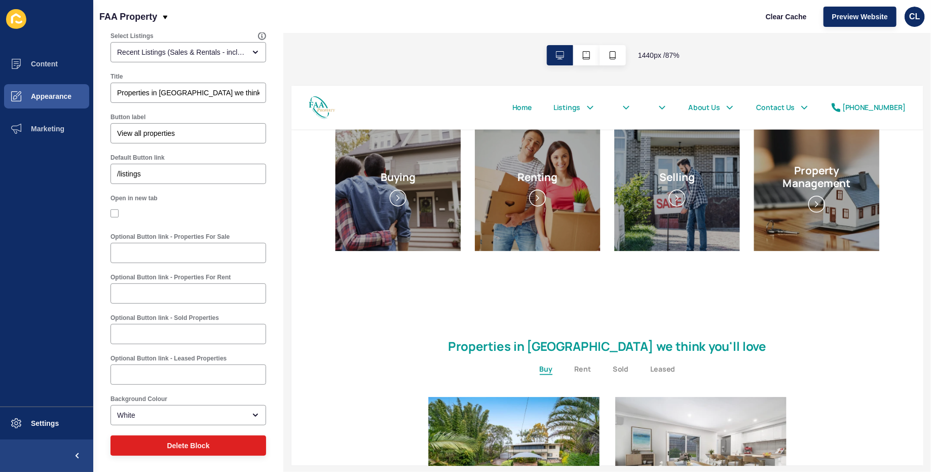
scroll to position [1043, 0]
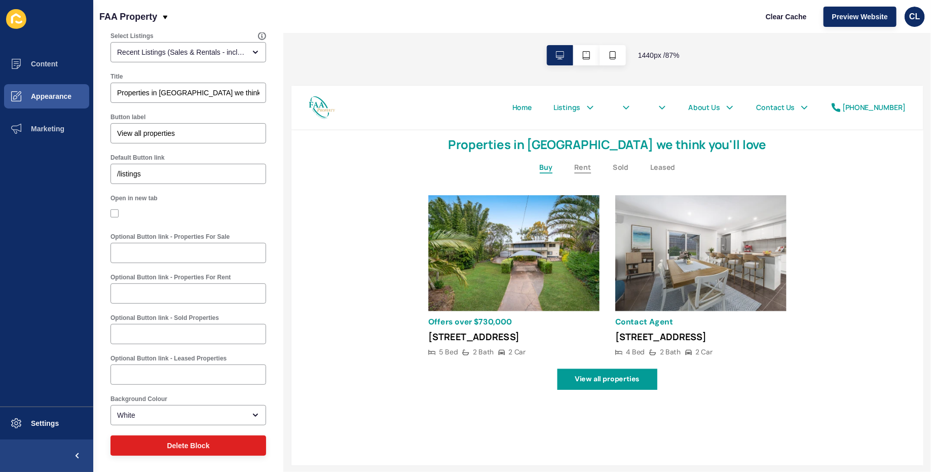
click at [628, 175] on button "Rent" at bounding box center [627, 179] width 19 height 13
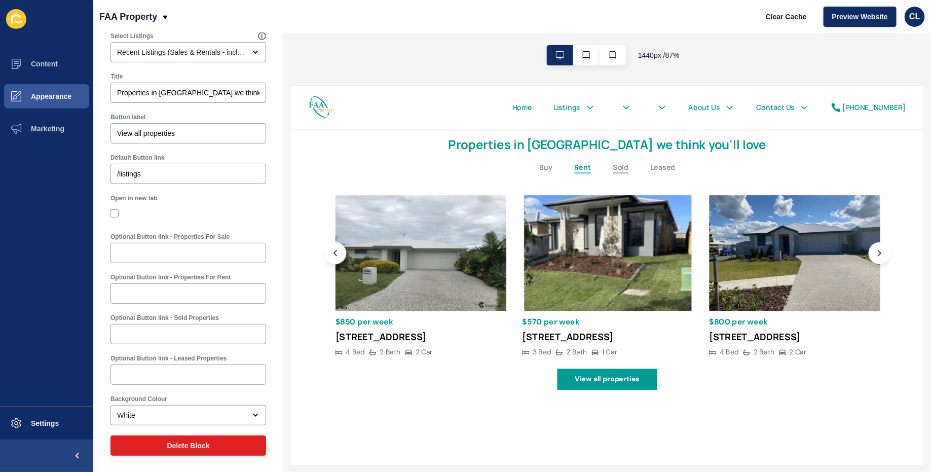
click at [663, 176] on button "Sold" at bounding box center [672, 179] width 18 height 13
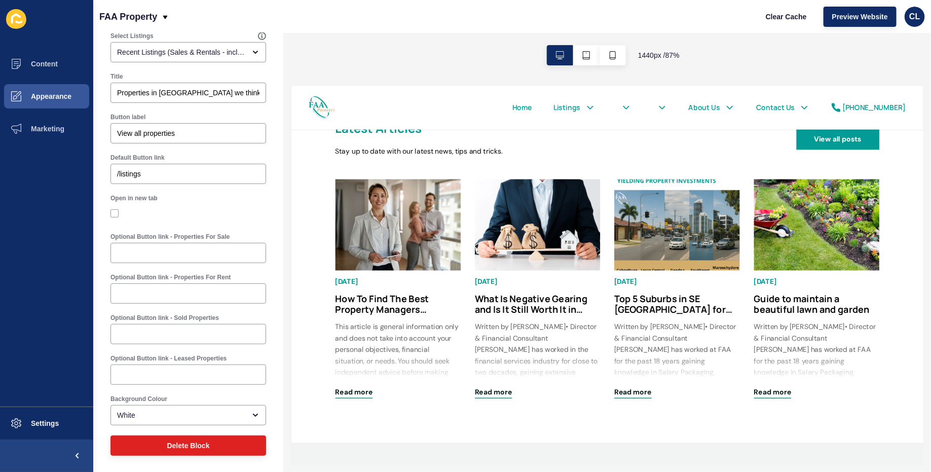
scroll to position [1454, 0]
drag, startPoint x: 342, startPoint y: 148, endPoint x: 528, endPoint y: 148, distance: 186.0
click at [528, 143] on h2 "Latest Articles" at bounding box center [551, 135] width 419 height 16
copy h2 "Latest Articles"
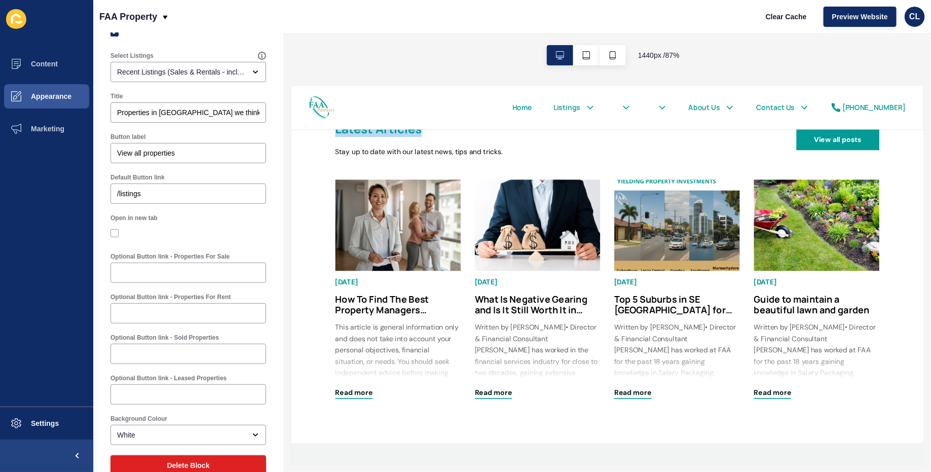
scroll to position [0, 0]
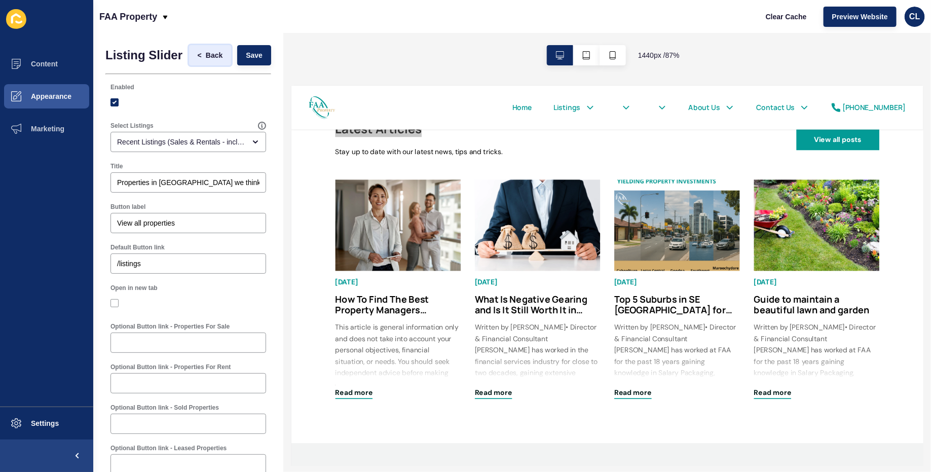
click at [224, 58] on button "< Back" at bounding box center [210, 55] width 43 height 20
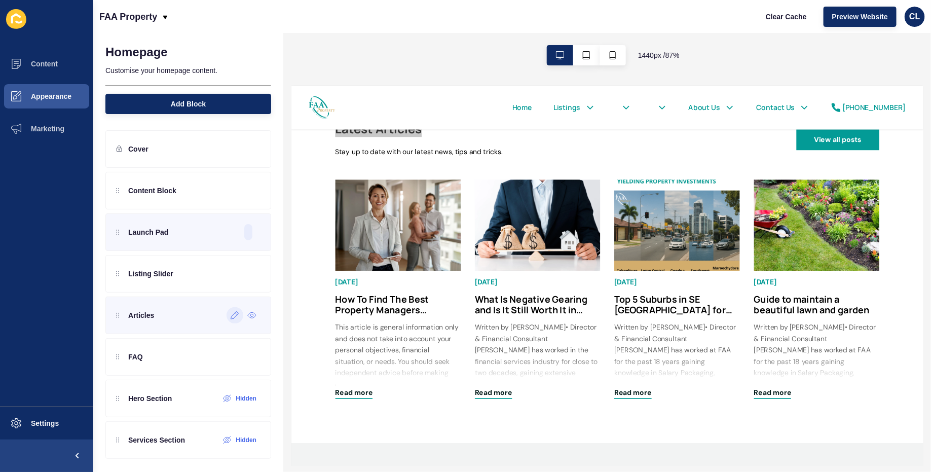
click at [239, 316] on icon at bounding box center [235, 315] width 9 height 8
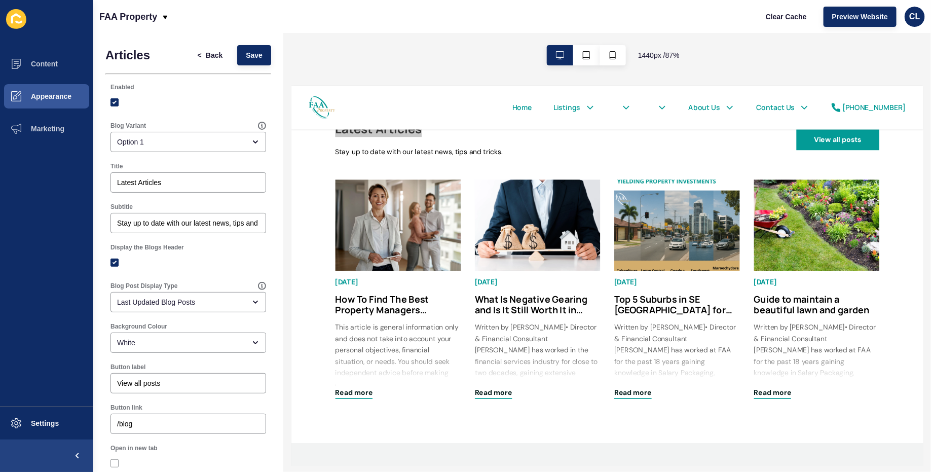
scroll to position [3, 0]
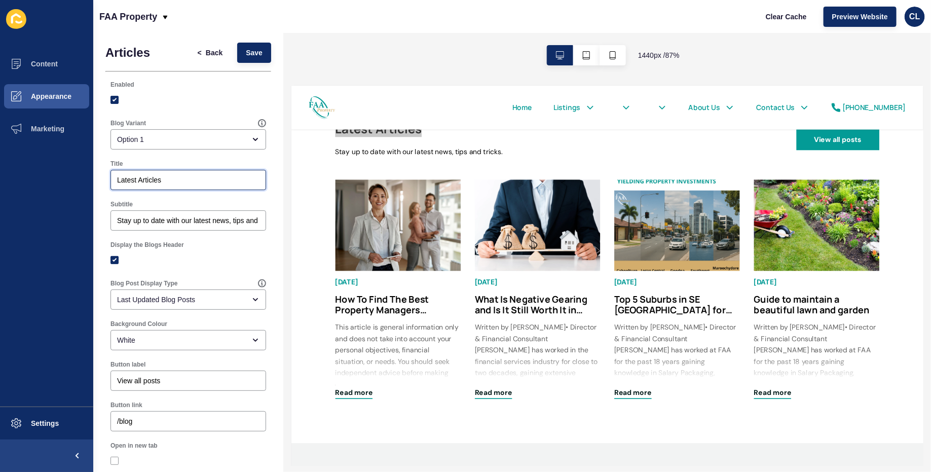
click at [185, 181] on input "Latest Articles" at bounding box center [188, 180] width 142 height 10
paste input "Sunshine Coast Property Management Tips & Insight"
type input "Sunshine Coast Property Management Tips & Insights"
click at [250, 46] on button "Save" at bounding box center [254, 53] width 34 height 20
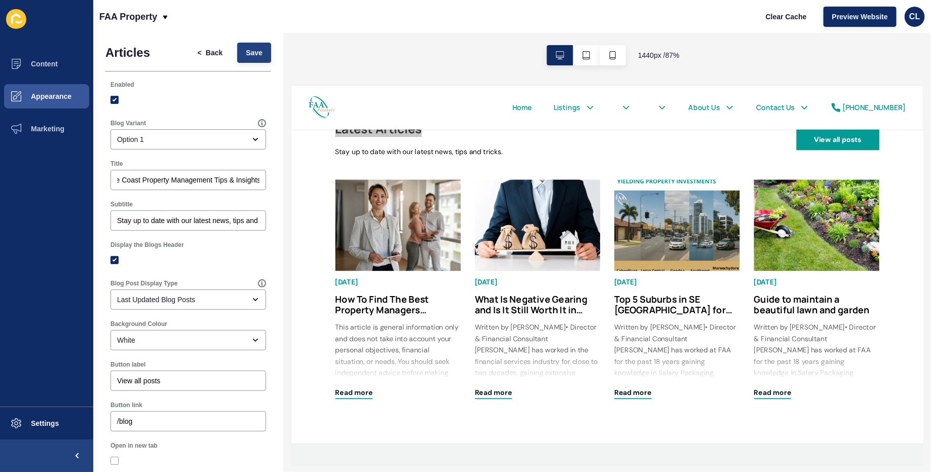
scroll to position [0, 0]
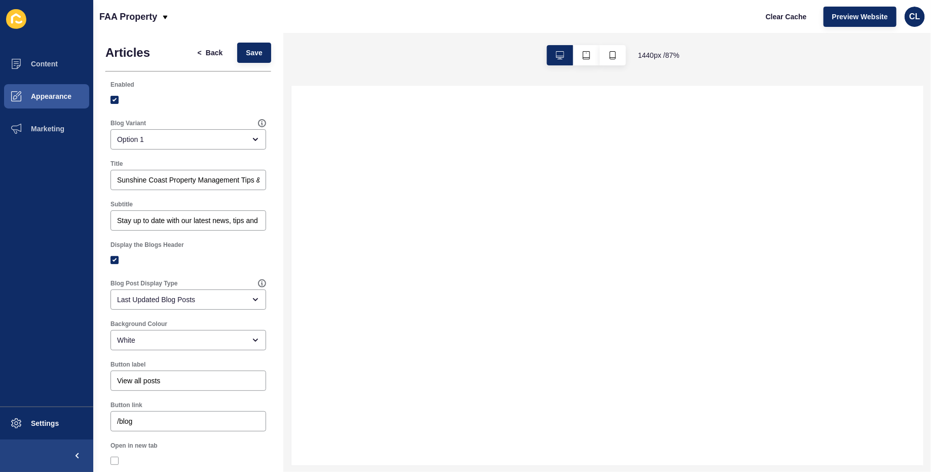
select select
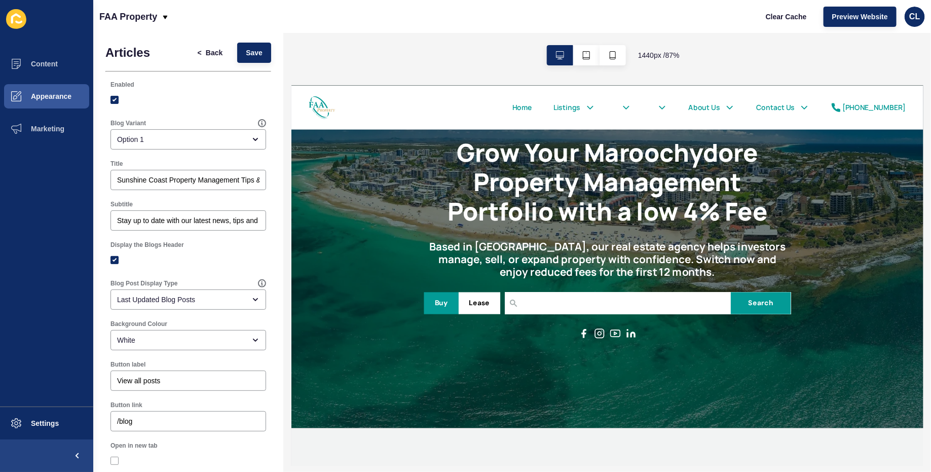
scroll to position [43, 0]
click at [192, 56] on button "< Back" at bounding box center [210, 53] width 43 height 20
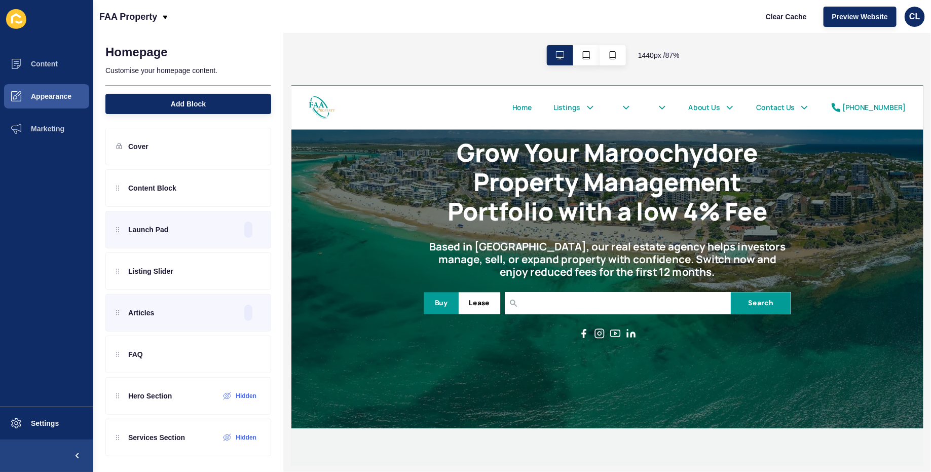
scroll to position [0, 0]
click at [238, 357] on icon at bounding box center [235, 357] width 9 height 8
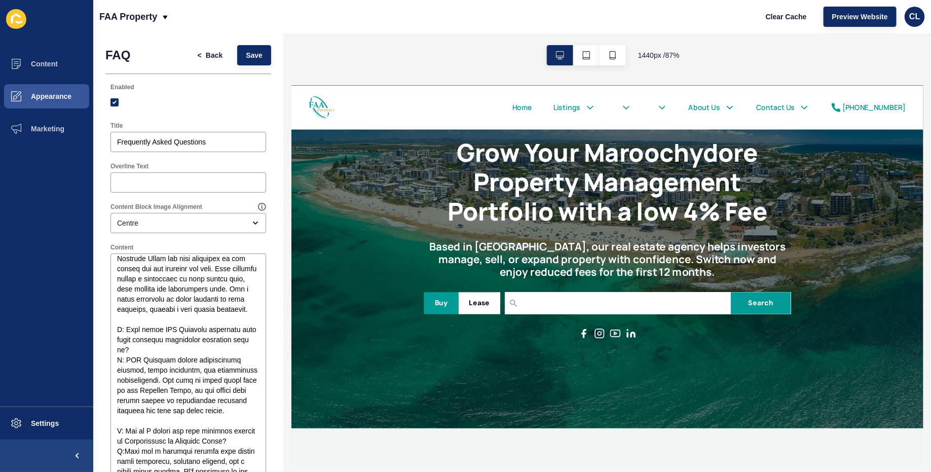
scroll to position [41, 0]
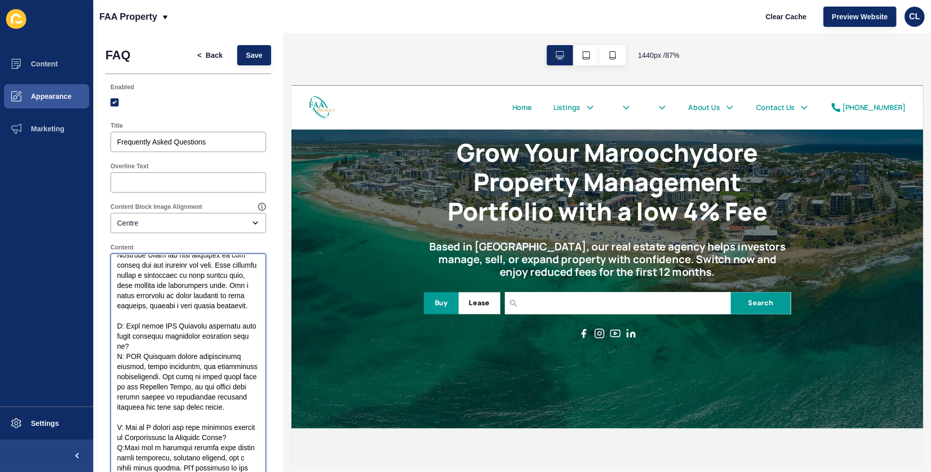
click at [123, 456] on textarea "Content" at bounding box center [188, 458] width 153 height 406
type textarea "L: Ips dolo sita consecte adipiscing elit se doe Temporin Utlab? E: Dolorema al…"
click at [264, 55] on button "Save" at bounding box center [254, 55] width 34 height 20
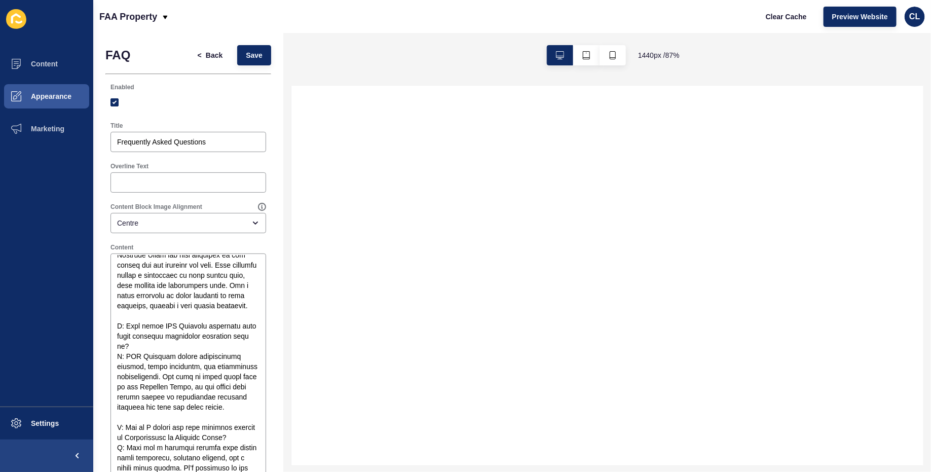
select select
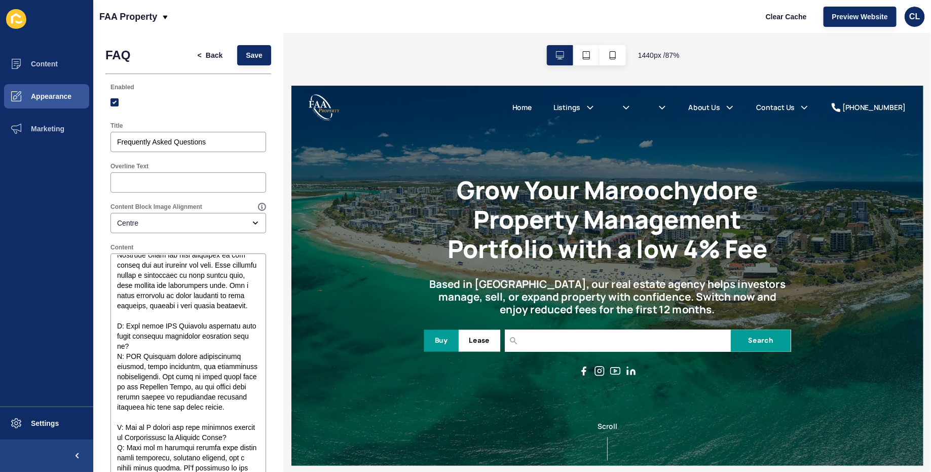
scroll to position [0, 0]
